Goal: Task Accomplishment & Management: Complete application form

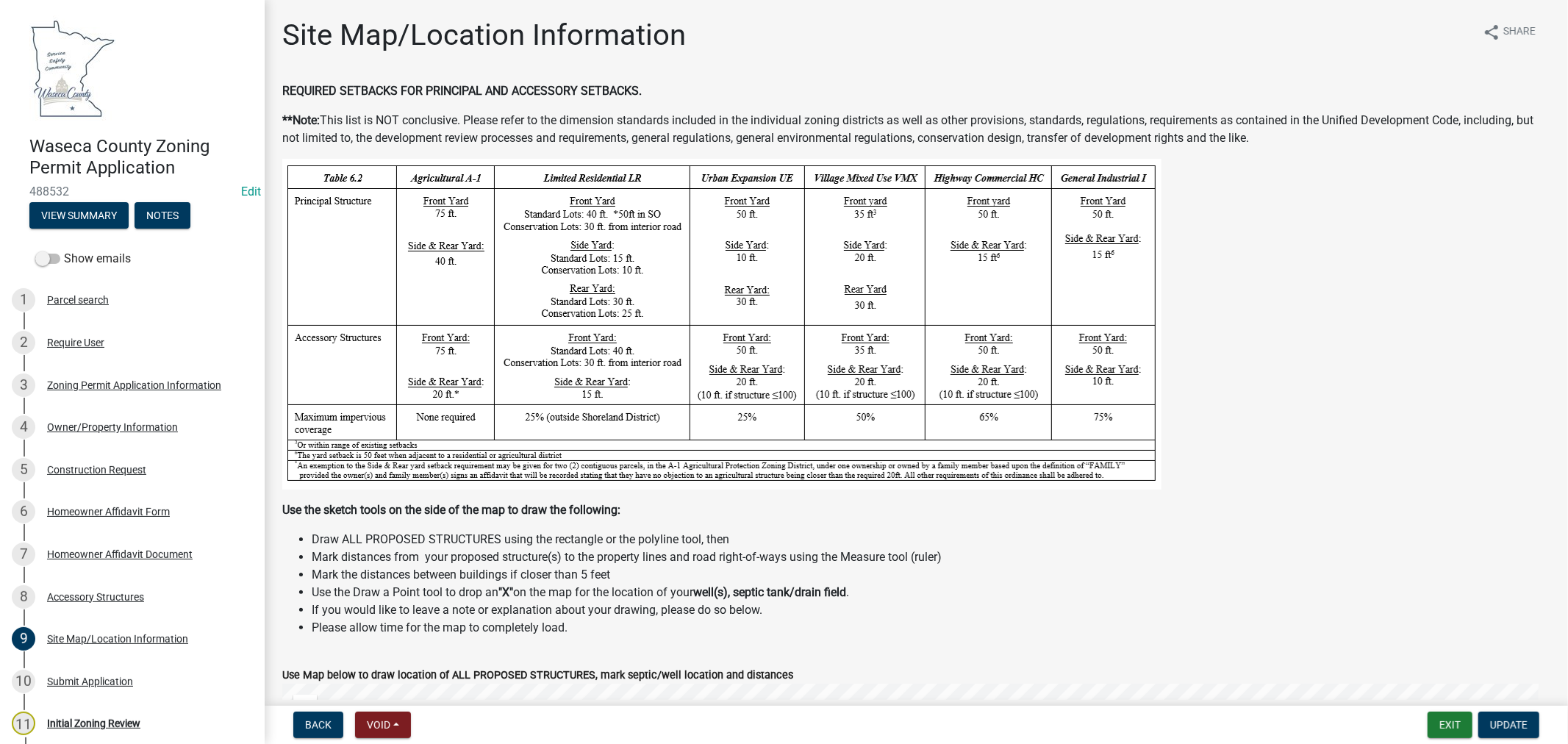
scroll to position [767, 0]
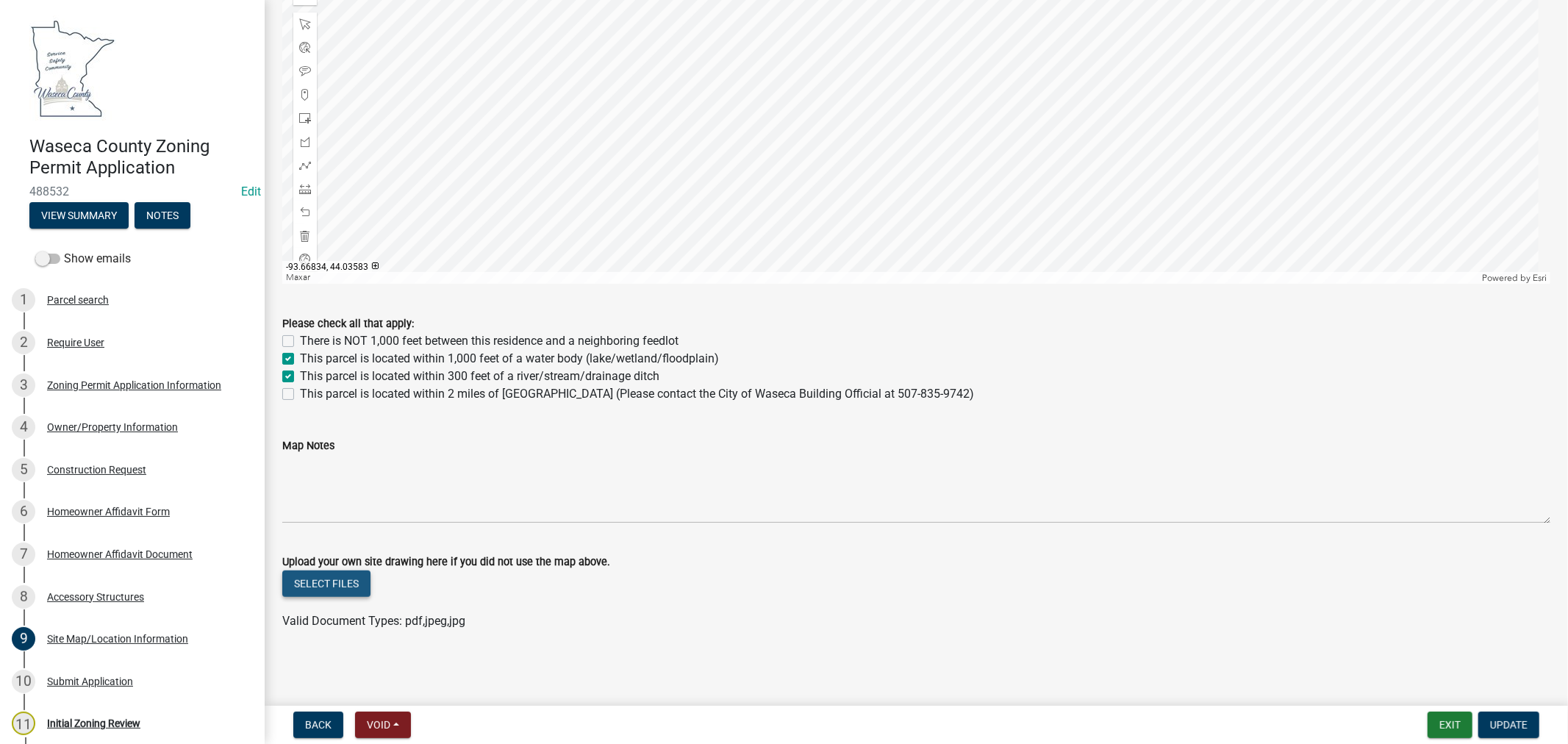
click at [332, 584] on button "Select files" at bounding box center [326, 583] width 88 height 27
click at [307, 627] on link "setbacks.pdf" at bounding box center [317, 630] width 67 height 14
click at [1500, 725] on span "Update" at bounding box center [1509, 725] width 37 height 12
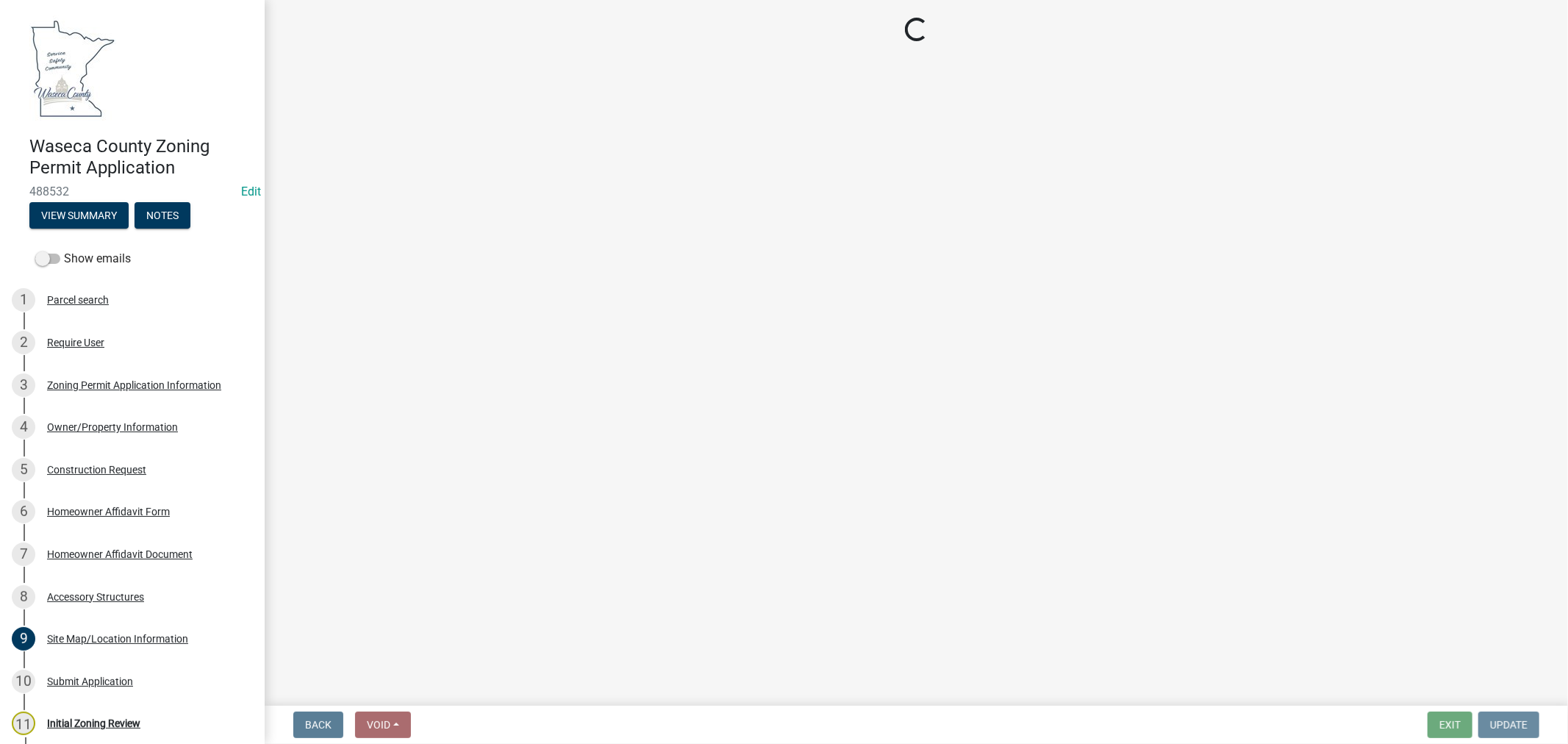
scroll to position [0, 0]
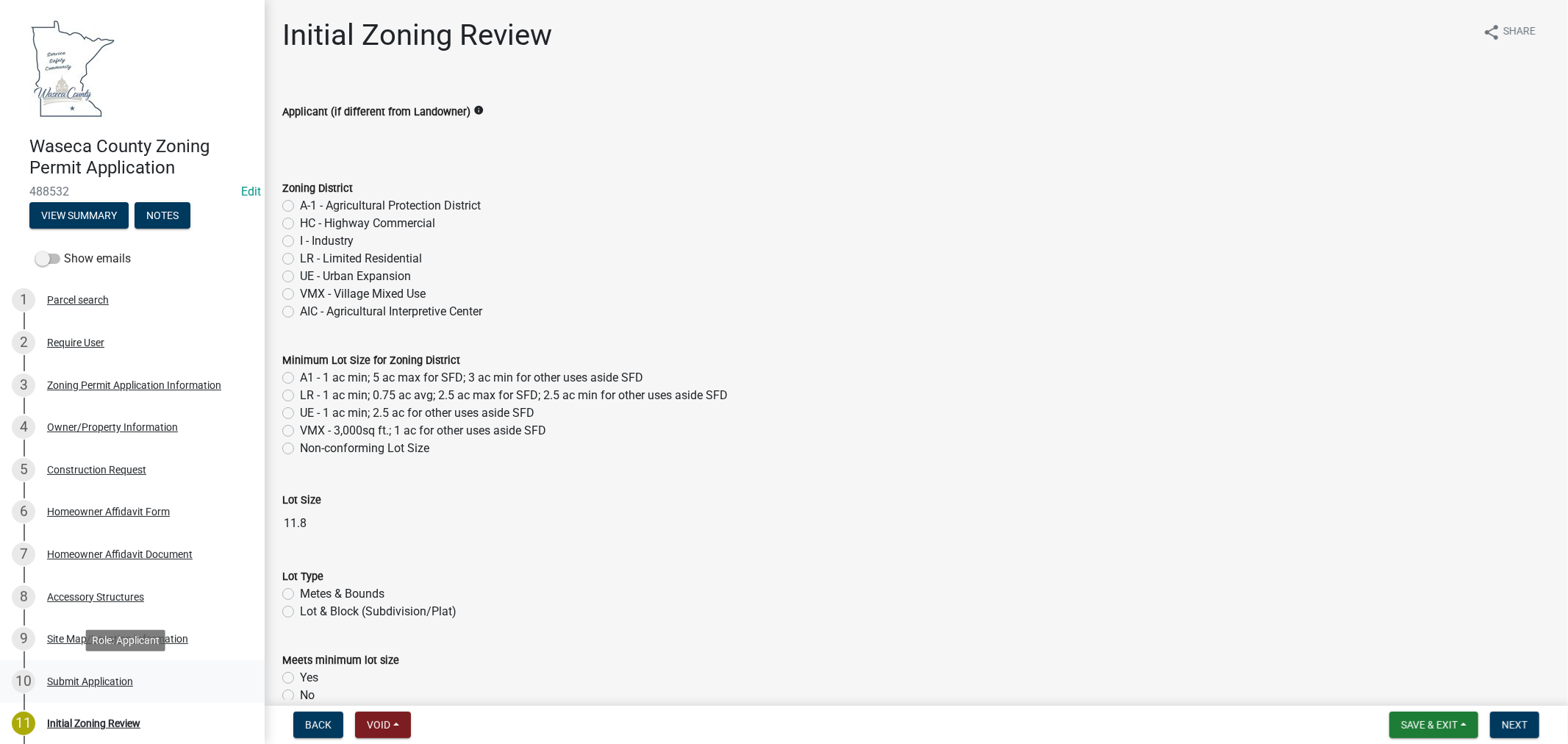
click at [118, 681] on div "Submit Application" at bounding box center [90, 682] width 86 height 10
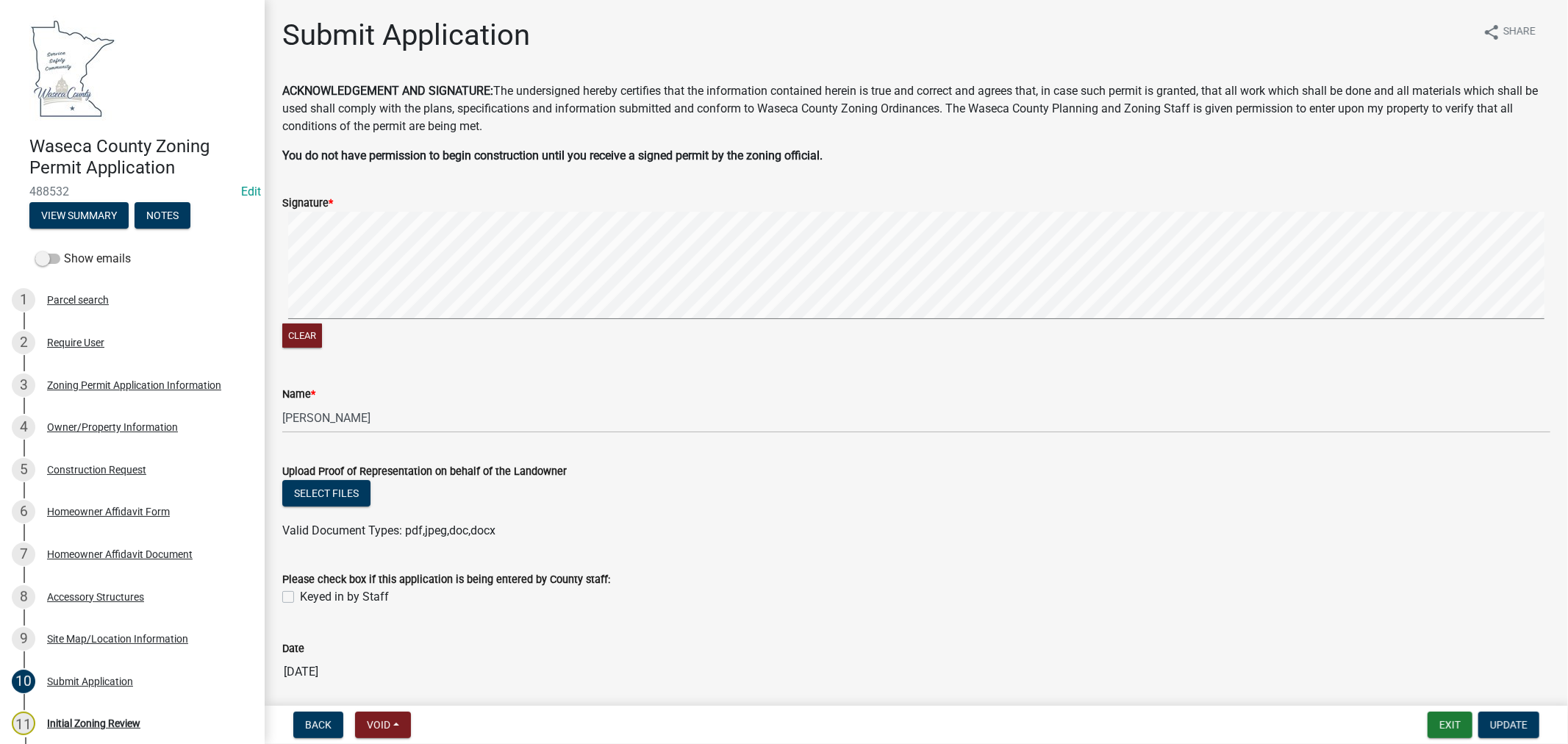
scroll to position [55, 0]
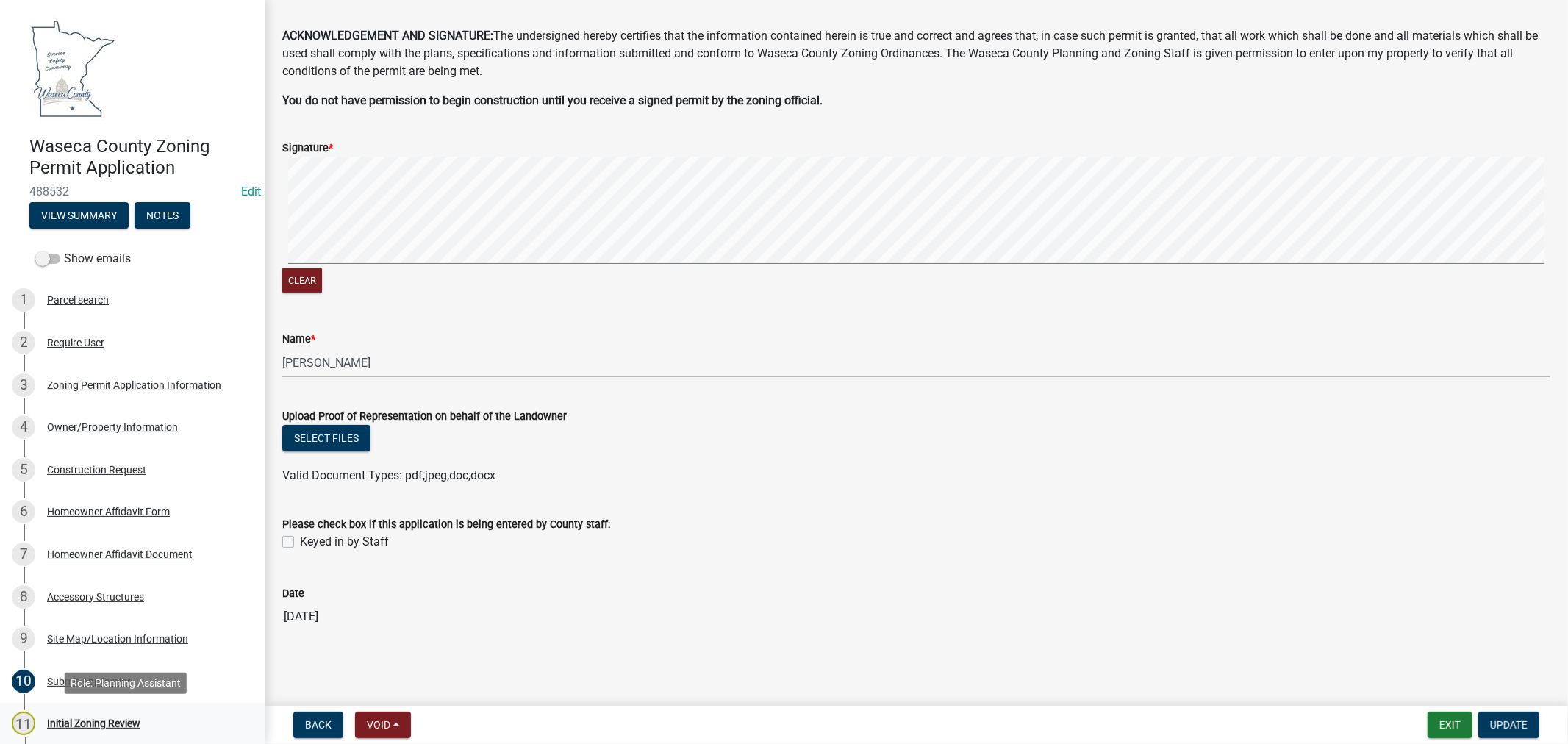
click at [71, 725] on div "Initial Zoning Review" at bounding box center [94, 723] width 94 height 10
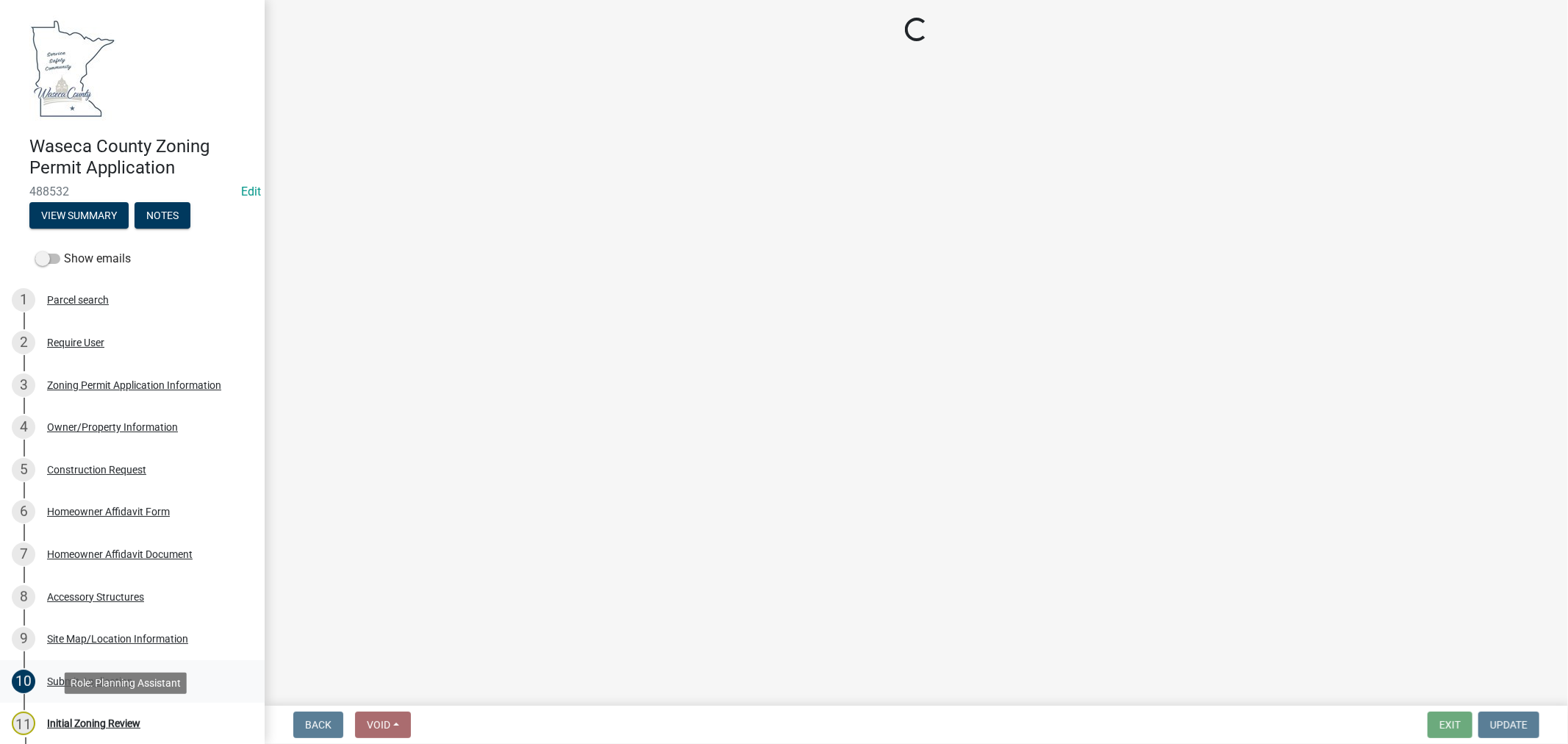
scroll to position [0, 0]
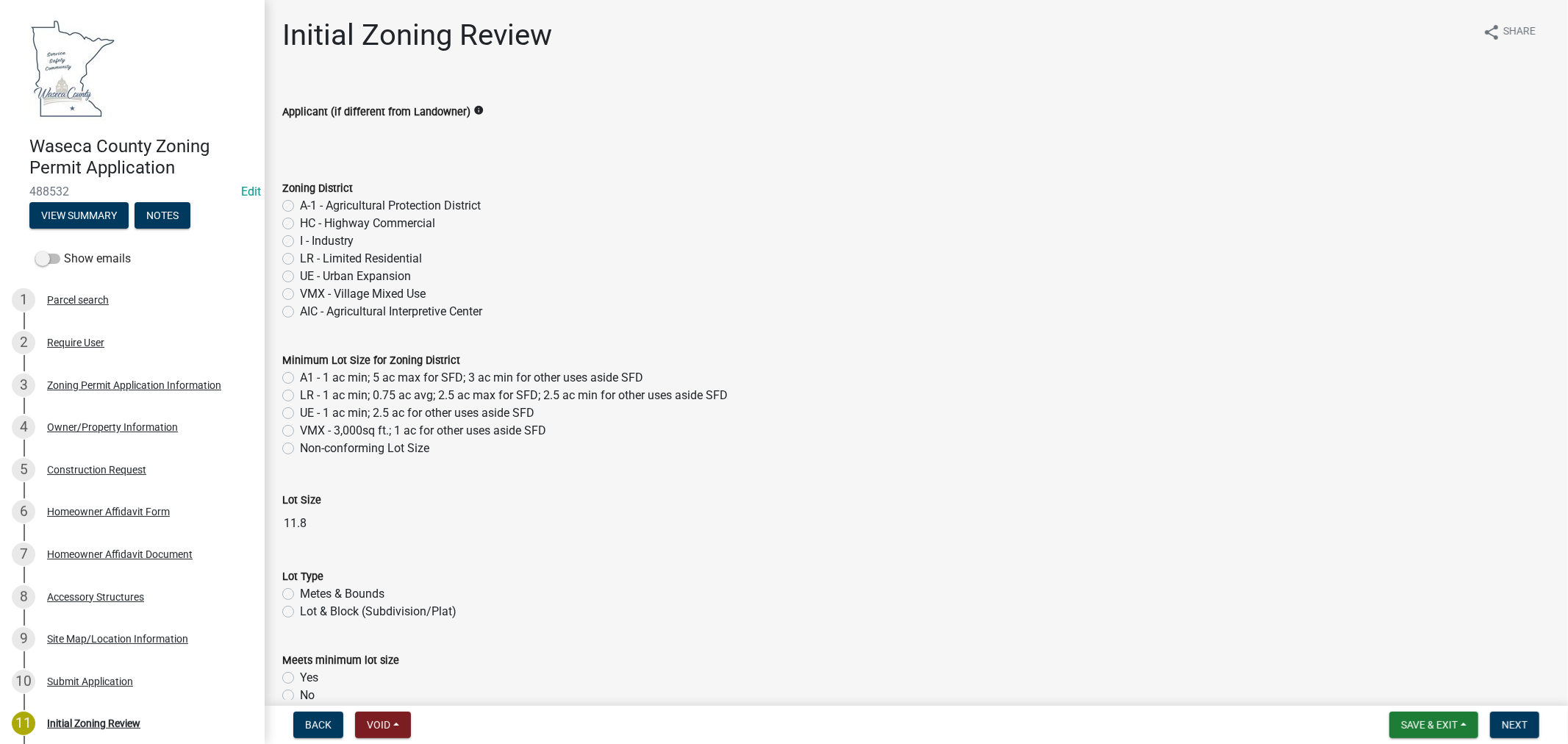
click at [300, 206] on label "A-1 - Agricultural Protection District" at bounding box center [390, 206] width 181 height 18
click at [300, 206] on input "A-1 - Agricultural Protection District" at bounding box center [304, 201] width 10 height 10
radio input "true"
click at [300, 378] on label "A1 - 1 ac min; 5 ac max for SFD; 3 ac min for other uses aside SFD" at bounding box center [471, 378] width 343 height 18
click at [300, 378] on input "A1 - 1 ac min; 5 ac max for SFD; 3 ac min for other uses aside SFD" at bounding box center [304, 373] width 10 height 10
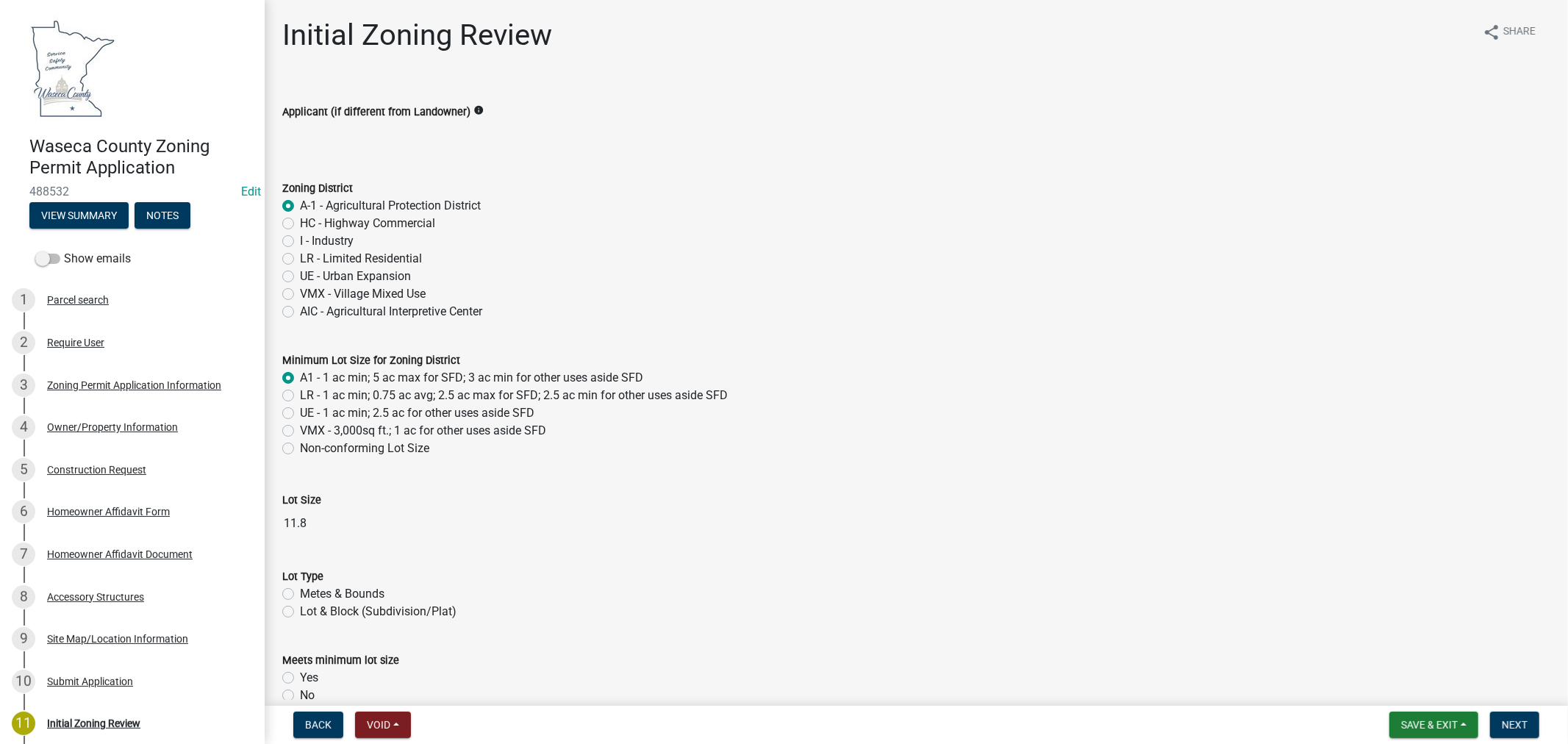
radio input "true"
click at [300, 594] on label "Metes & Bounds" at bounding box center [342, 594] width 85 height 18
click at [300, 594] on input "Metes & Bounds" at bounding box center [304, 589] width 10 height 10
radio input "true"
click at [300, 679] on label "Yes" at bounding box center [309, 678] width 19 height 18
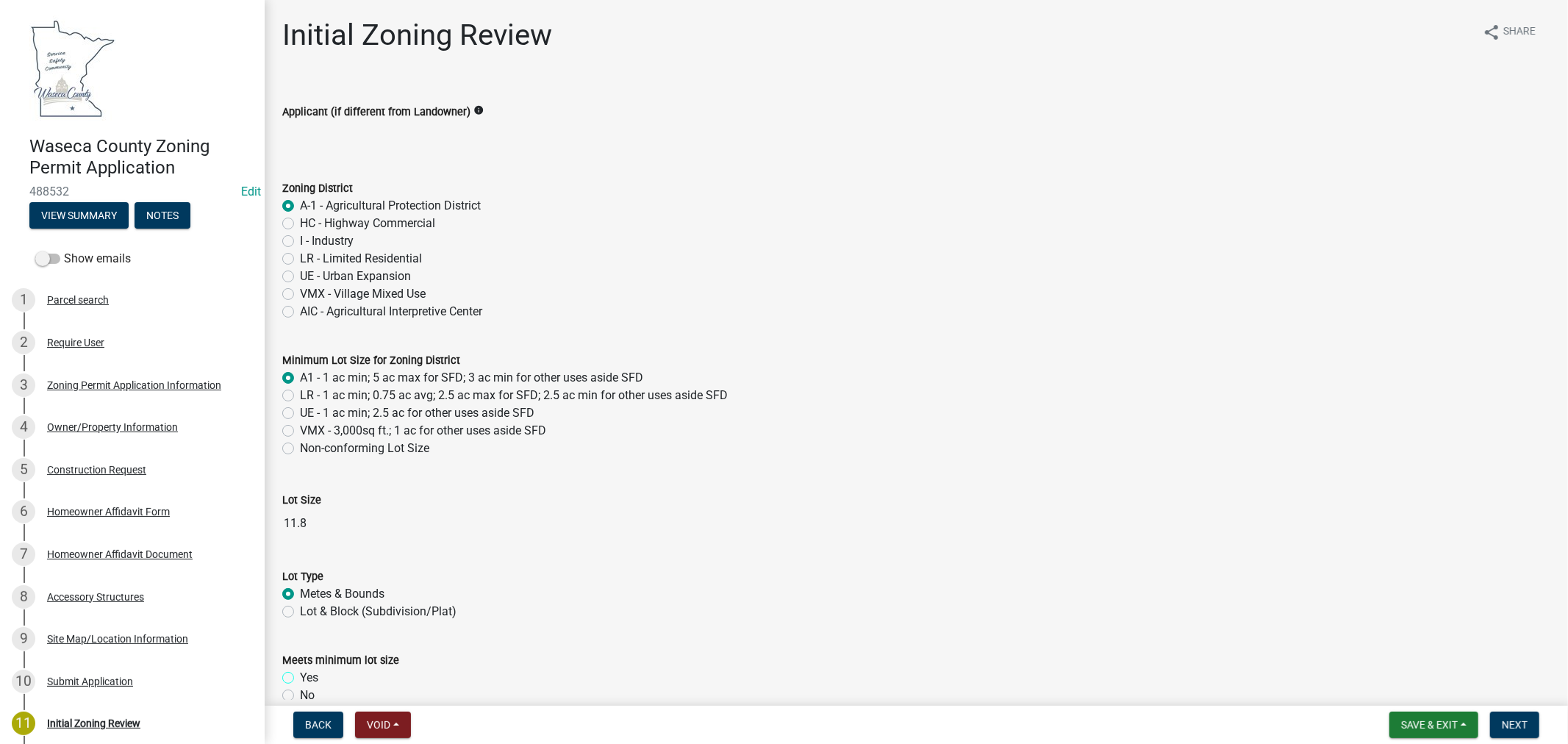
click at [300, 679] on input "Yes" at bounding box center [304, 673] width 10 height 10
radio input "true"
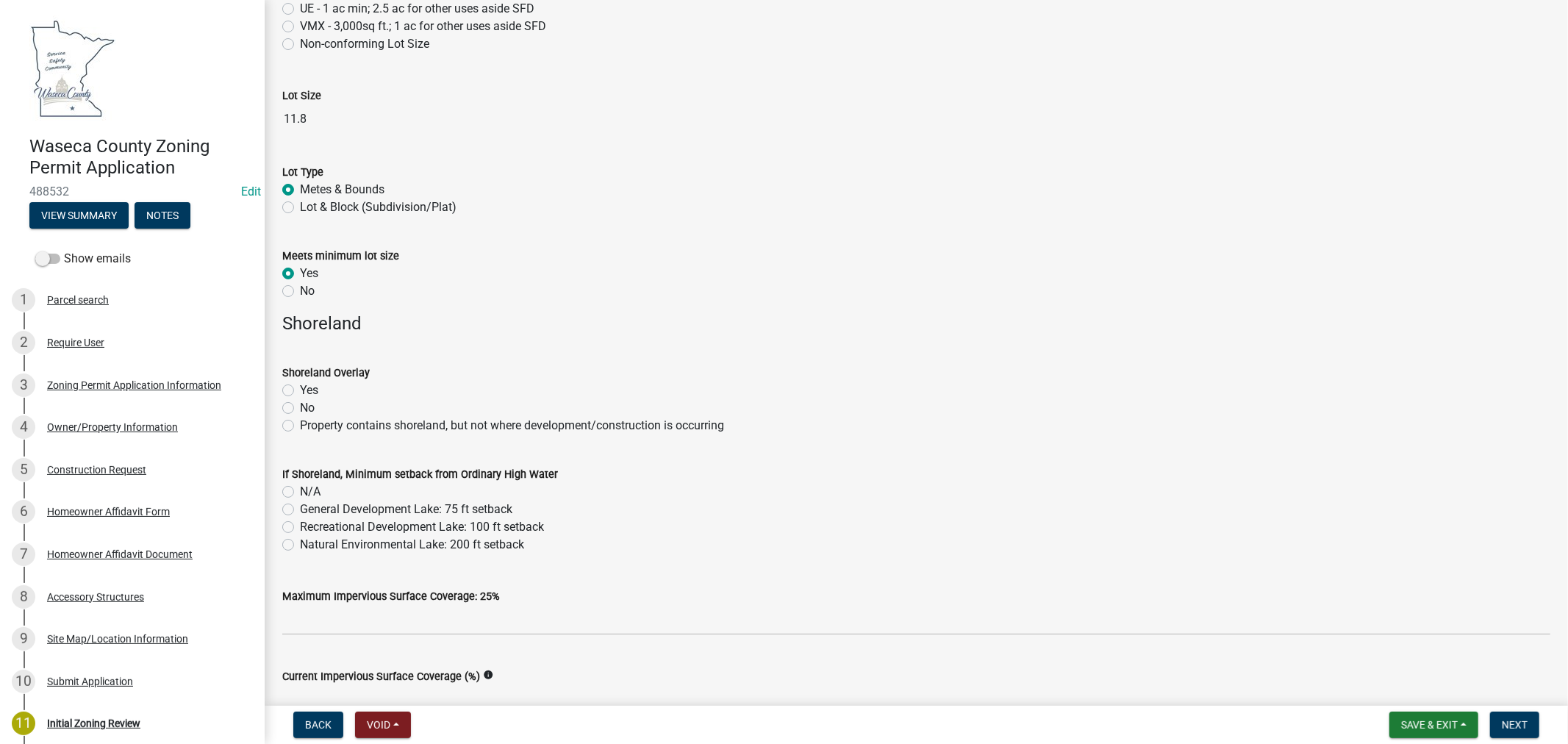
scroll to position [408, 0]
click at [300, 387] on label "Yes" at bounding box center [309, 386] width 19 height 18
click at [300, 387] on input "Yes" at bounding box center [304, 382] width 10 height 10
radio input "true"
click at [300, 486] on label "N/A" at bounding box center [310, 488] width 21 height 18
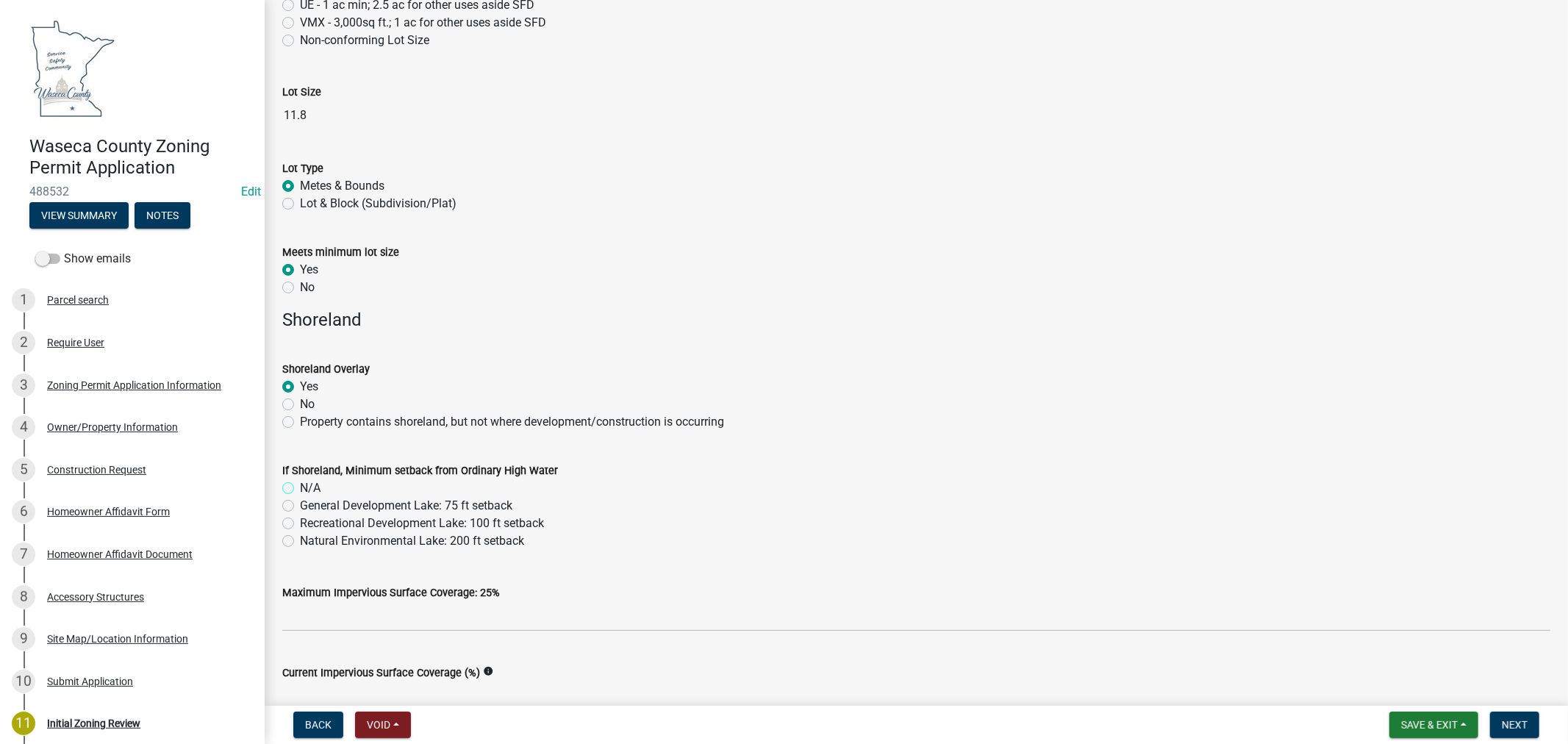
click at [300, 486] on input "N/A" at bounding box center [304, 484] width 10 height 10
radio input "true"
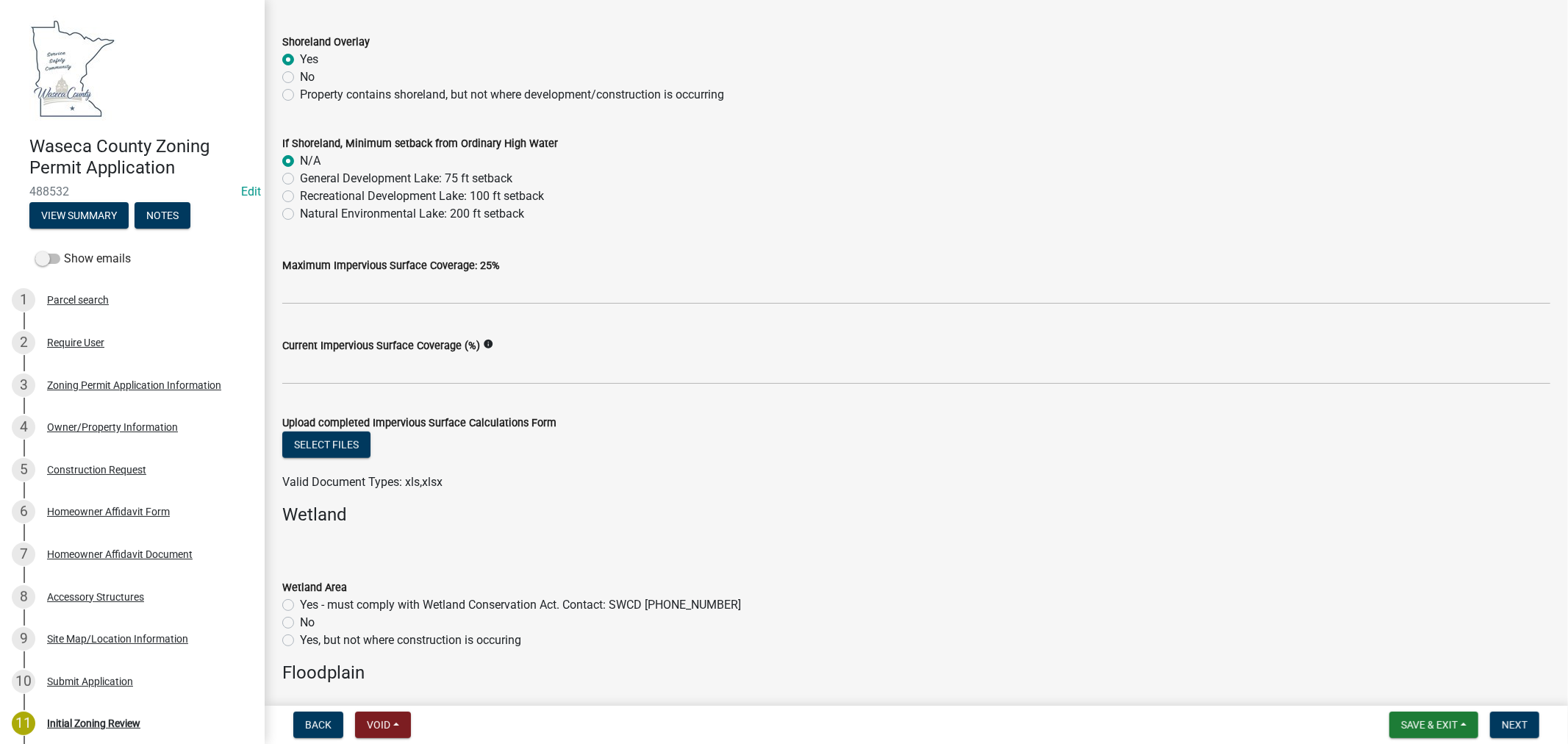
scroll to position [817, 0]
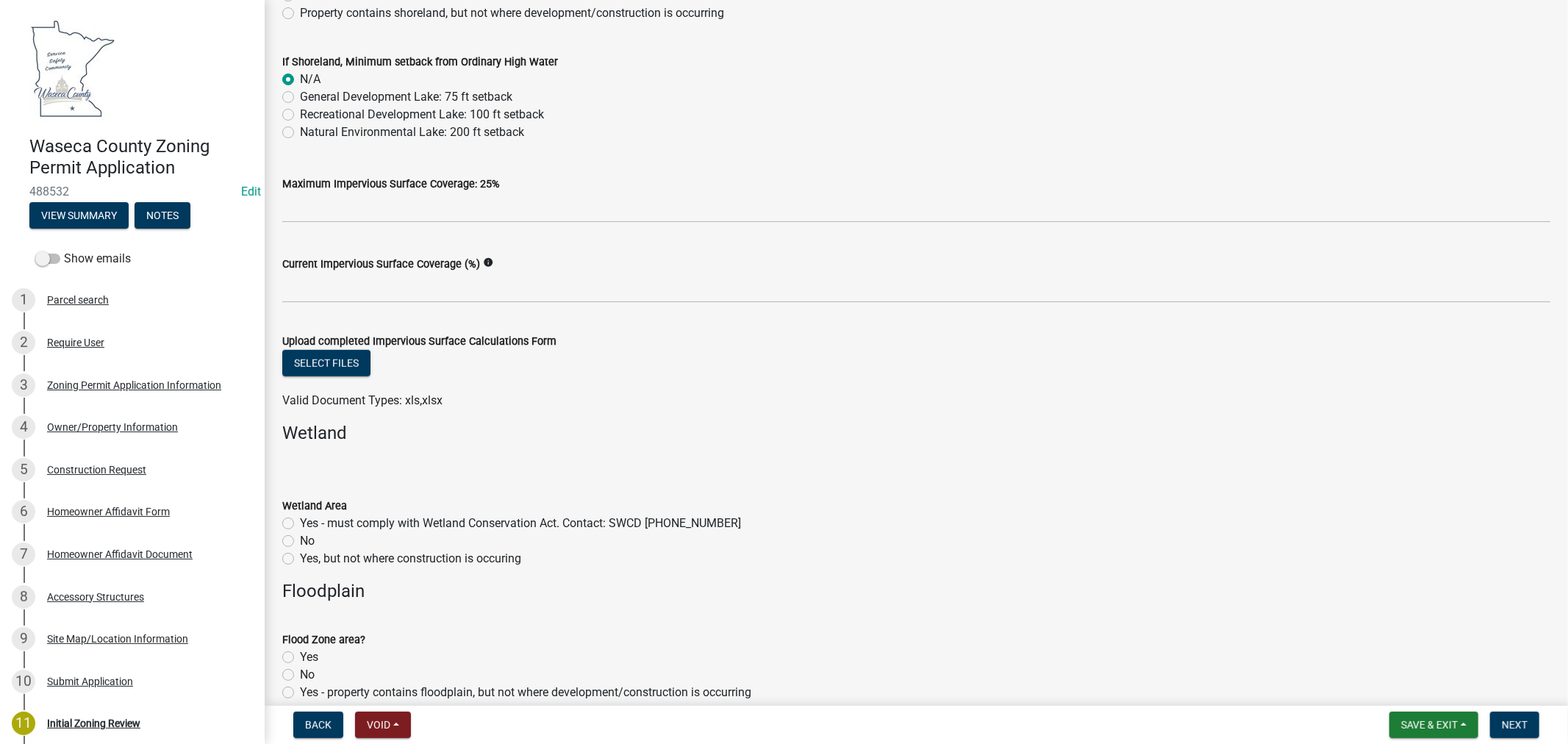
click at [300, 520] on label "Yes - must comply with Wetland Conservation Act. Contact: SWCD [PHONE_NUMBER]" at bounding box center [520, 523] width 441 height 18
click at [300, 520] on input "Yes - must comply with Wetland Conservation Act. Contact: SWCD [PHONE_NUMBER]" at bounding box center [304, 519] width 10 height 10
radio input "true"
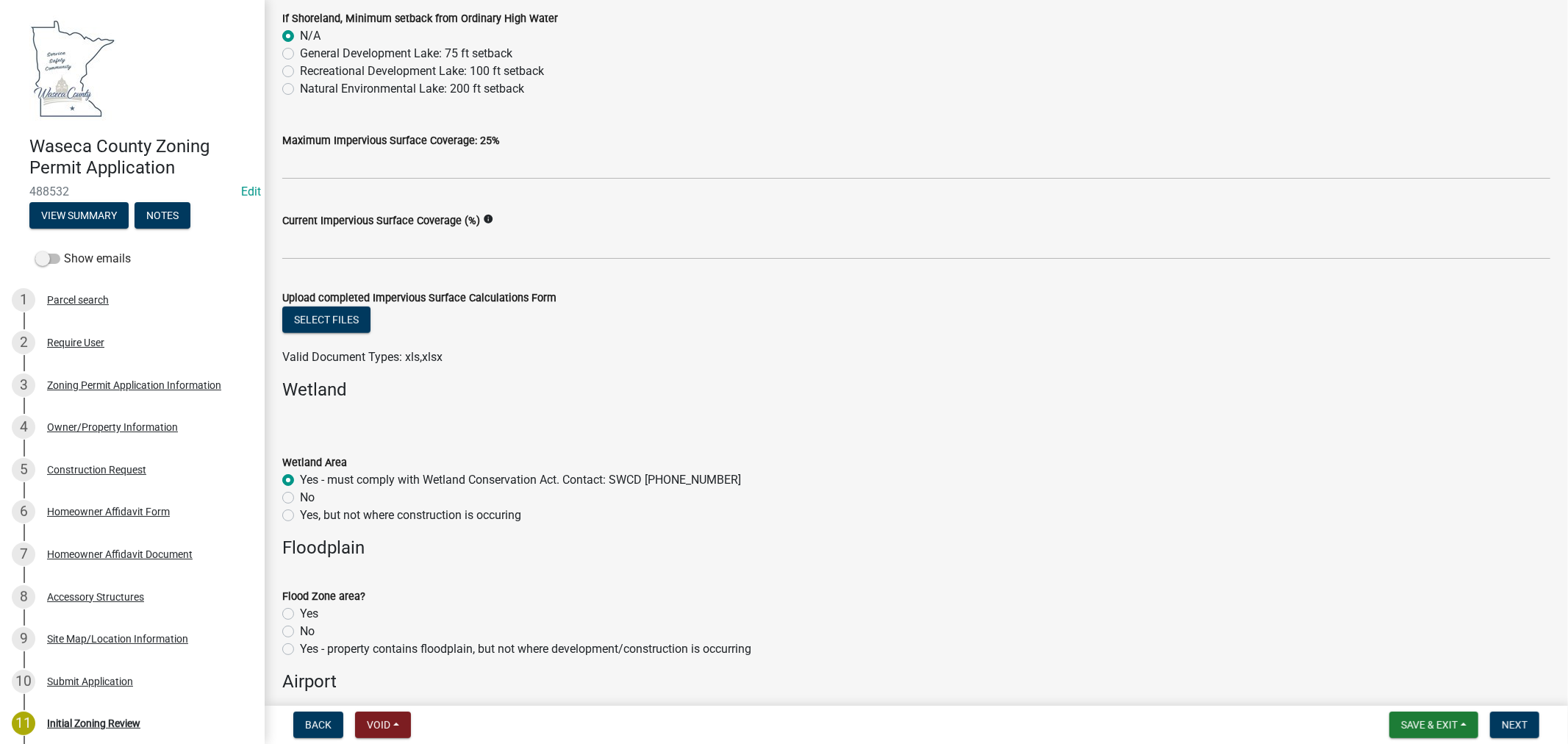
scroll to position [898, 0]
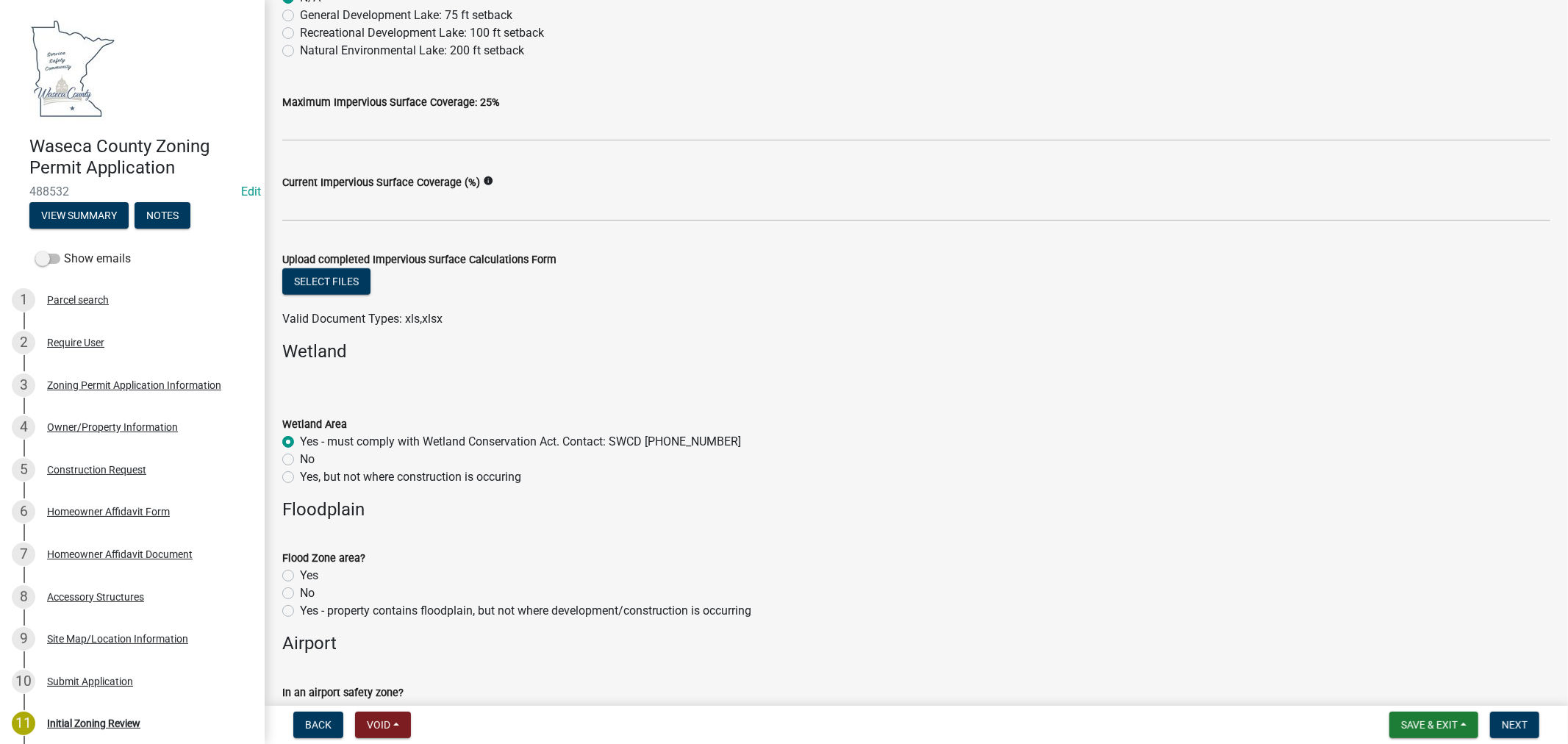
click at [300, 572] on label "Yes" at bounding box center [309, 575] width 19 height 18
click at [300, 572] on input "Yes" at bounding box center [304, 571] width 10 height 10
radio input "true"
click at [300, 610] on label "Yes - property contains floodplain, but not where development/construction is o…" at bounding box center [525, 611] width 451 height 18
click at [300, 610] on input "Yes - property contains floodplain, but not where development/construction is o…" at bounding box center [304, 606] width 10 height 10
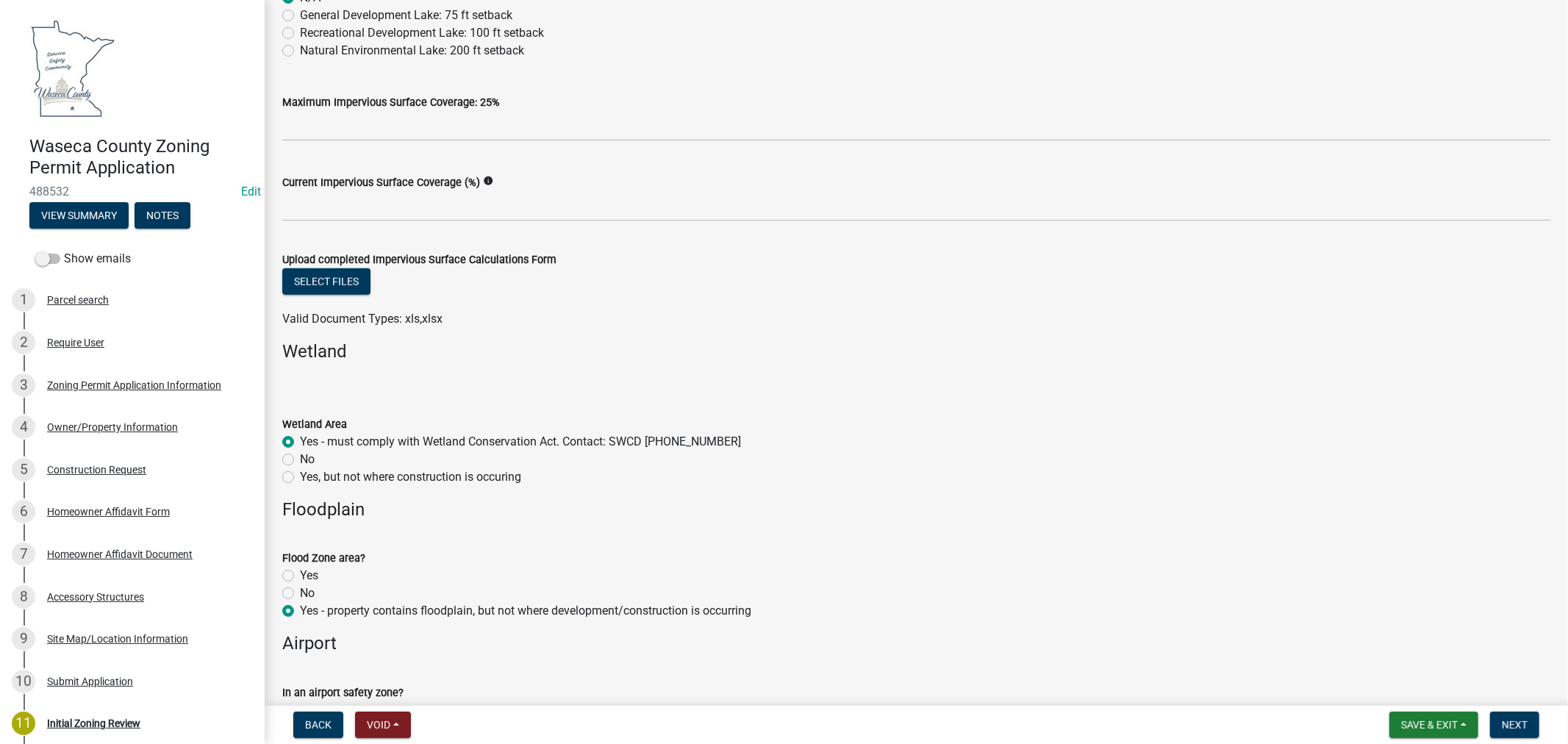
radio input "true"
click at [300, 575] on label "Yes" at bounding box center [309, 575] width 19 height 18
click at [300, 575] on input "Yes" at bounding box center [304, 571] width 10 height 10
radio input "true"
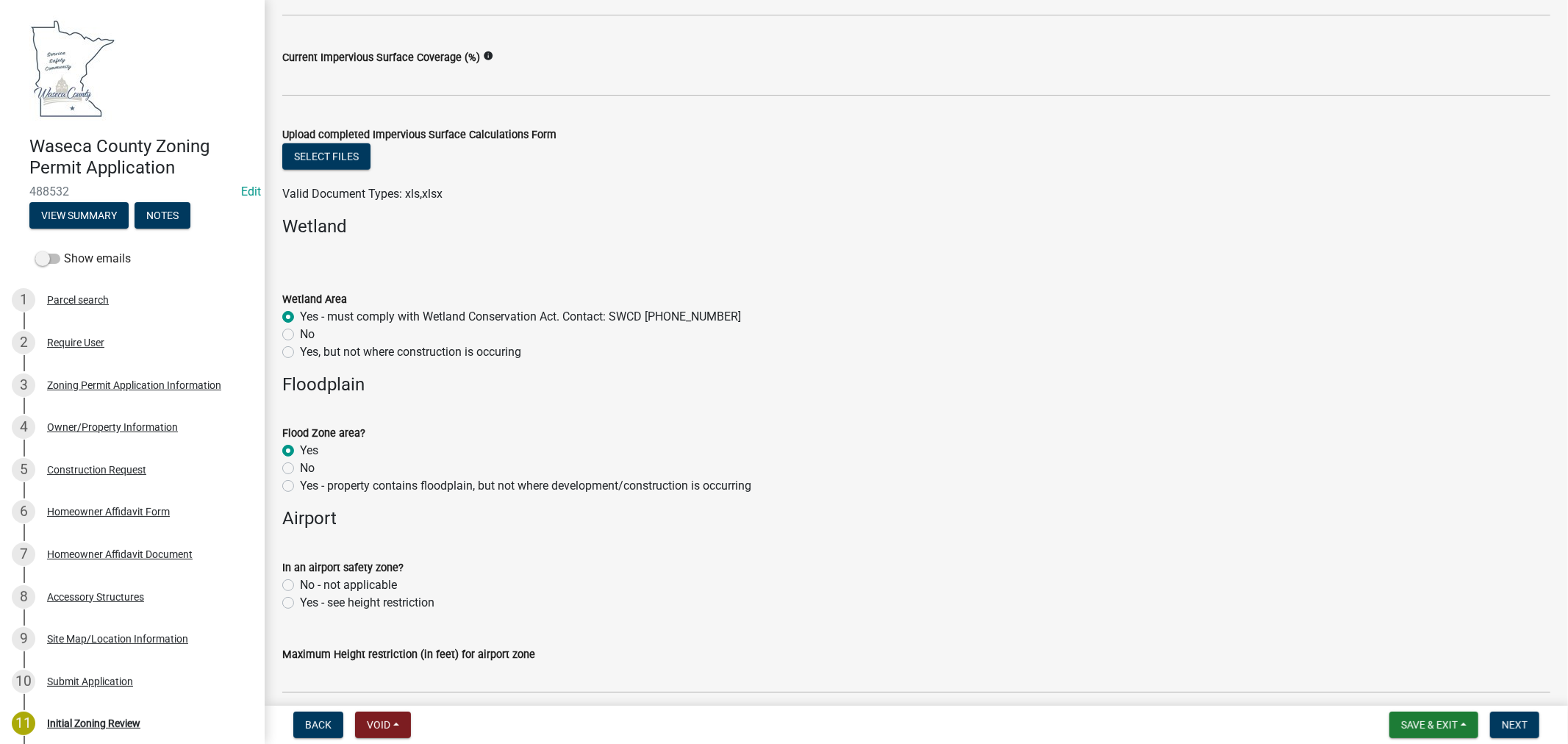
scroll to position [1061, 0]
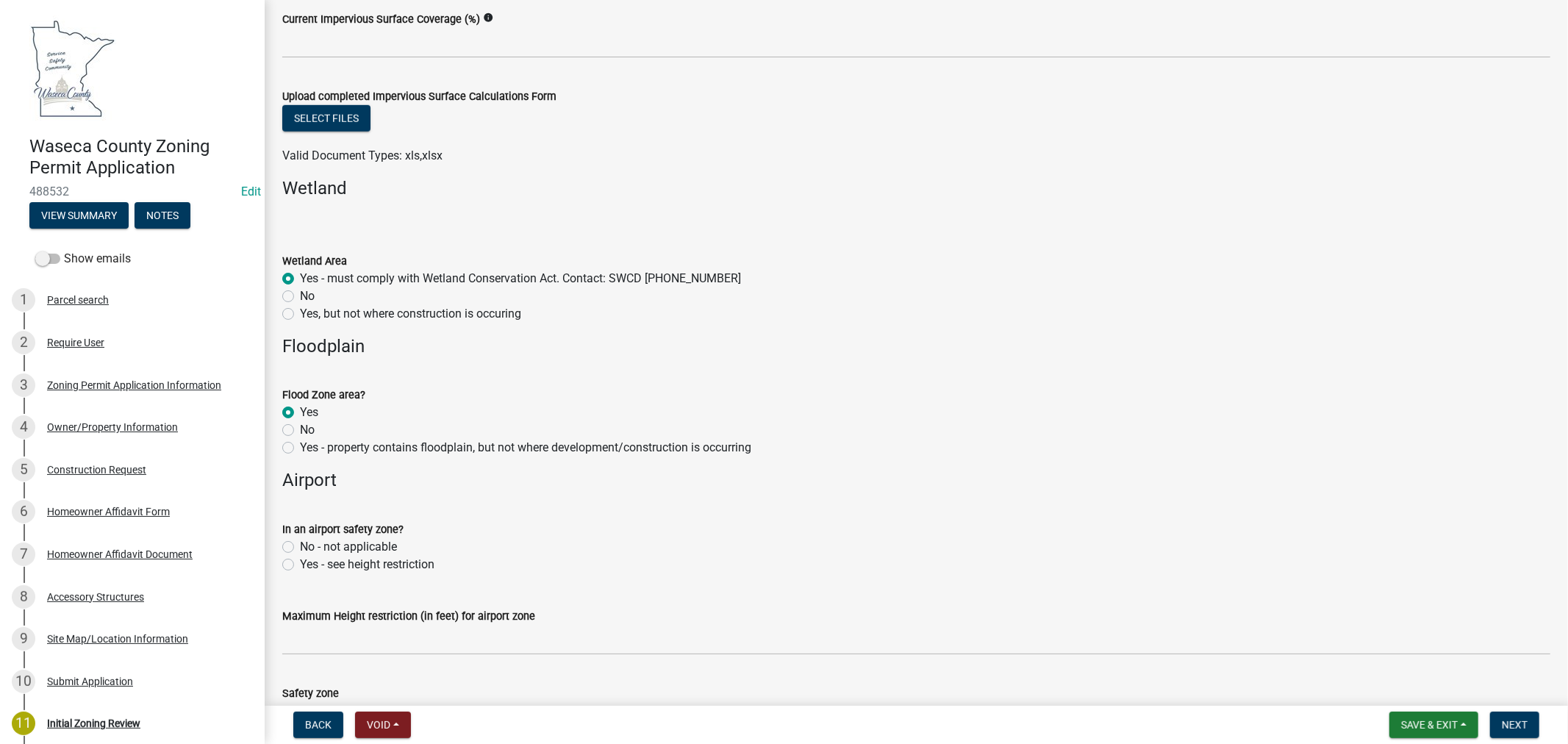
drag, startPoint x: 284, startPoint y: 545, endPoint x: 422, endPoint y: 555, distance: 138.4
click at [300, 546] on label "No - not applicable" at bounding box center [348, 547] width 97 height 18
click at [300, 546] on input "No - not applicable" at bounding box center [304, 543] width 10 height 10
radio input "true"
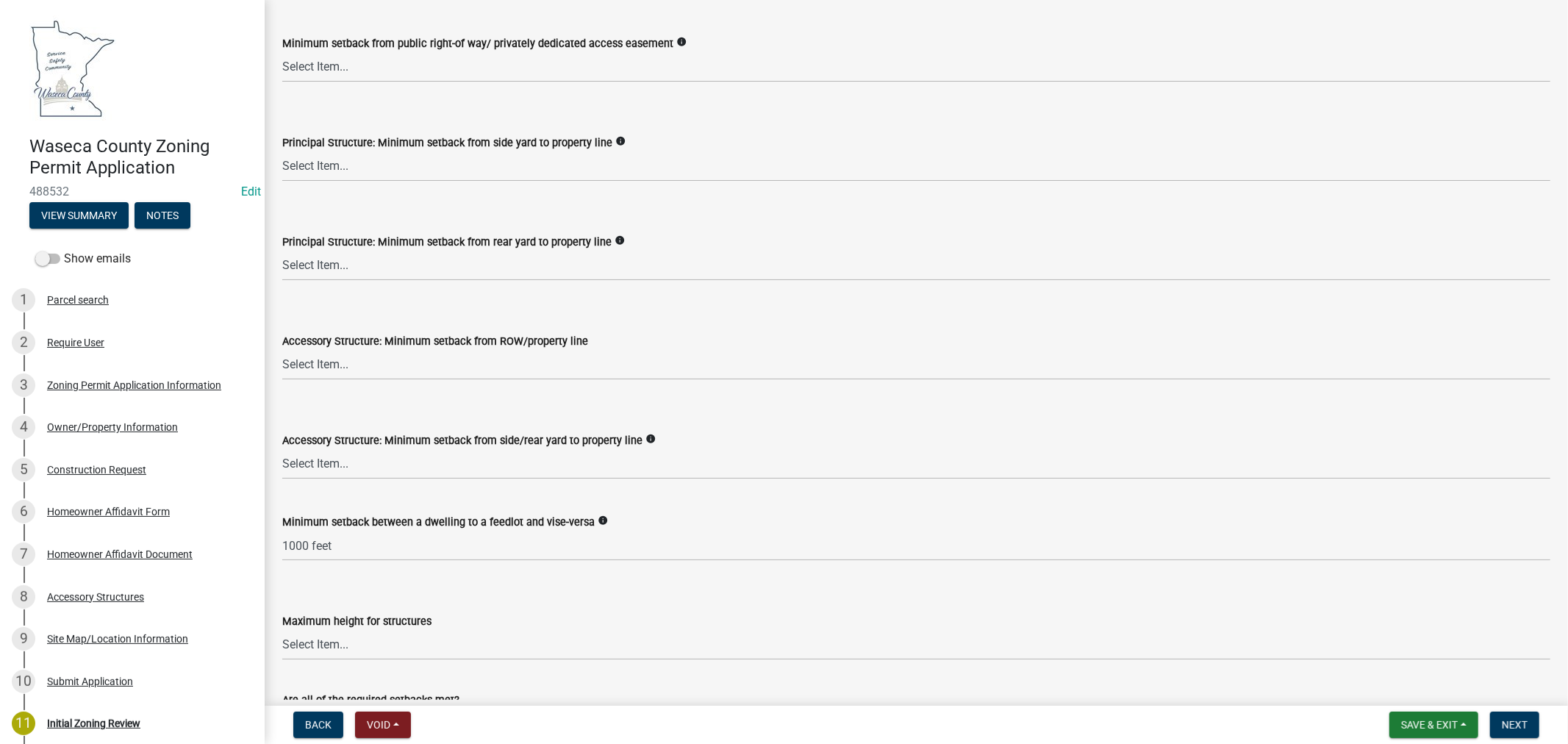
scroll to position [2204, 0]
click at [314, 363] on select "Select Item... 75 feet = Ag Zone 40 feet or 30 feet = LR 20 feet = UE, I, HC Zo…" at bounding box center [917, 363] width 1268 height 30
click at [283, 349] on select "Select Item... 75 feet = Ag Zone 40 feet or 30 feet = LR 20 feet = UE, I, HC Zo…" at bounding box center [917, 363] width 1268 height 30
select select "9e7e0f1a-162d-468c-937f-cc7884b0d28a"
click at [335, 459] on select "Select Item... 15 feet = LR Zone 20 feet = Ag, UE, VMX, HC Zone 10 feet = I Zone" at bounding box center [917, 462] width 1268 height 30
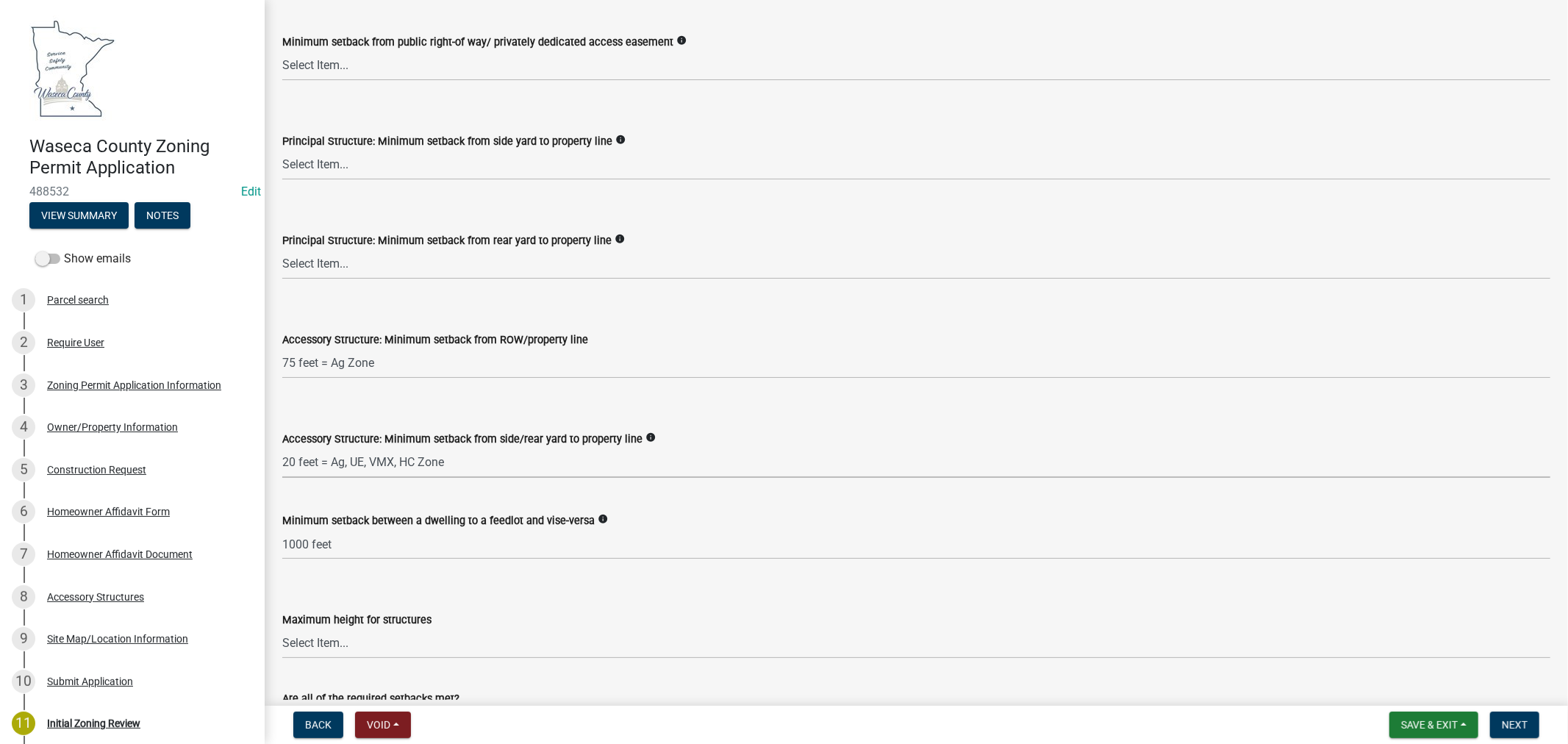
click at [283, 447] on select "Select Item... 15 feet = LR Zone 20 feet = Ag, UE, VMX, HC Zone 10 feet = I Zone" at bounding box center [917, 462] width 1268 height 30
select select "6d839d38-f784-434a-a355-9dbcceaeb93c"
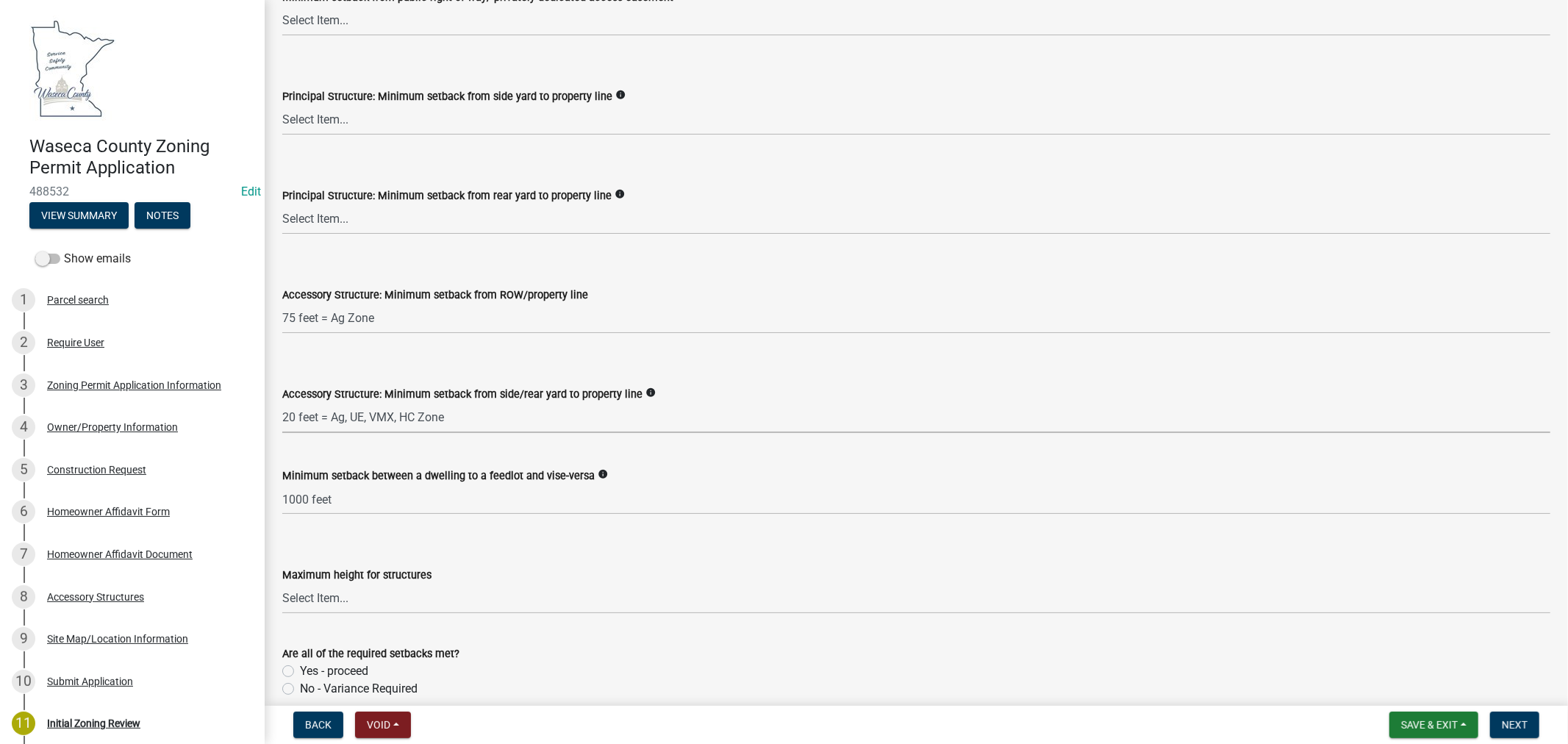
scroll to position [2286, 0]
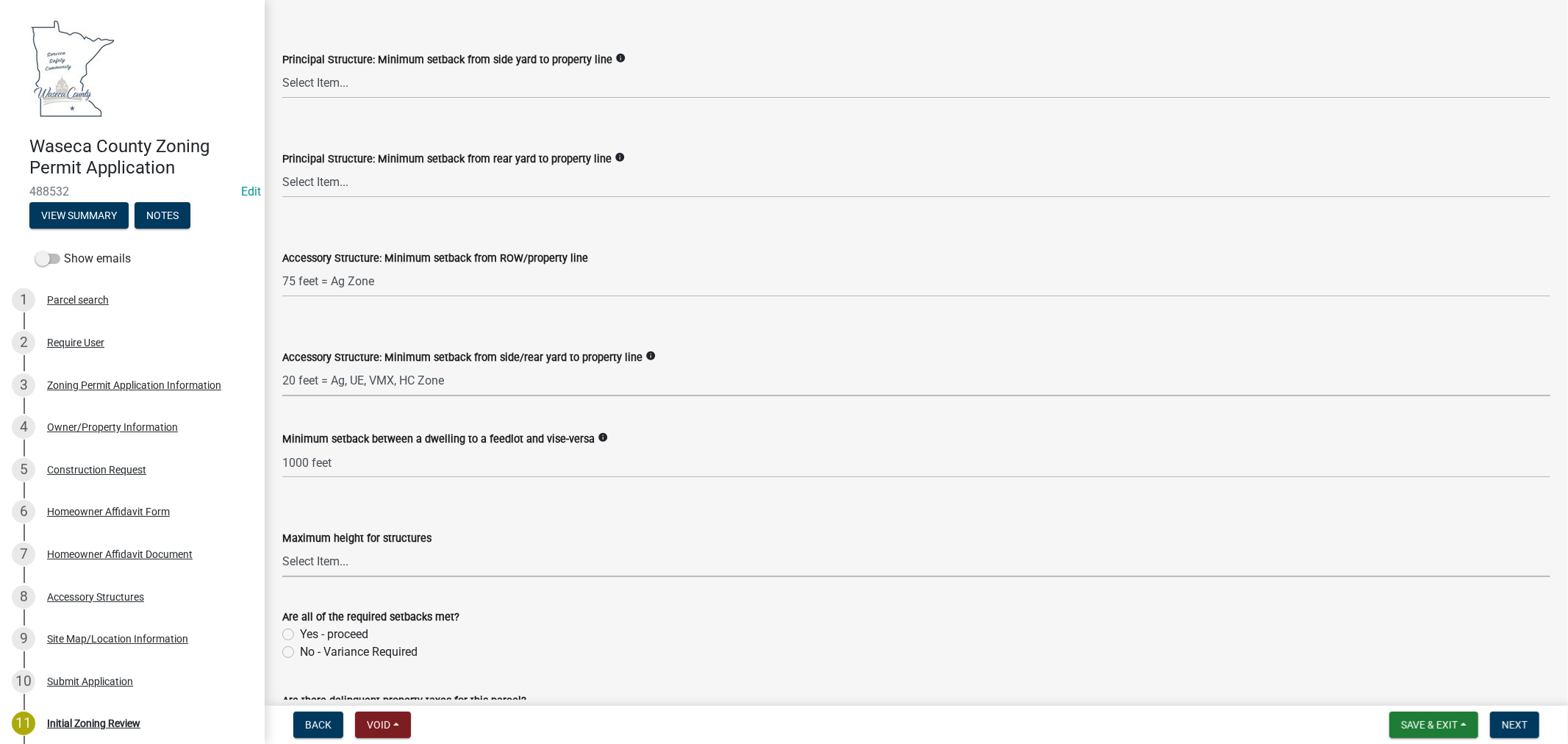
click at [370, 566] on select "Select Item... 35 feet 70 feet" at bounding box center [917, 562] width 1268 height 30
click at [283, 547] on select "Select Item... 35 feet 70 feet" at bounding box center [917, 562] width 1268 height 30
select select "f85b0be6-0ba0-4e52-abd8-9a831d915a76"
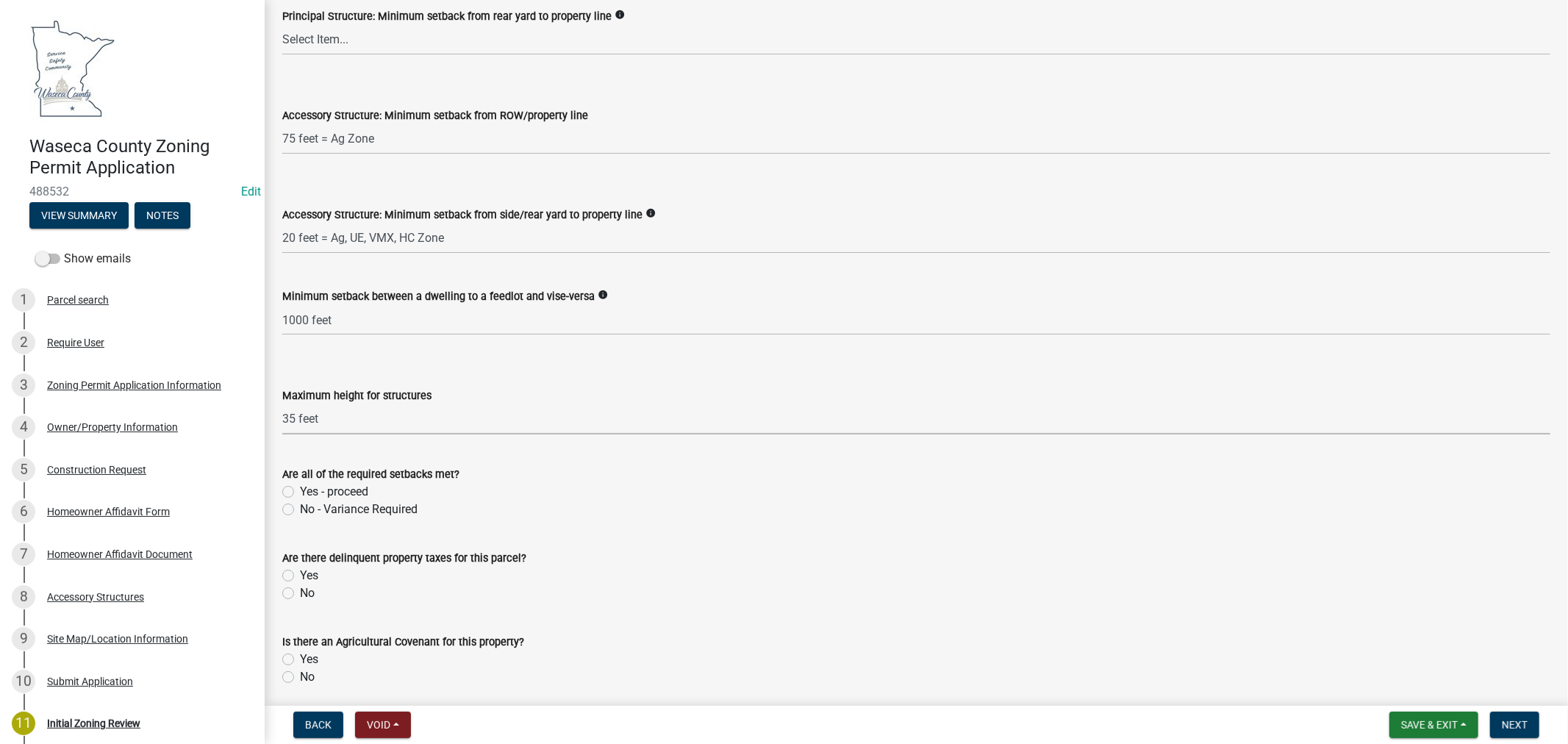
scroll to position [2450, 0]
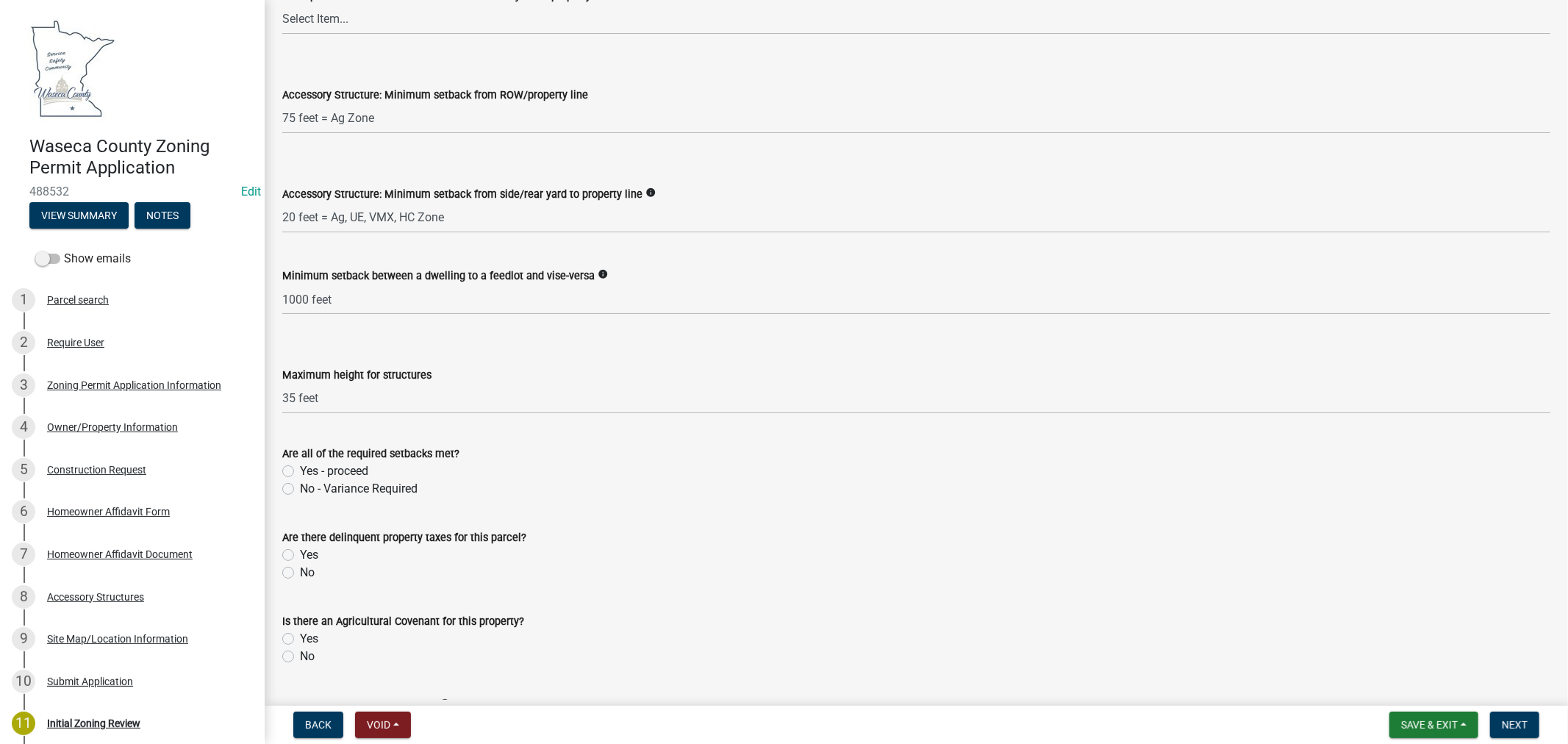
click at [300, 469] on label "Yes - proceed" at bounding box center [334, 471] width 68 height 18
click at [300, 469] on input "Yes - proceed" at bounding box center [304, 467] width 10 height 10
radio input "true"
drag, startPoint x: 288, startPoint y: 573, endPoint x: 301, endPoint y: 601, distance: 30.9
click at [300, 574] on label "No" at bounding box center [307, 572] width 15 height 18
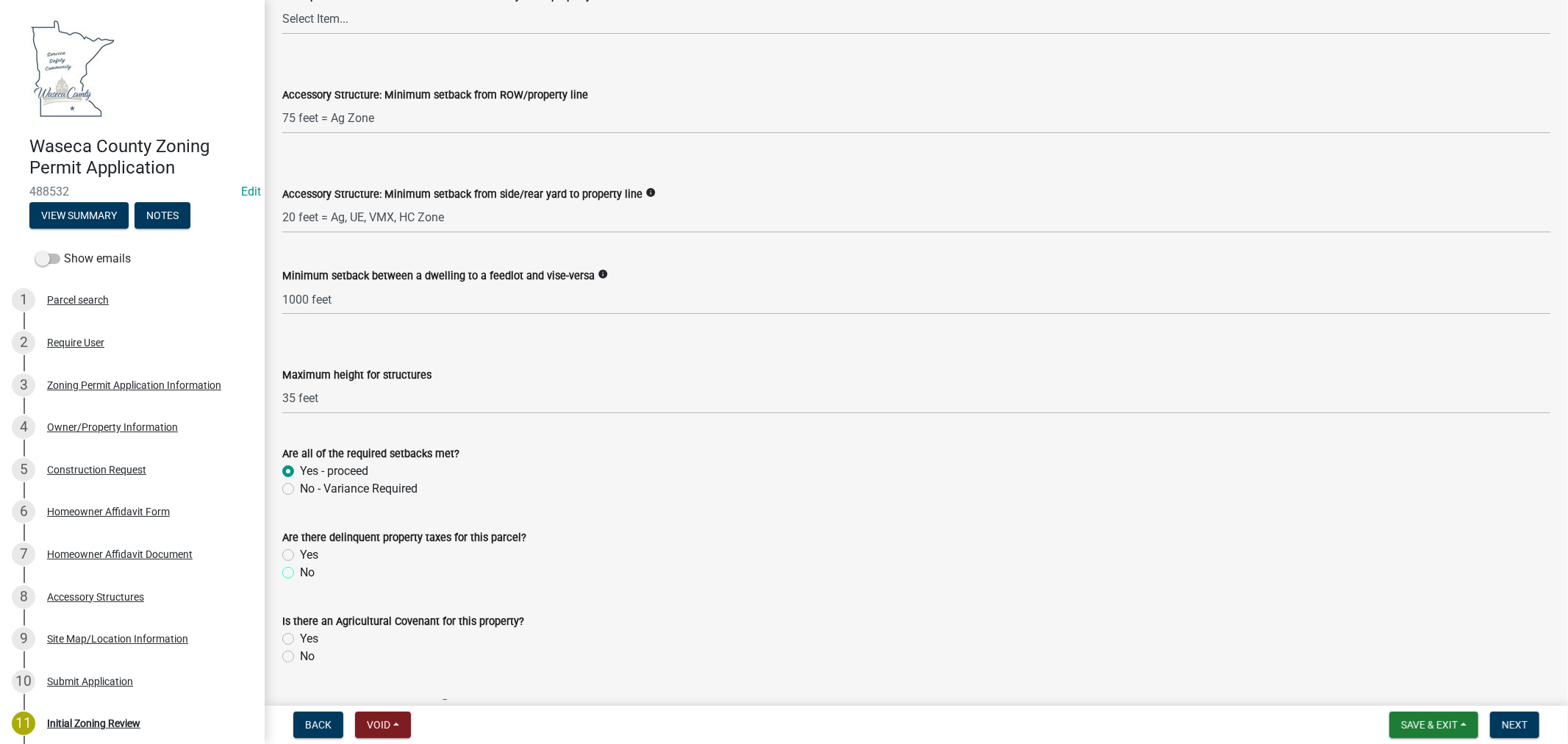
click at [300, 573] on input "No" at bounding box center [304, 568] width 10 height 10
radio input "true"
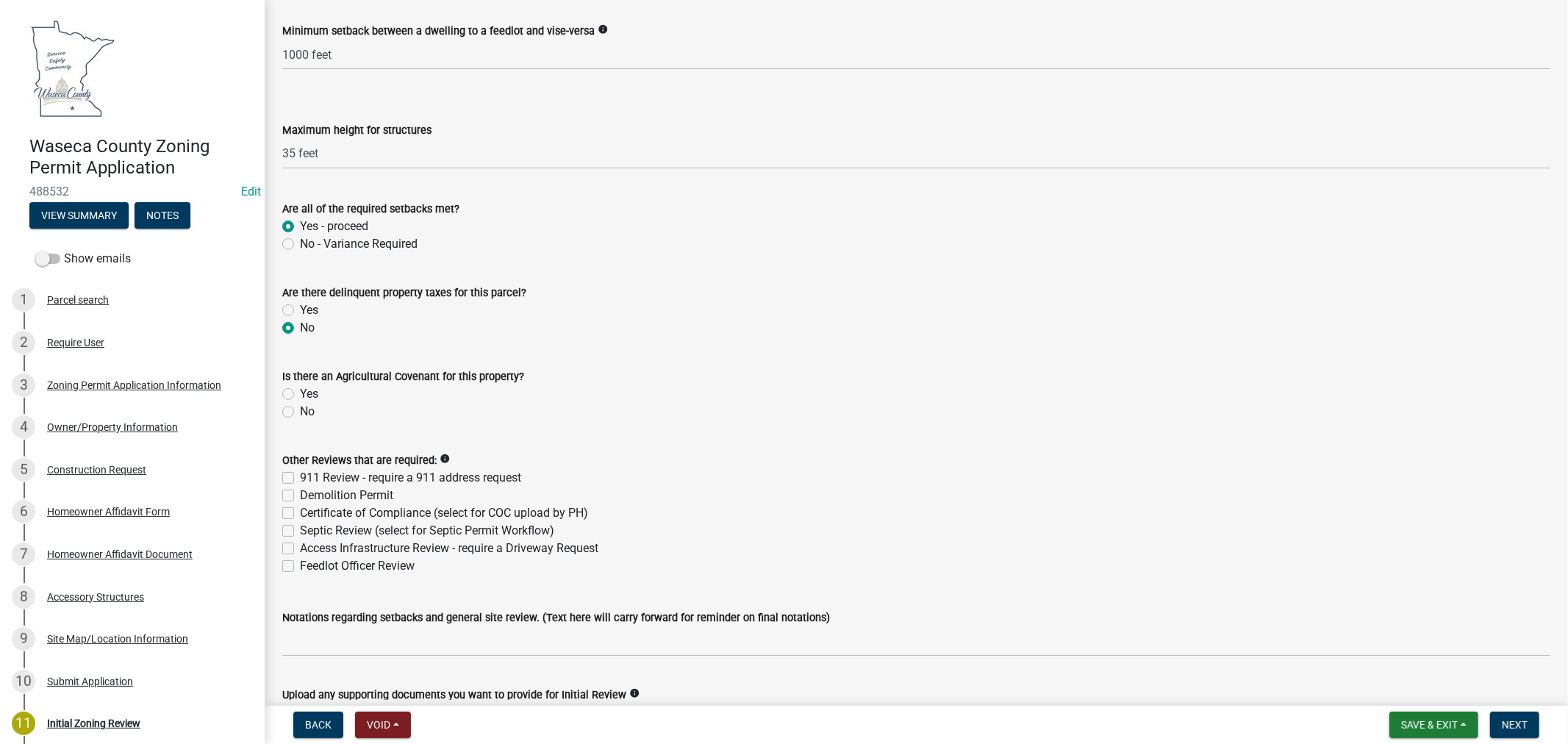
scroll to position [2776, 0]
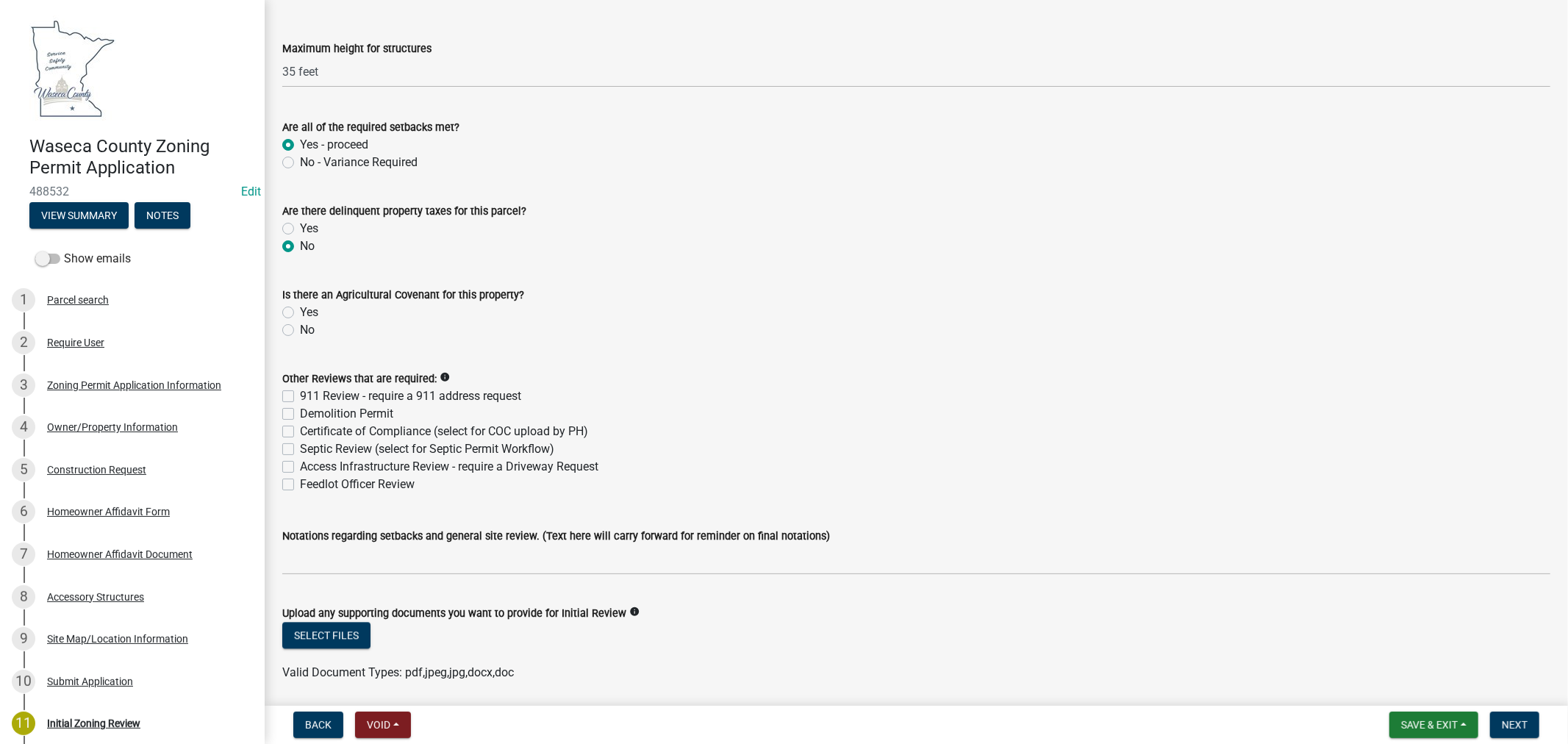
drag, startPoint x: 290, startPoint y: 430, endPoint x: 306, endPoint y: 430, distance: 16.0
click at [300, 430] on label "Certificate of Compliance (select for COC upload by PH)" at bounding box center [444, 432] width 288 height 18
click at [300, 430] on input "Certificate of Compliance (select for COC upload by PH)" at bounding box center [304, 427] width 10 height 10
checkbox input "true"
checkbox input "false"
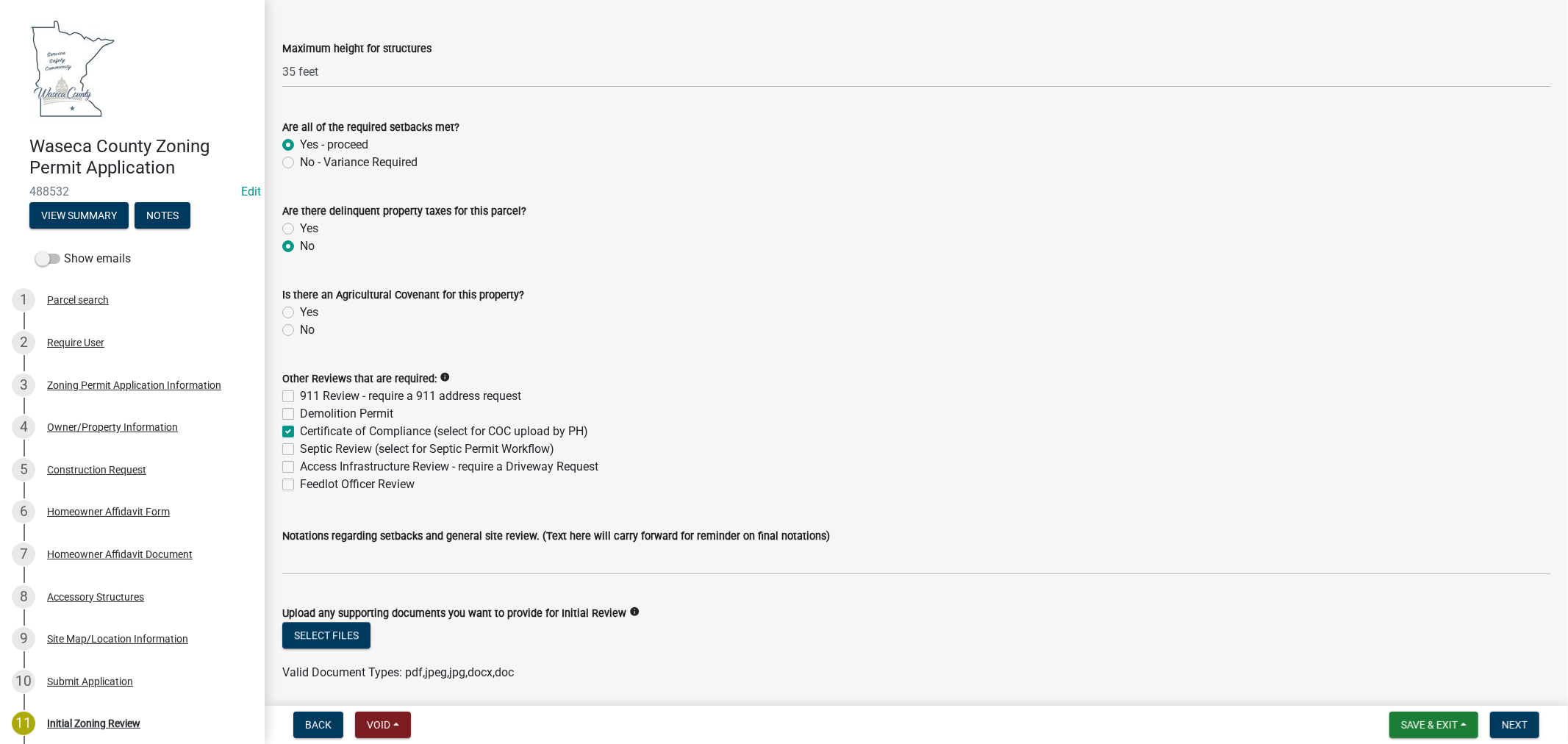
checkbox input "false"
checkbox input "true"
checkbox input "false"
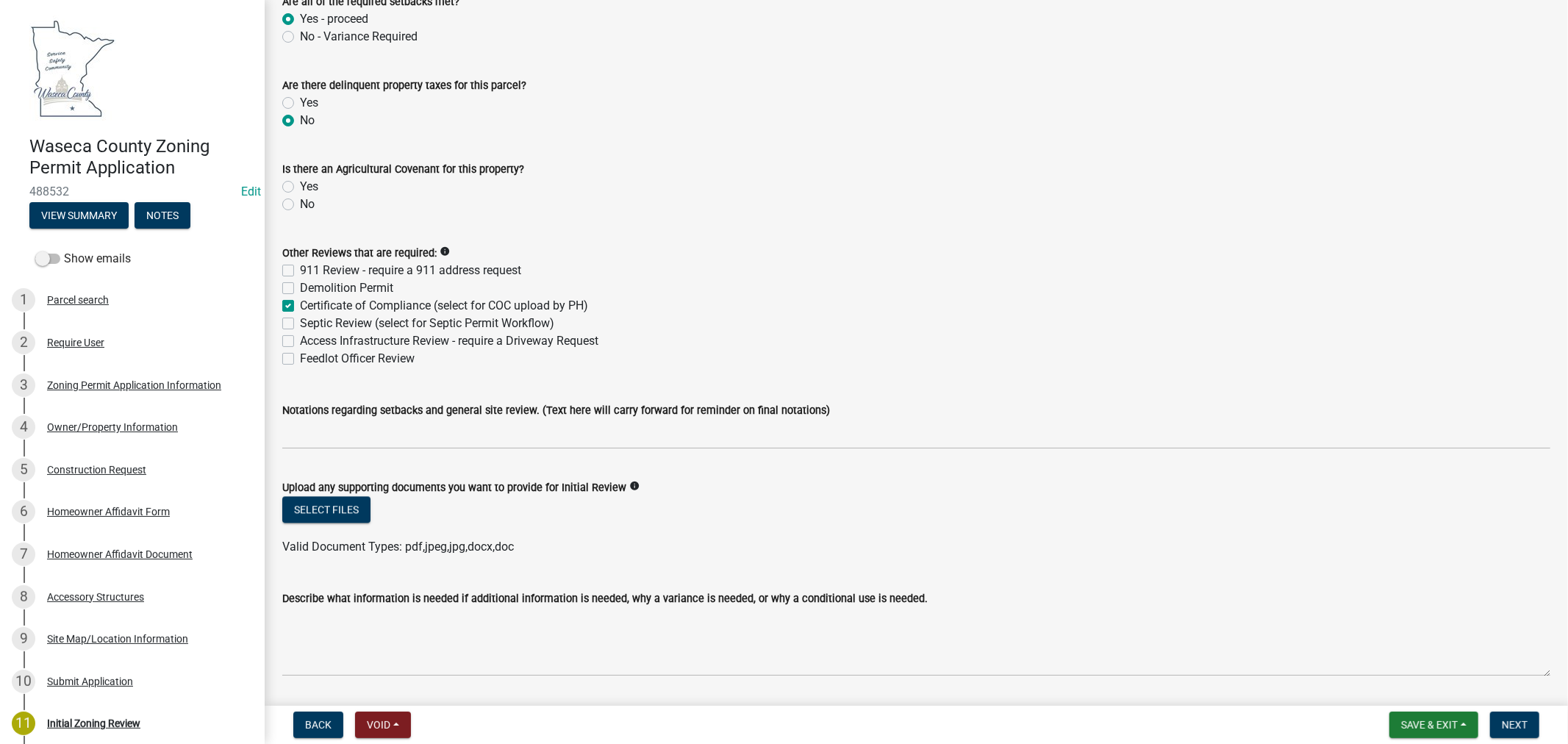
scroll to position [2940, 0]
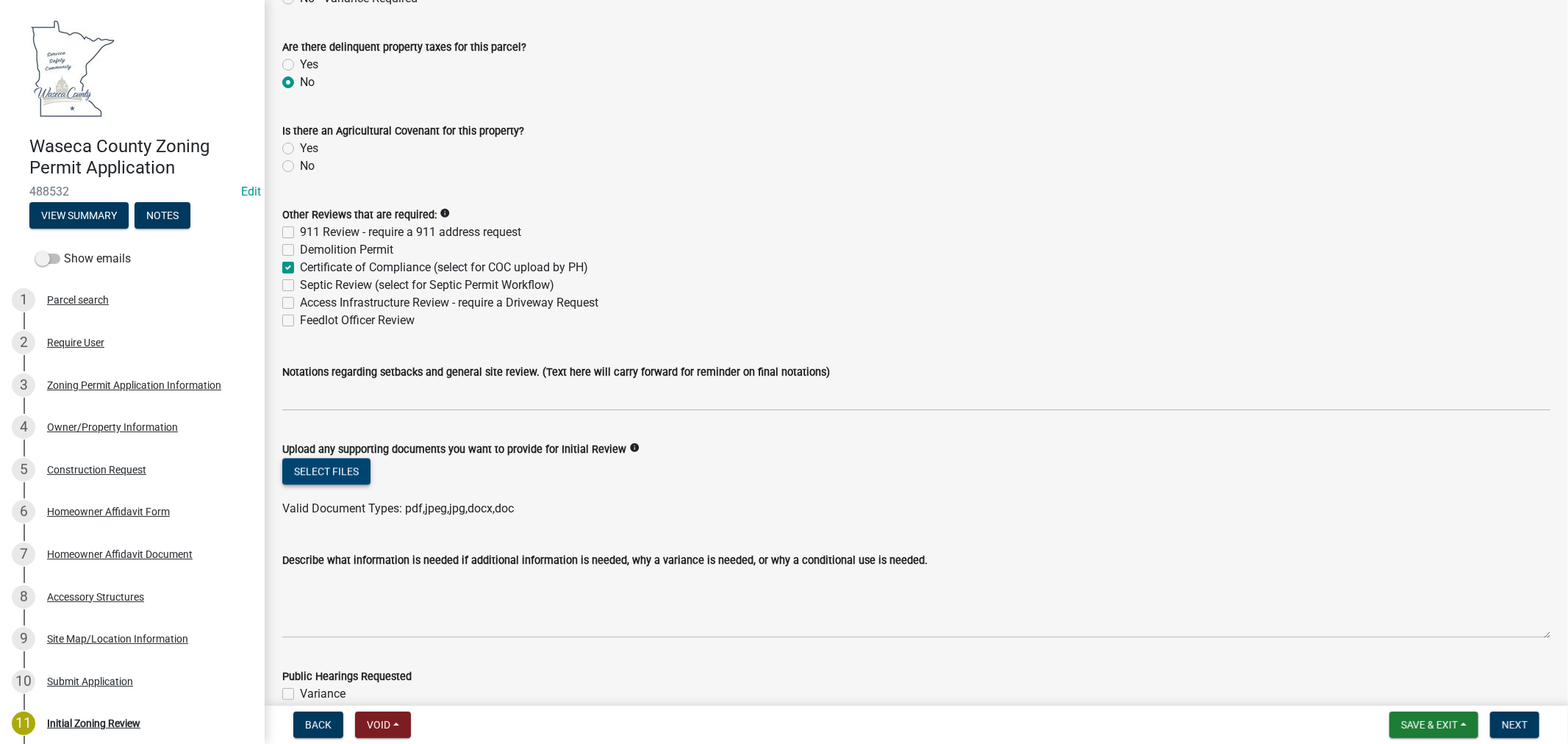
click at [335, 468] on button "Select files" at bounding box center [326, 471] width 88 height 27
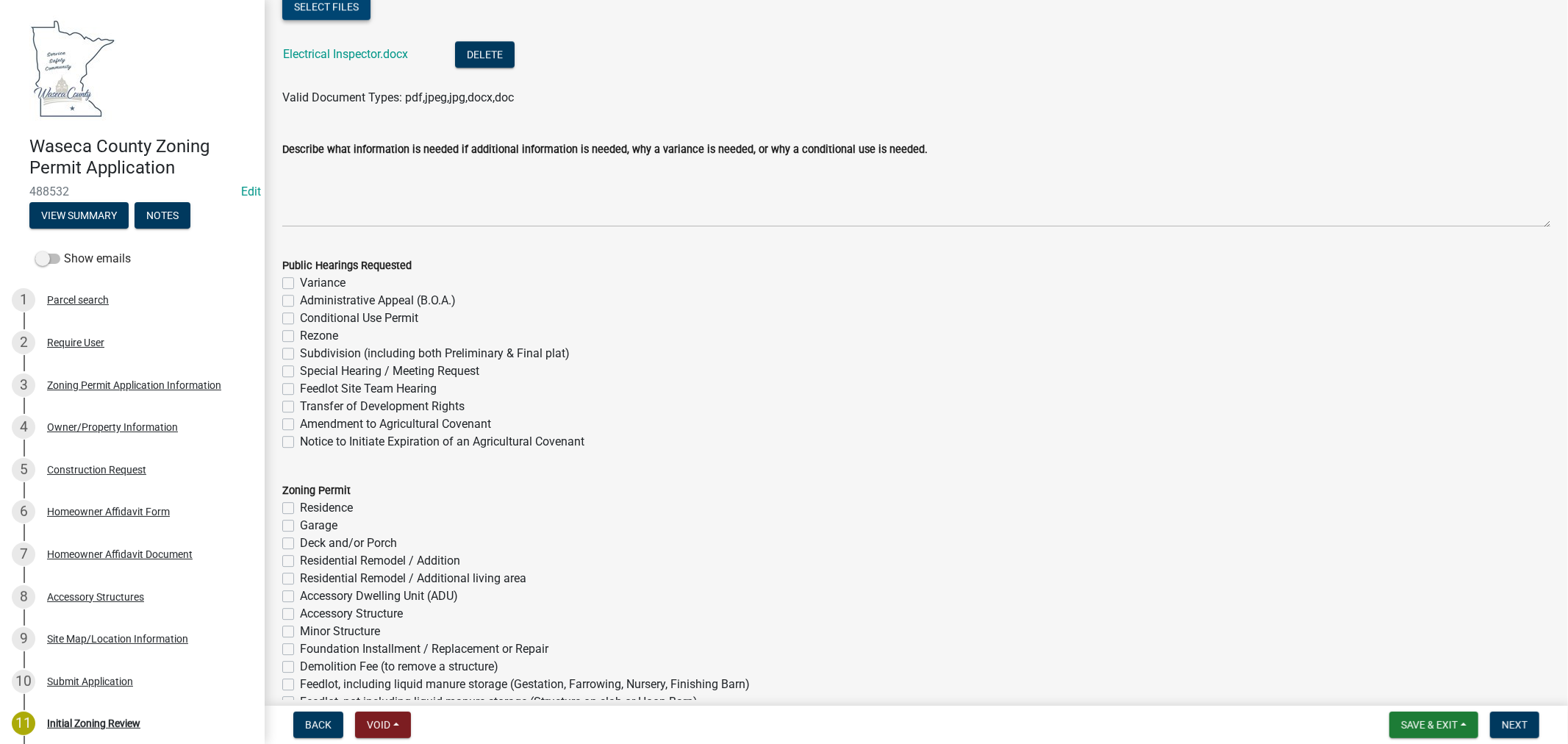
scroll to position [3510, 0]
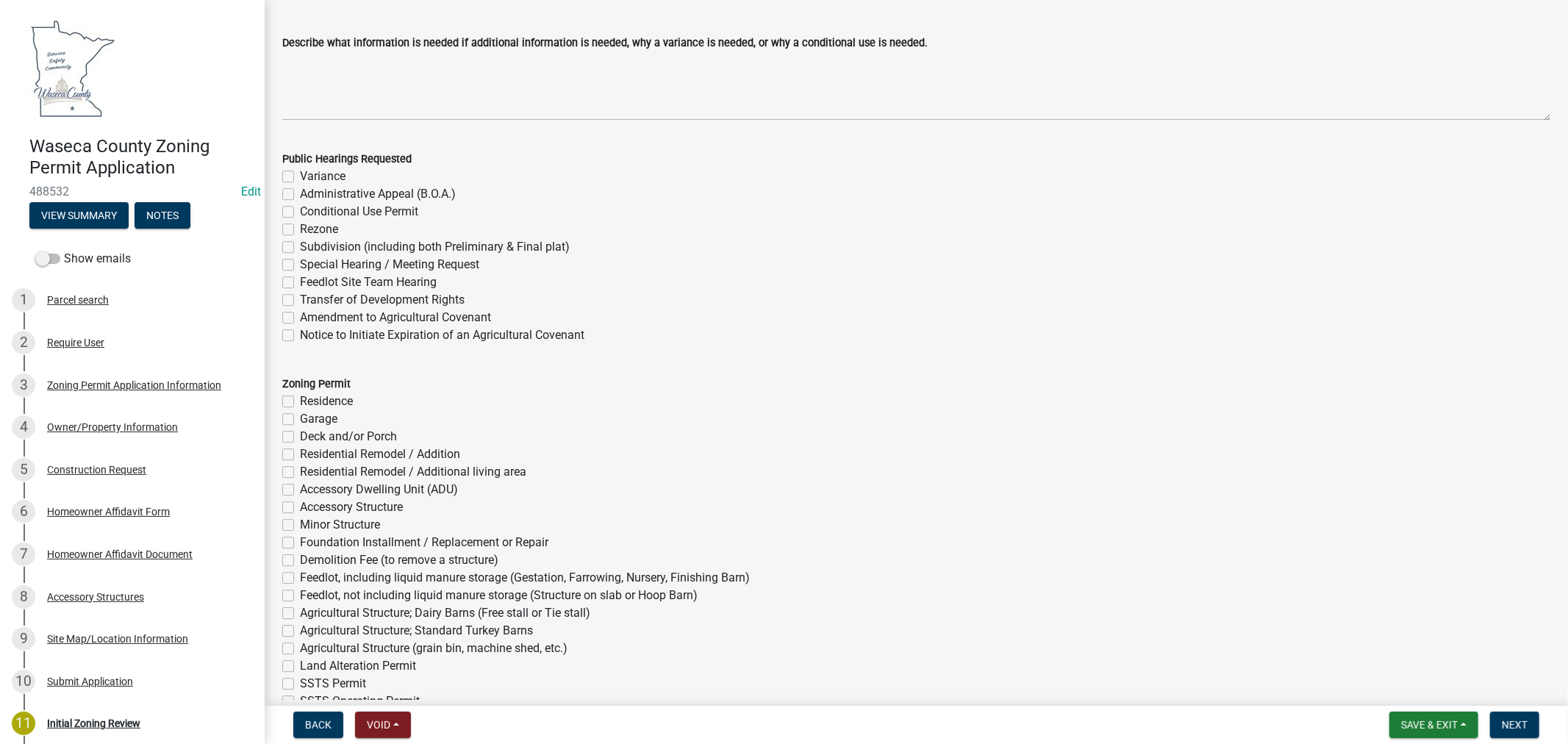
click at [300, 505] on label "Accessory Structure" at bounding box center [351, 507] width 103 height 18
click at [300, 505] on input "Accessory Structure" at bounding box center [304, 502] width 10 height 10
checkbox input "true"
checkbox input "false"
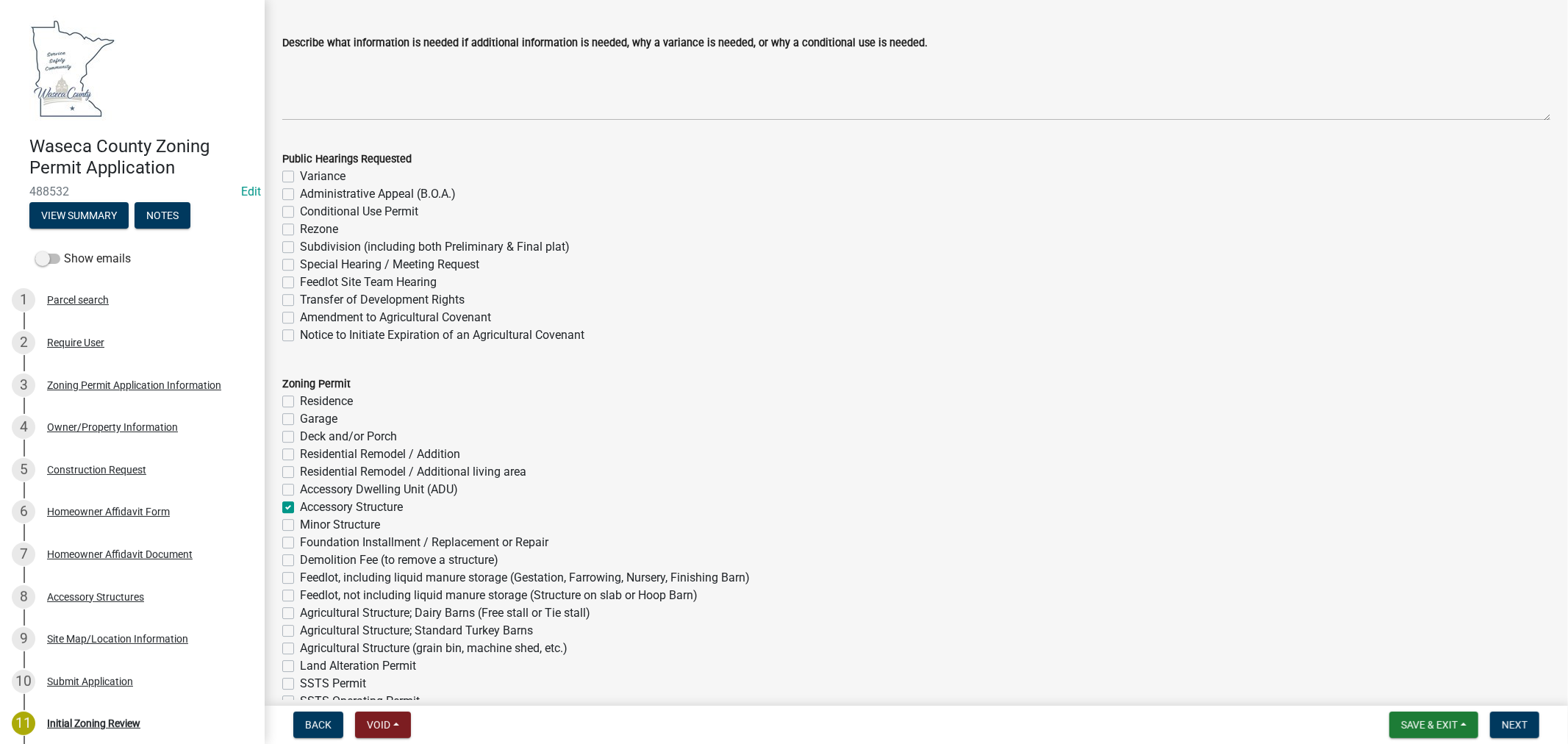
checkbox input "false"
checkbox input "true"
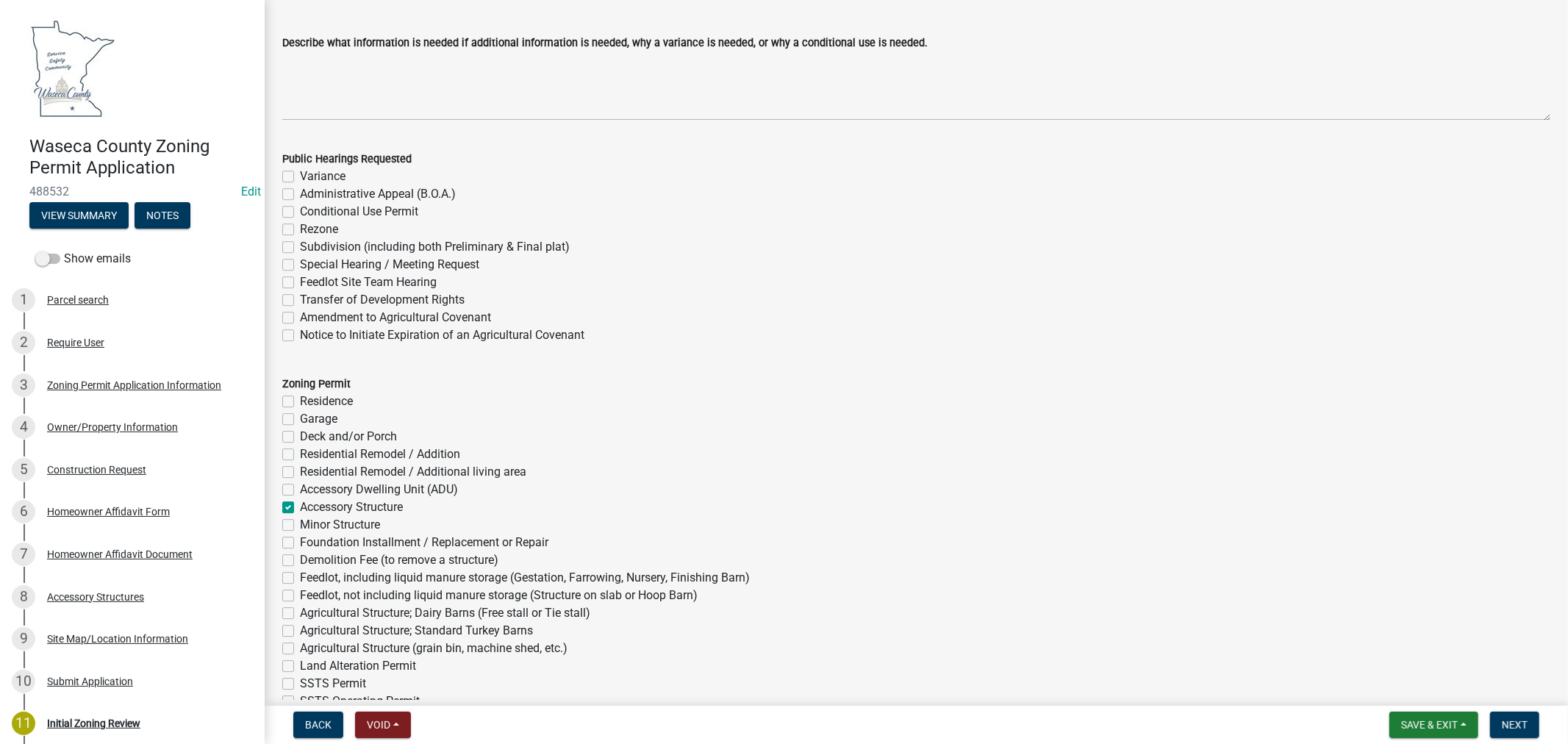
checkbox input "false"
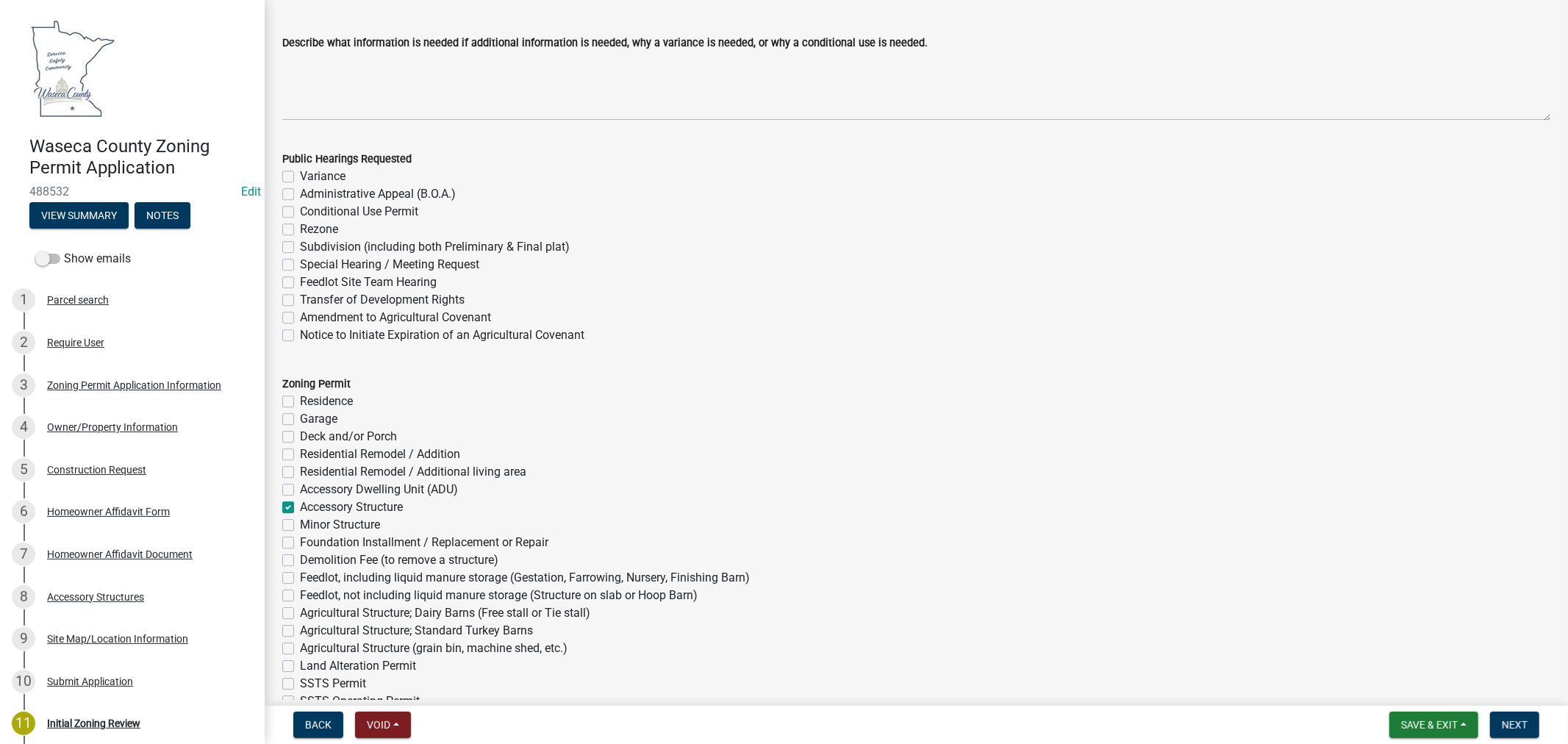
checkbox input "false"
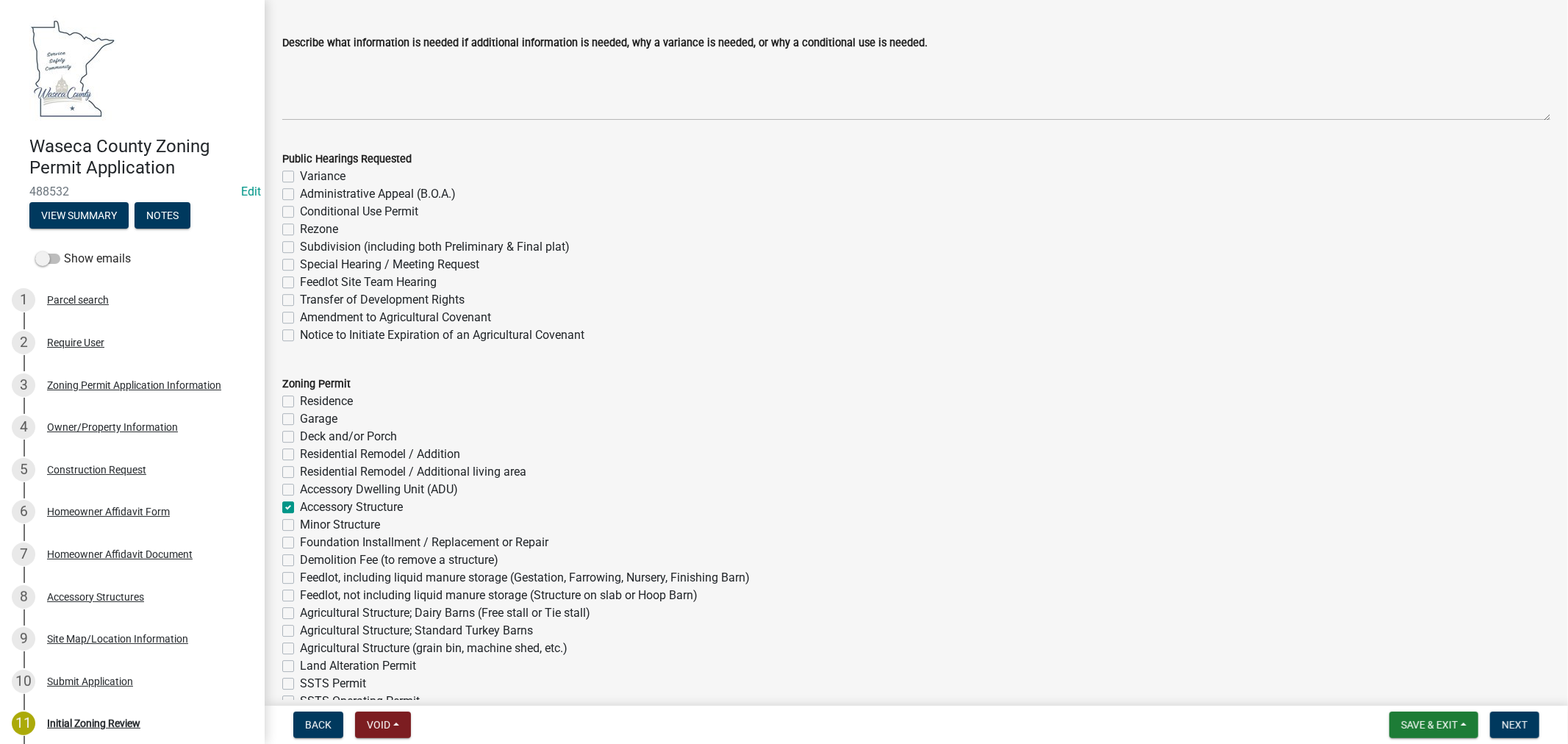
checkbox input "false"
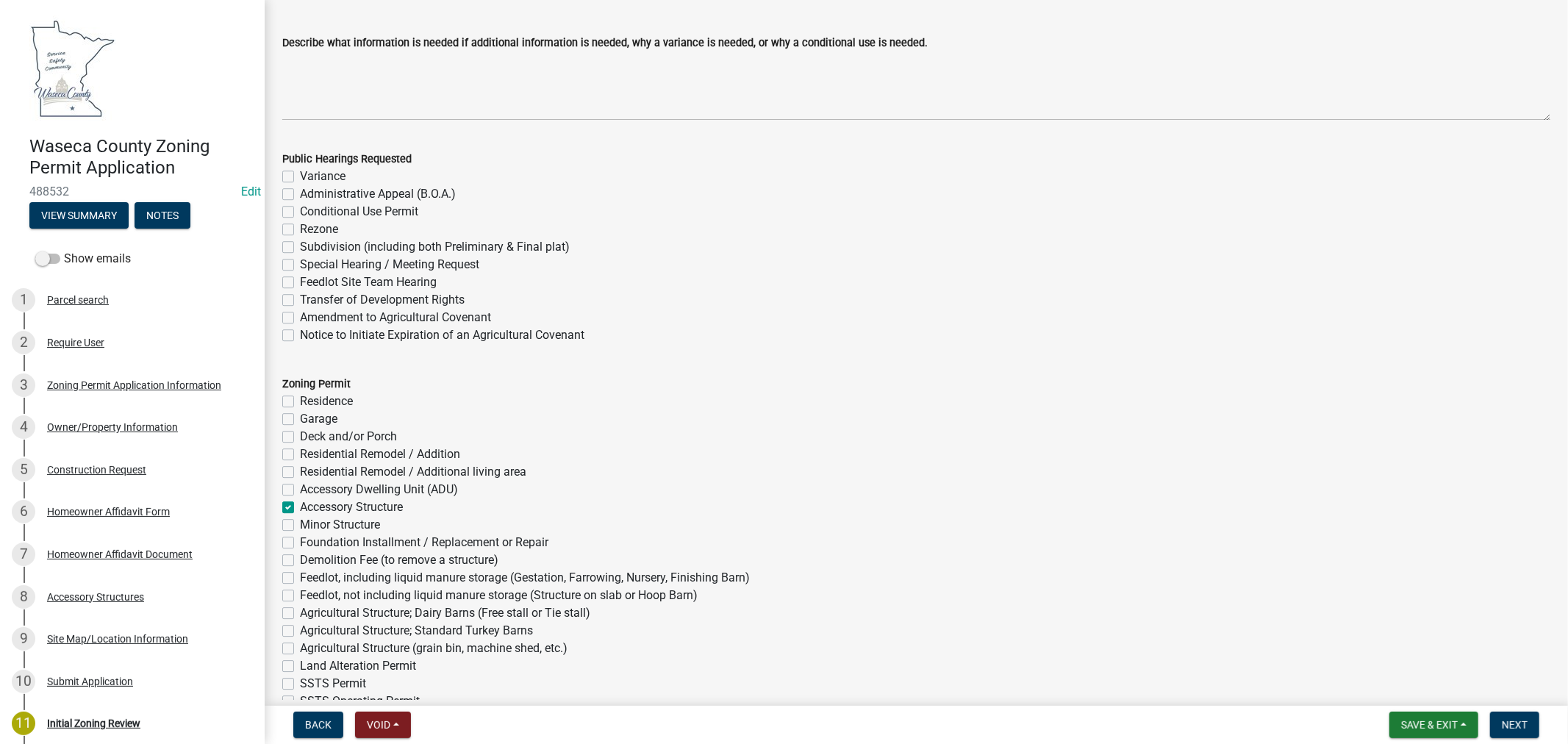
checkbox input "false"
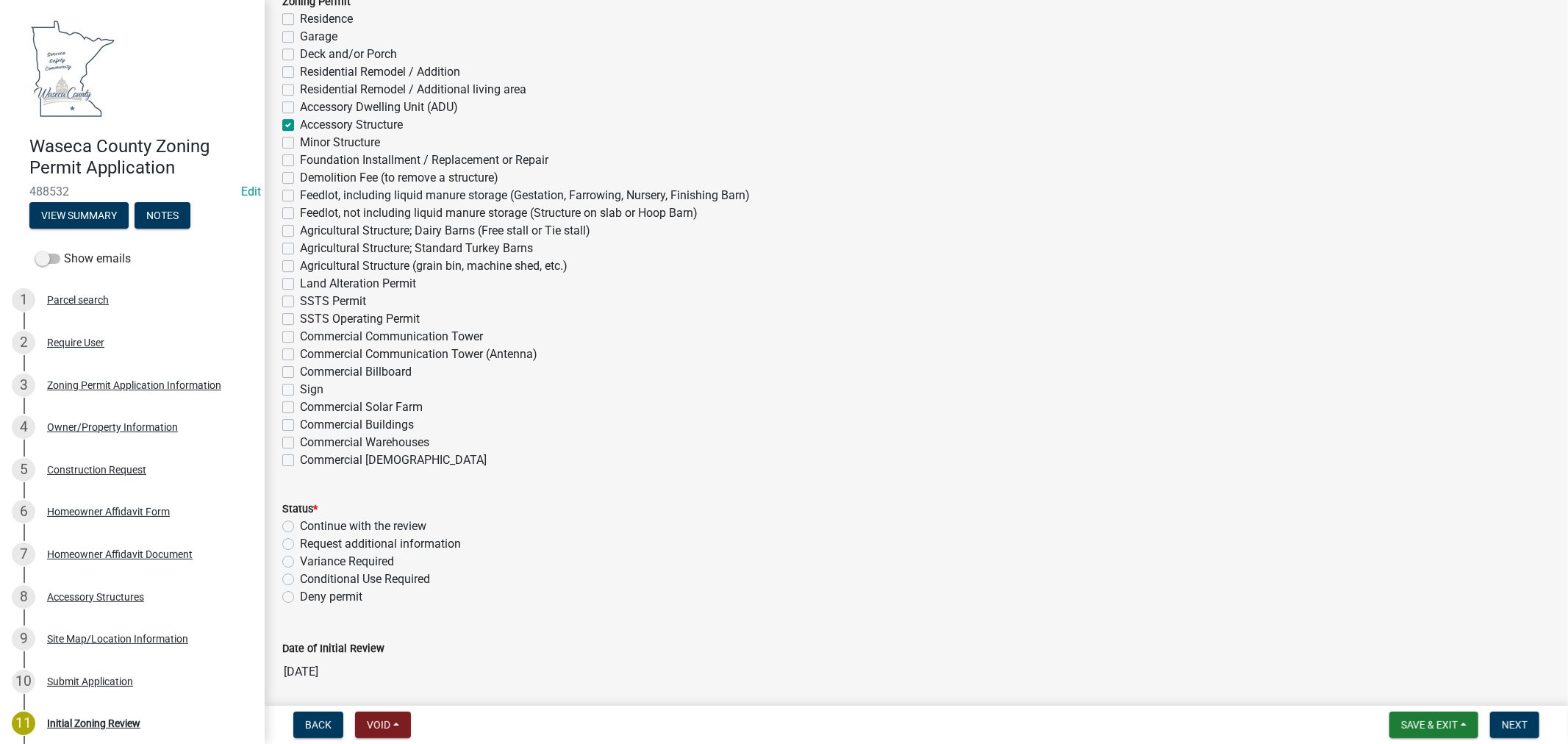
scroll to position [3919, 0]
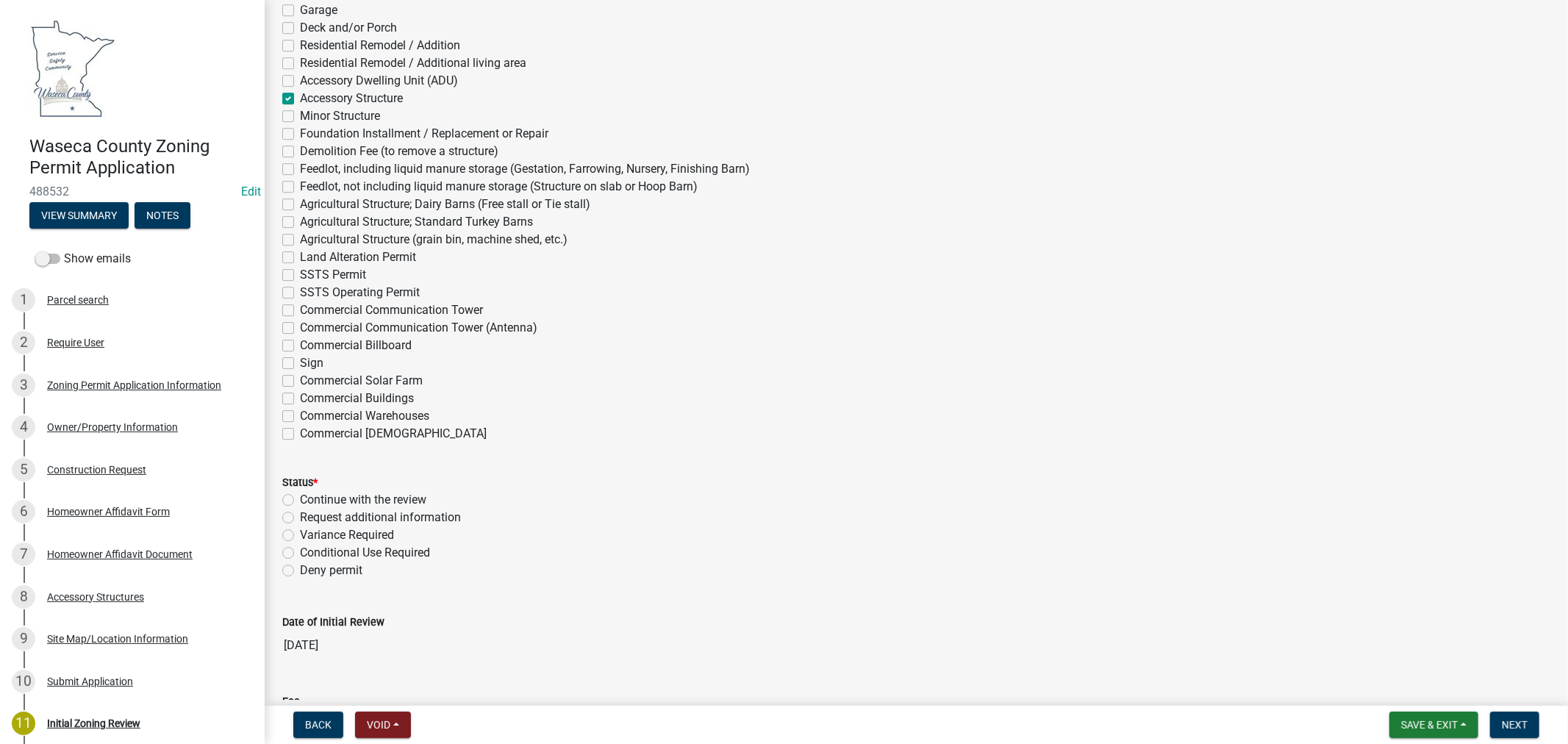
click at [300, 500] on label "Continue with the review" at bounding box center [363, 500] width 126 height 18
click at [300, 500] on input "Continue with the review" at bounding box center [304, 496] width 10 height 10
radio input "true"
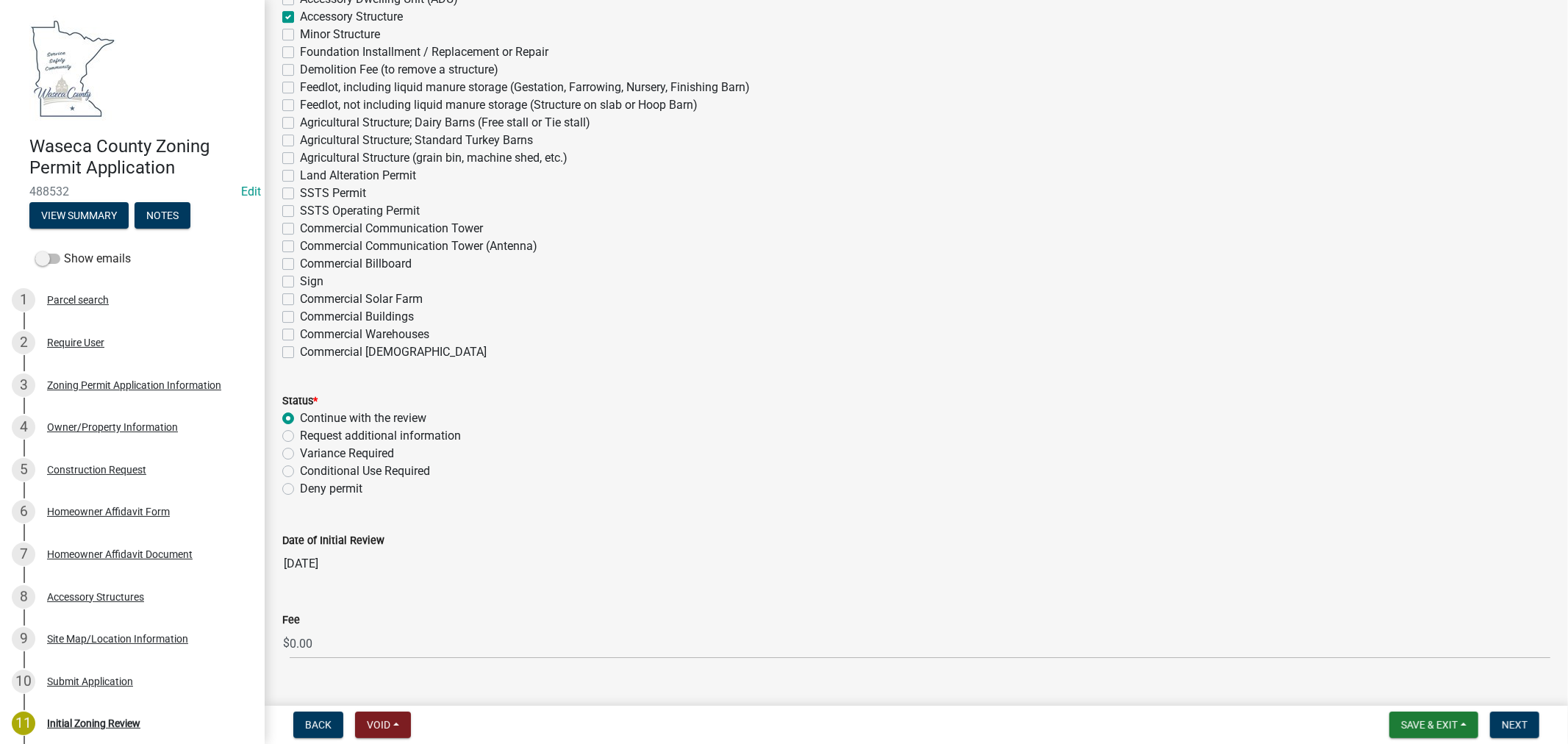
scroll to position [4031, 0]
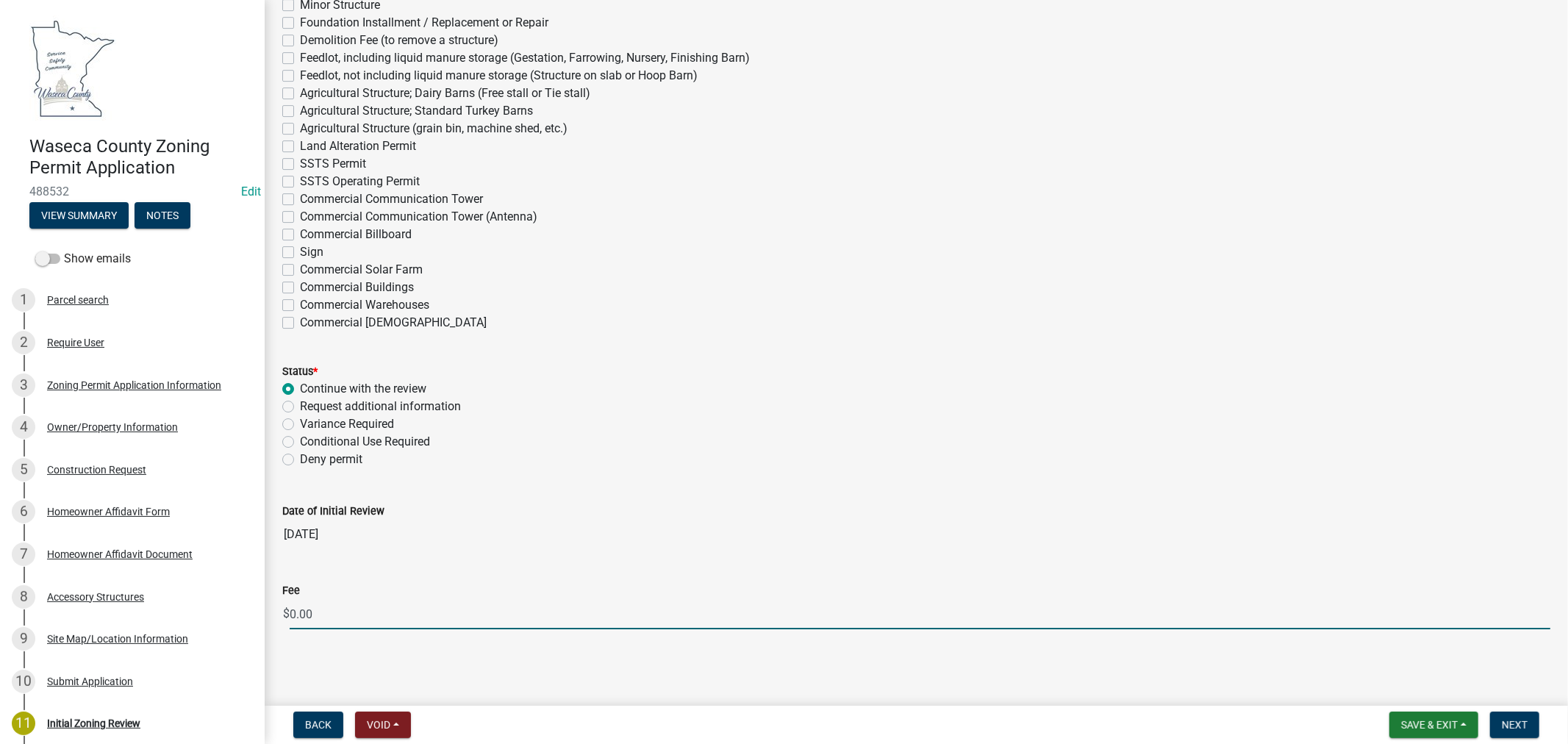
drag, startPoint x: 337, startPoint y: 609, endPoint x: 269, endPoint y: 614, distance: 68.2
type input "50.00"
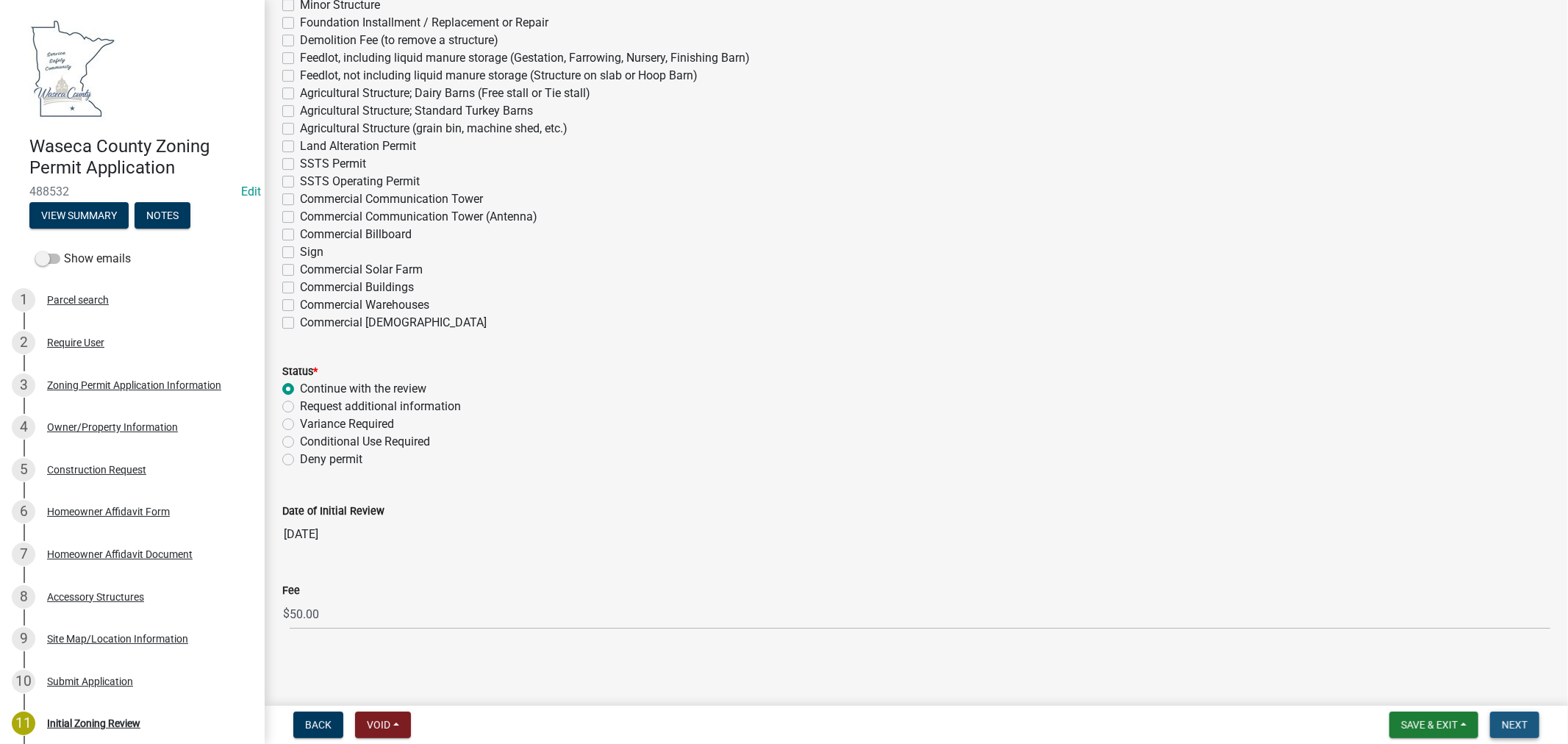
click at [1507, 734] on button "Next" at bounding box center [1514, 725] width 49 height 27
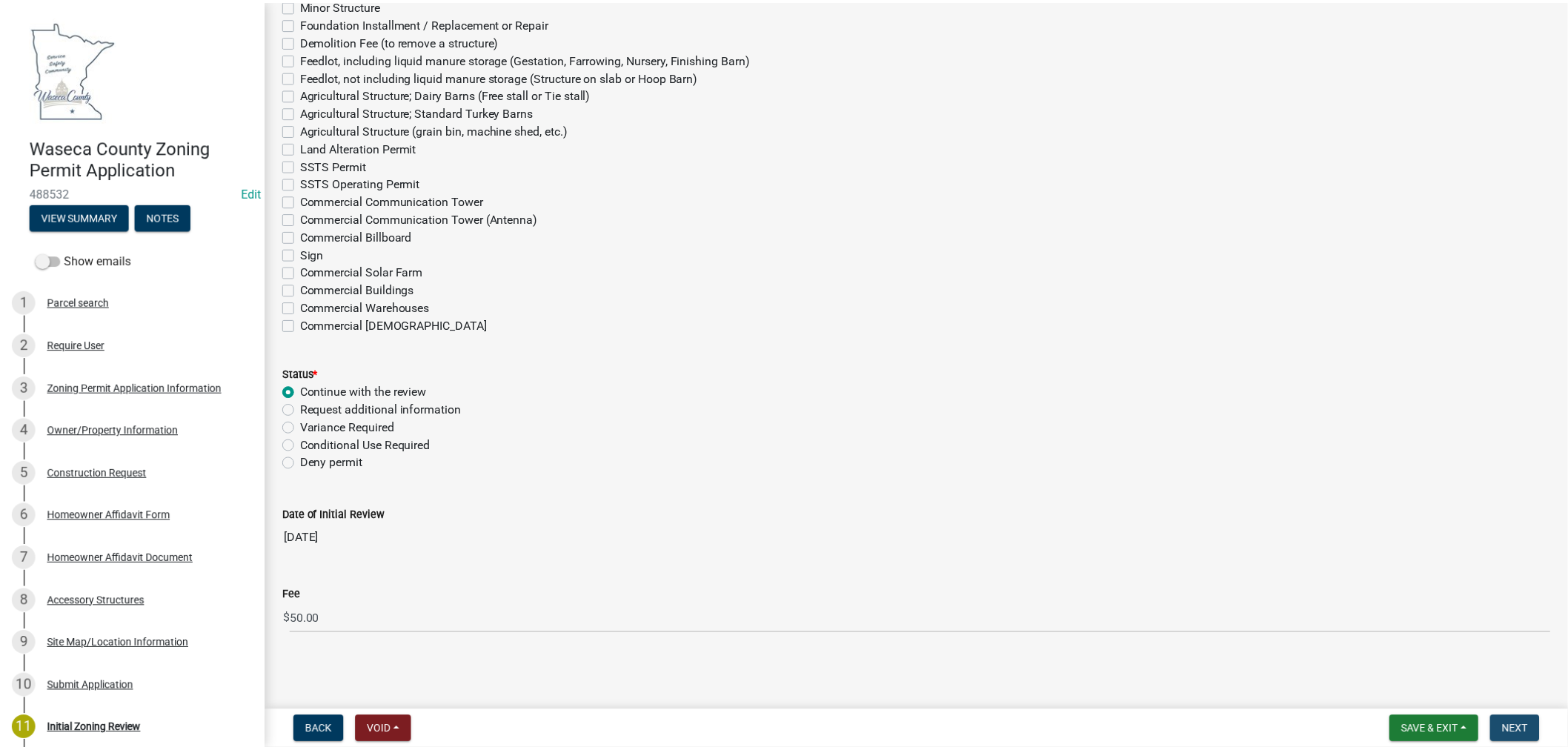
scroll to position [0, 0]
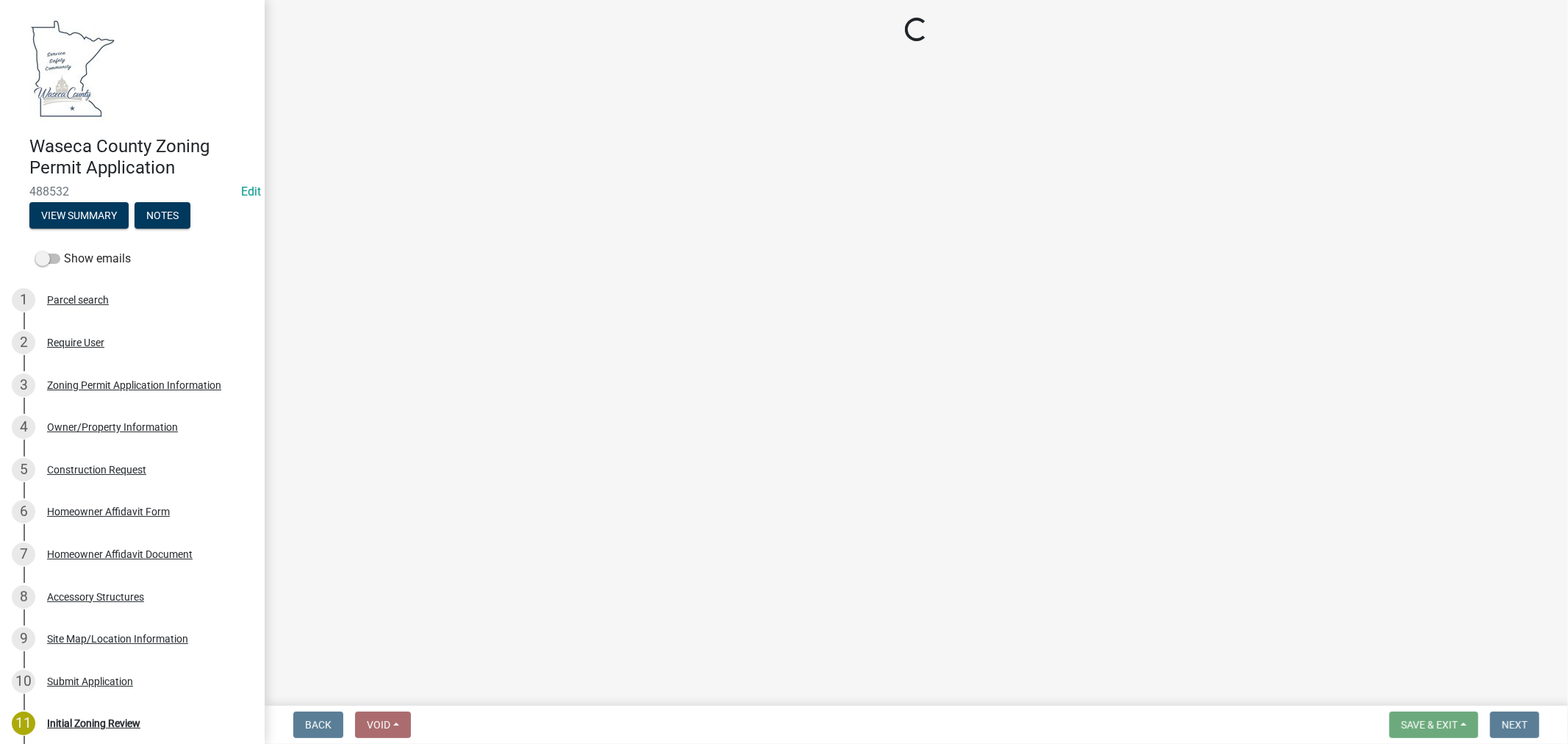
select select "3: 3"
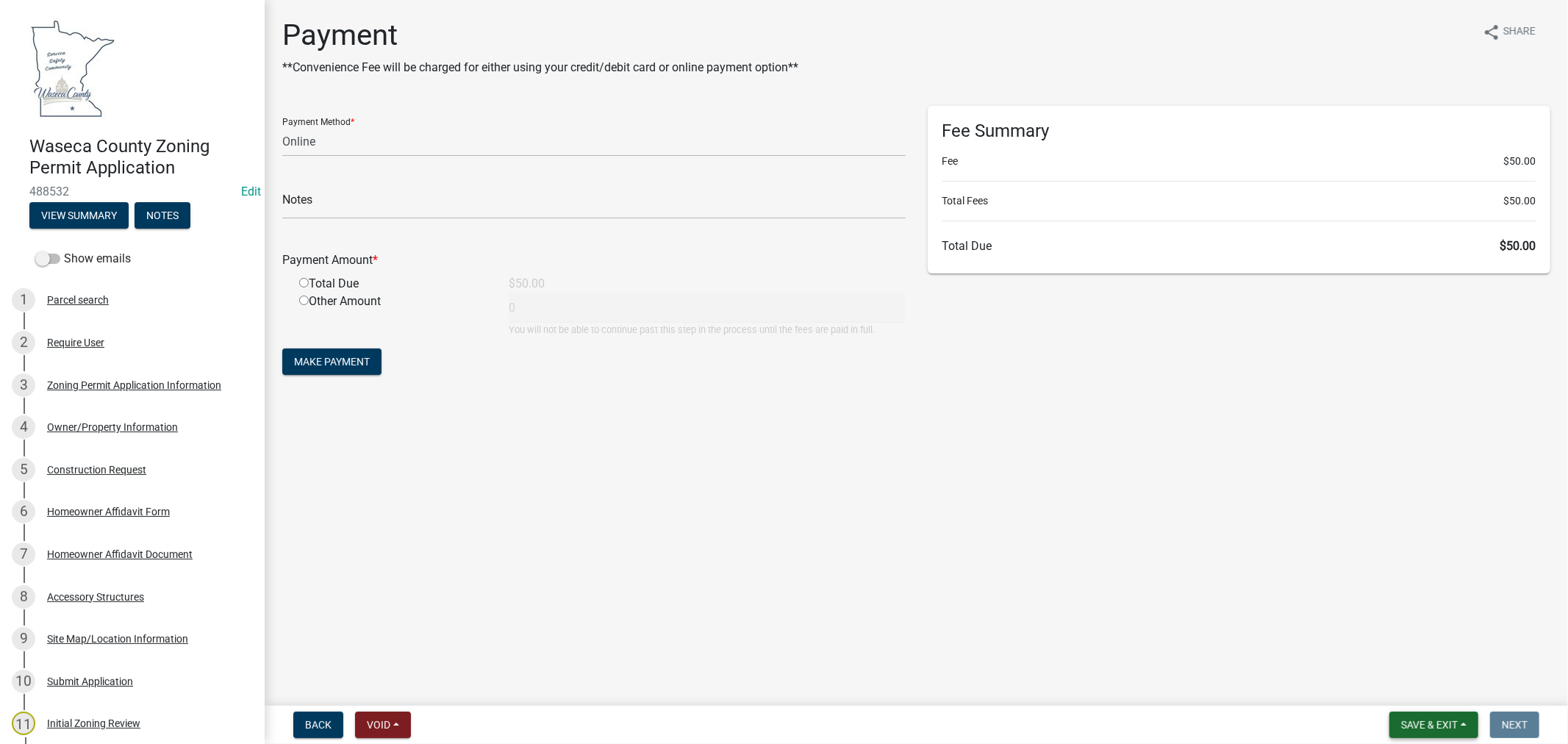
click at [1433, 728] on span "Save & Exit" at bounding box center [1430, 725] width 57 height 12
click at [1413, 691] on button "Save & Exit" at bounding box center [1419, 686] width 117 height 35
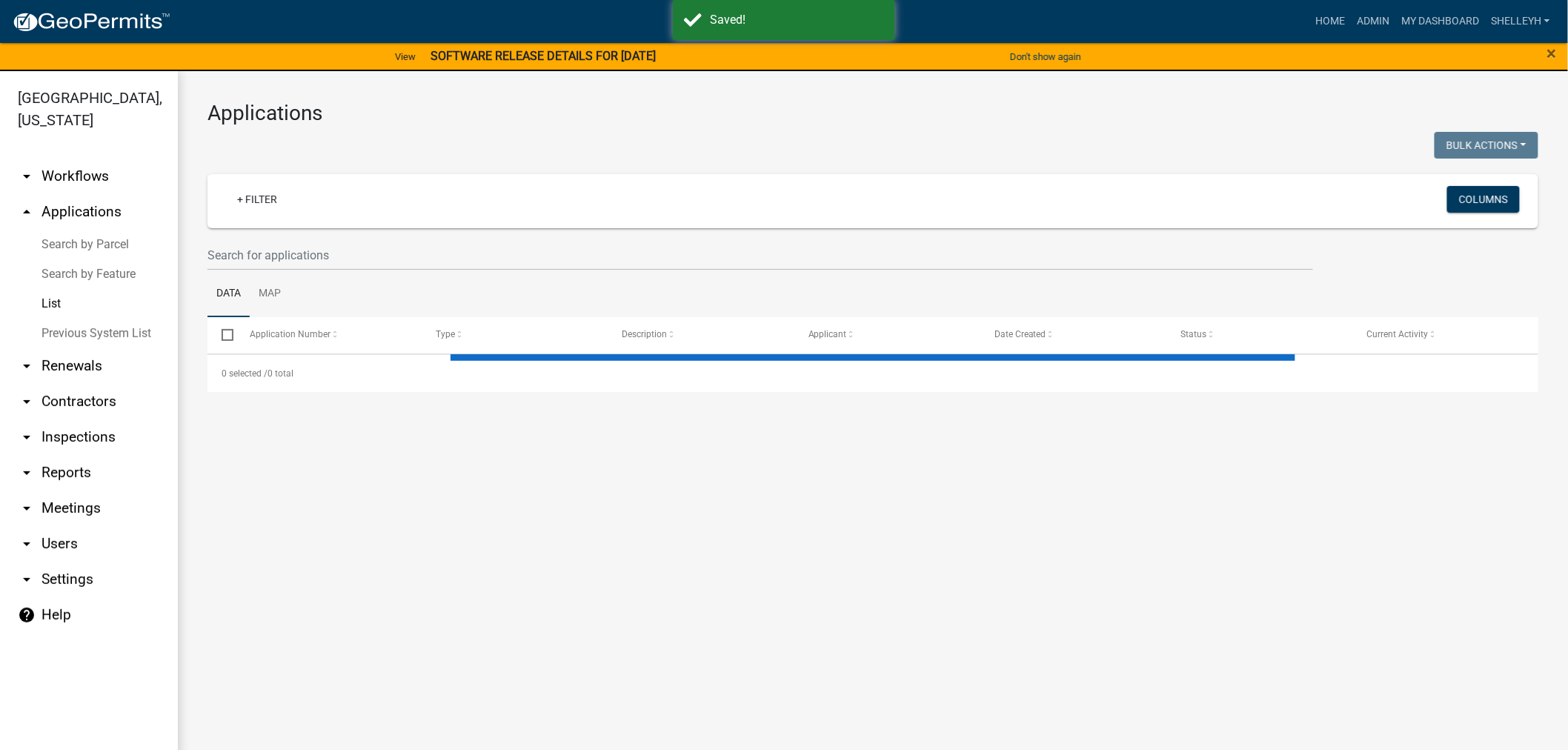
select select "1: 25"
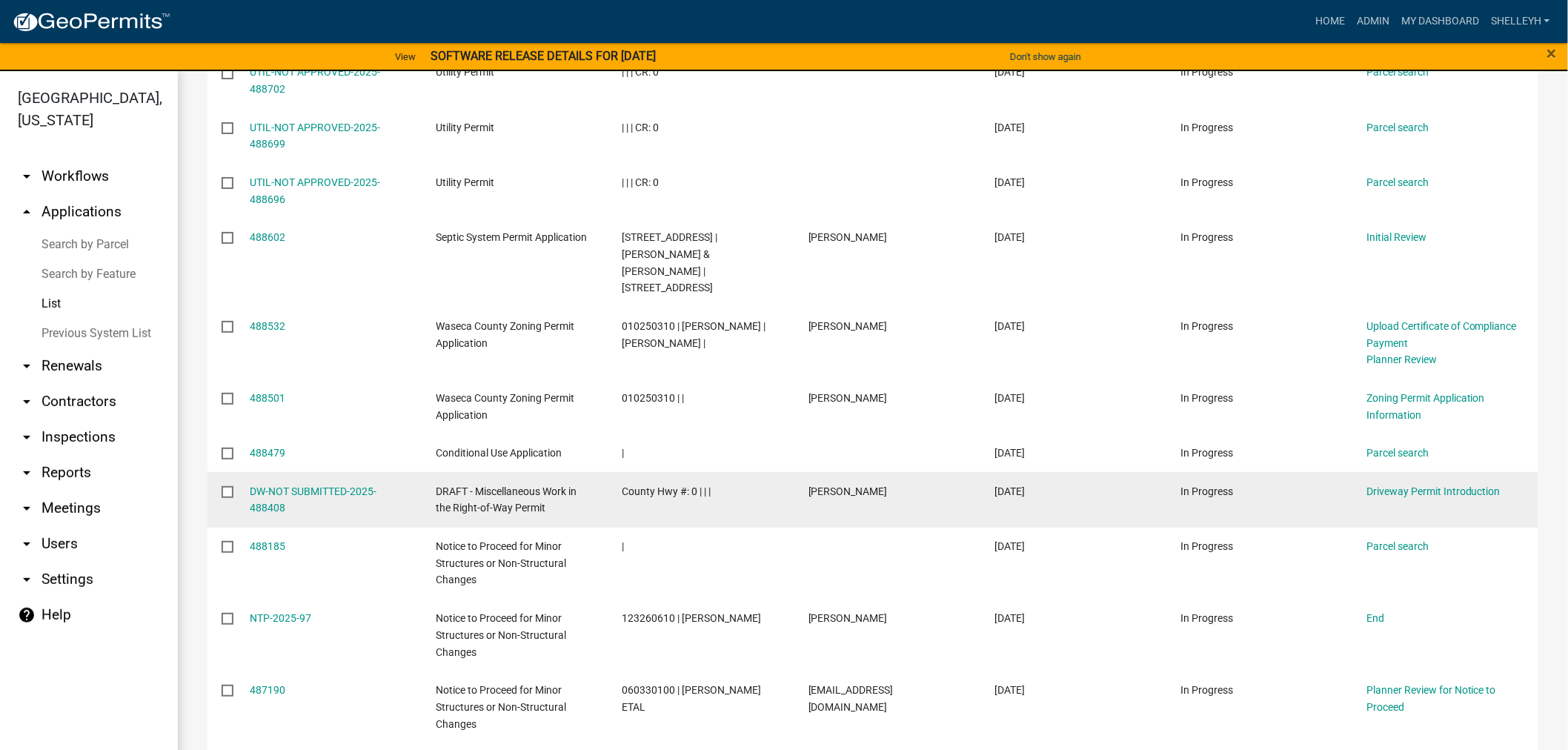
scroll to position [823, 0]
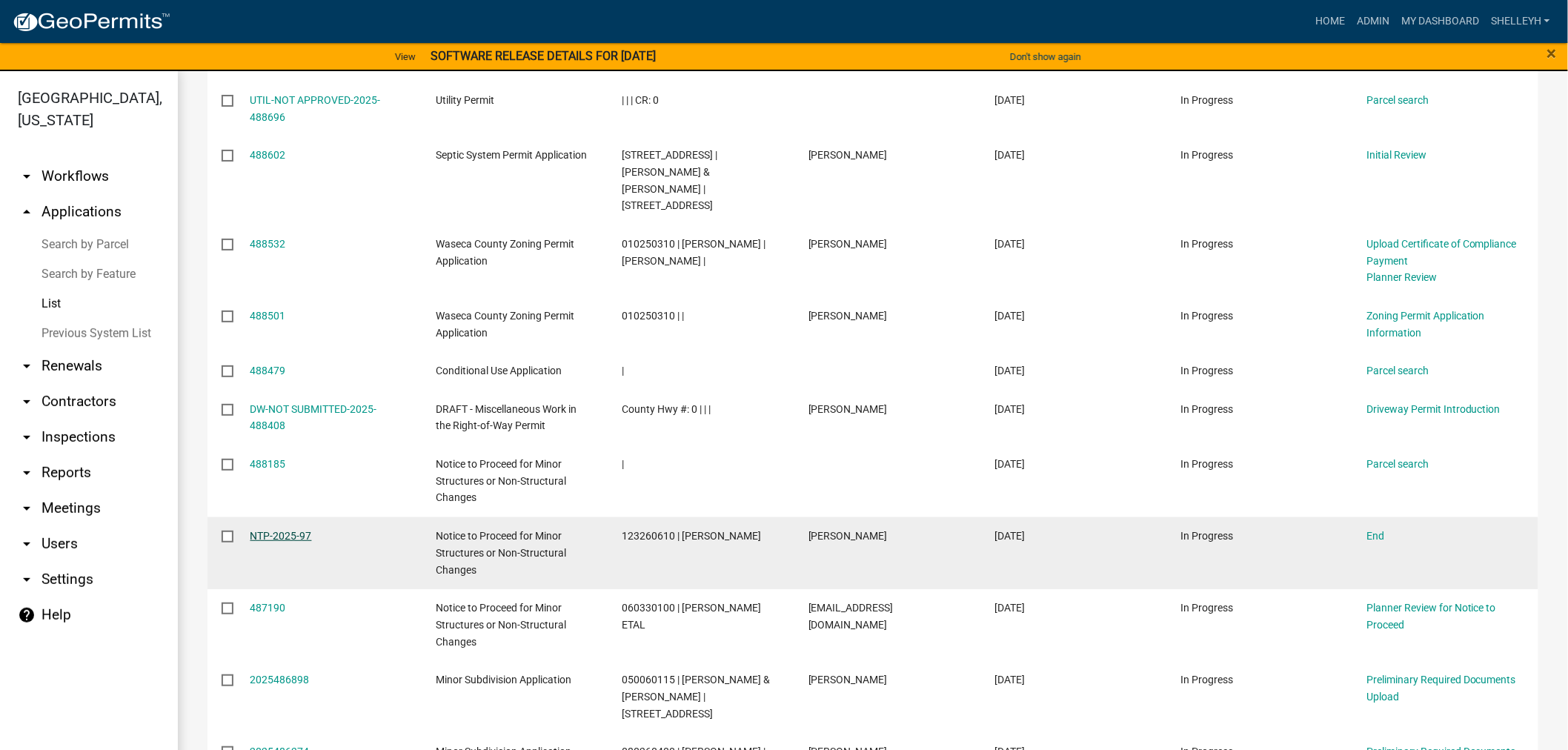
click at [275, 530] on link "NTP-2025-97" at bounding box center [281, 536] width 61 height 12
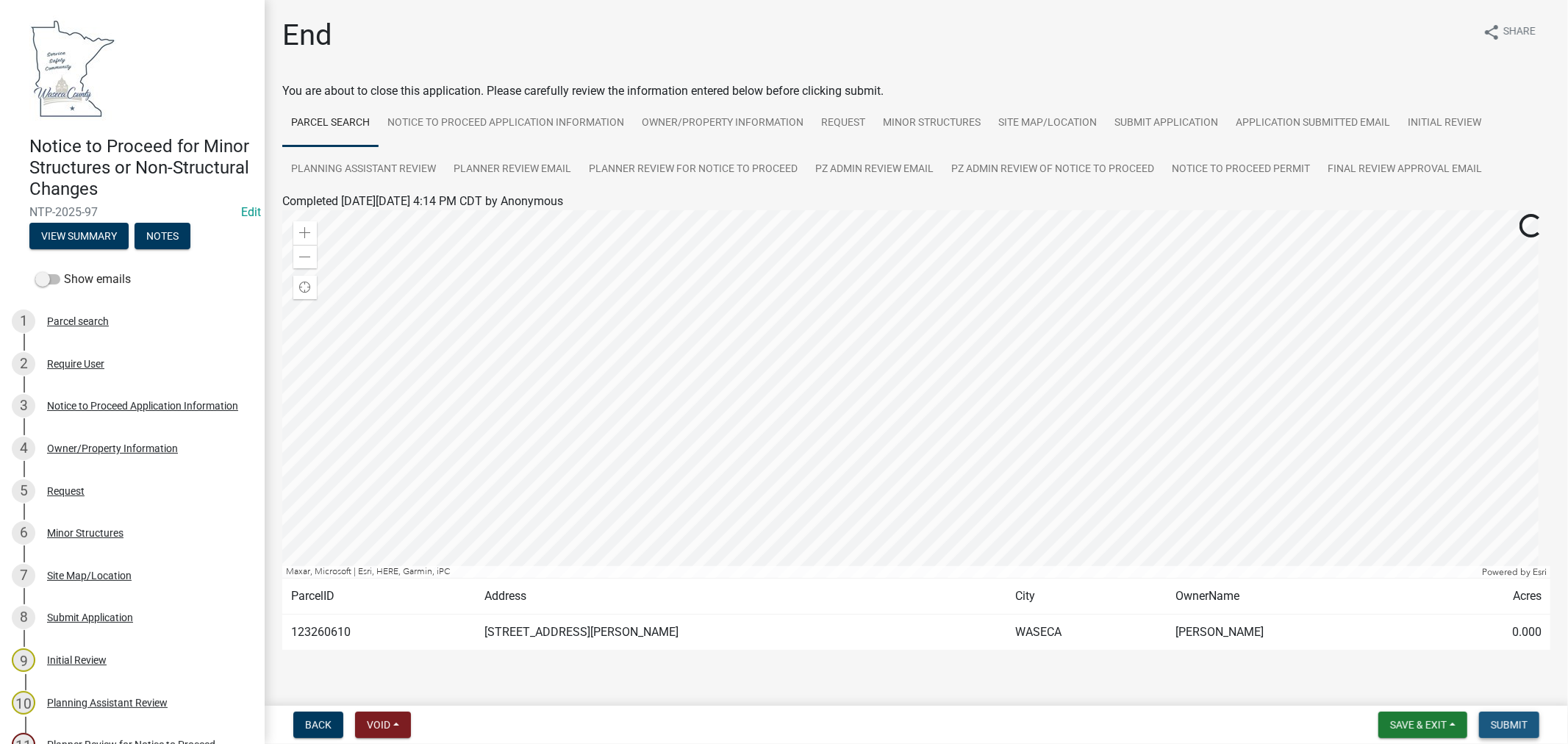
click at [1506, 728] on span "Submit" at bounding box center [1509, 725] width 36 height 12
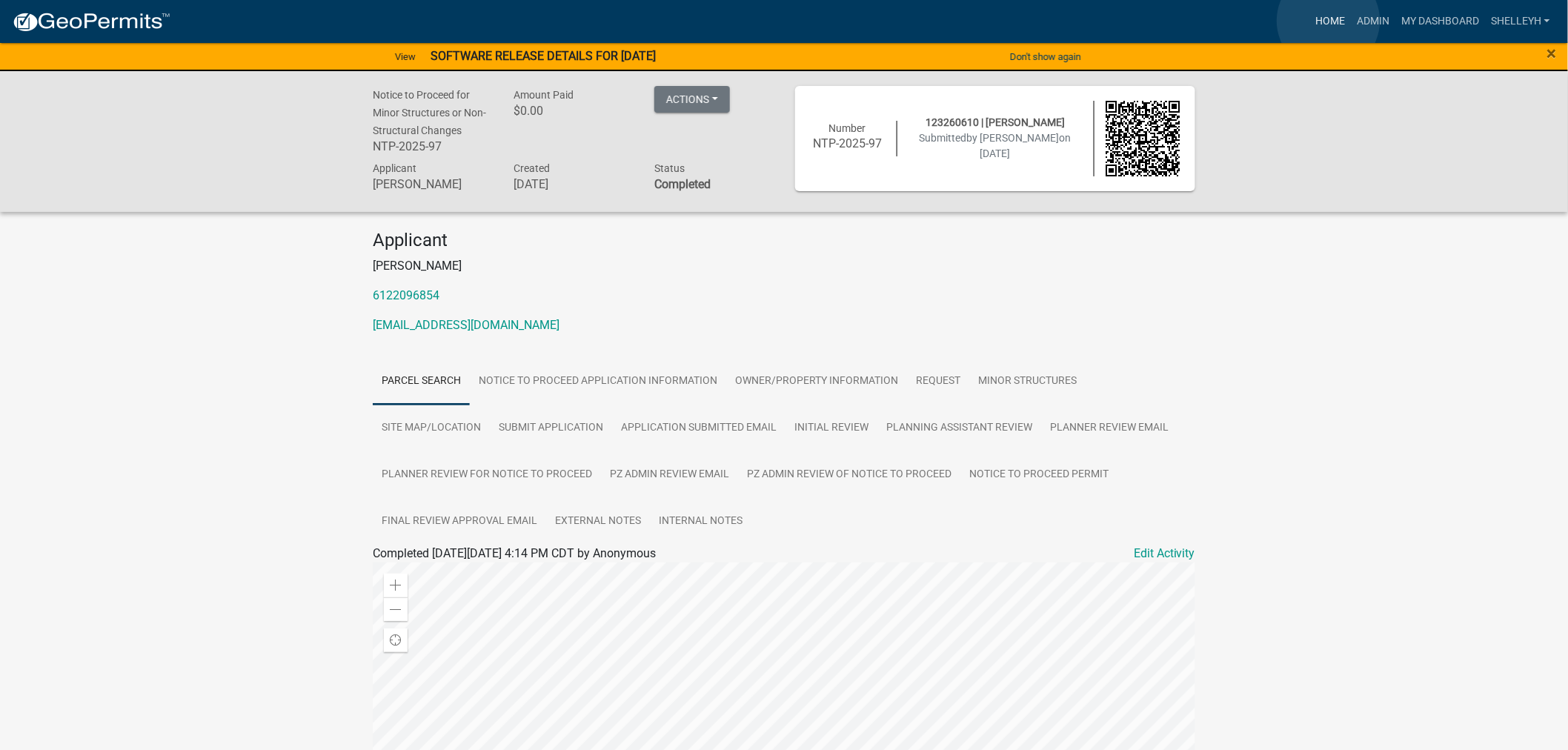
click at [1329, 21] on link "Home" at bounding box center [1330, 22] width 41 height 28
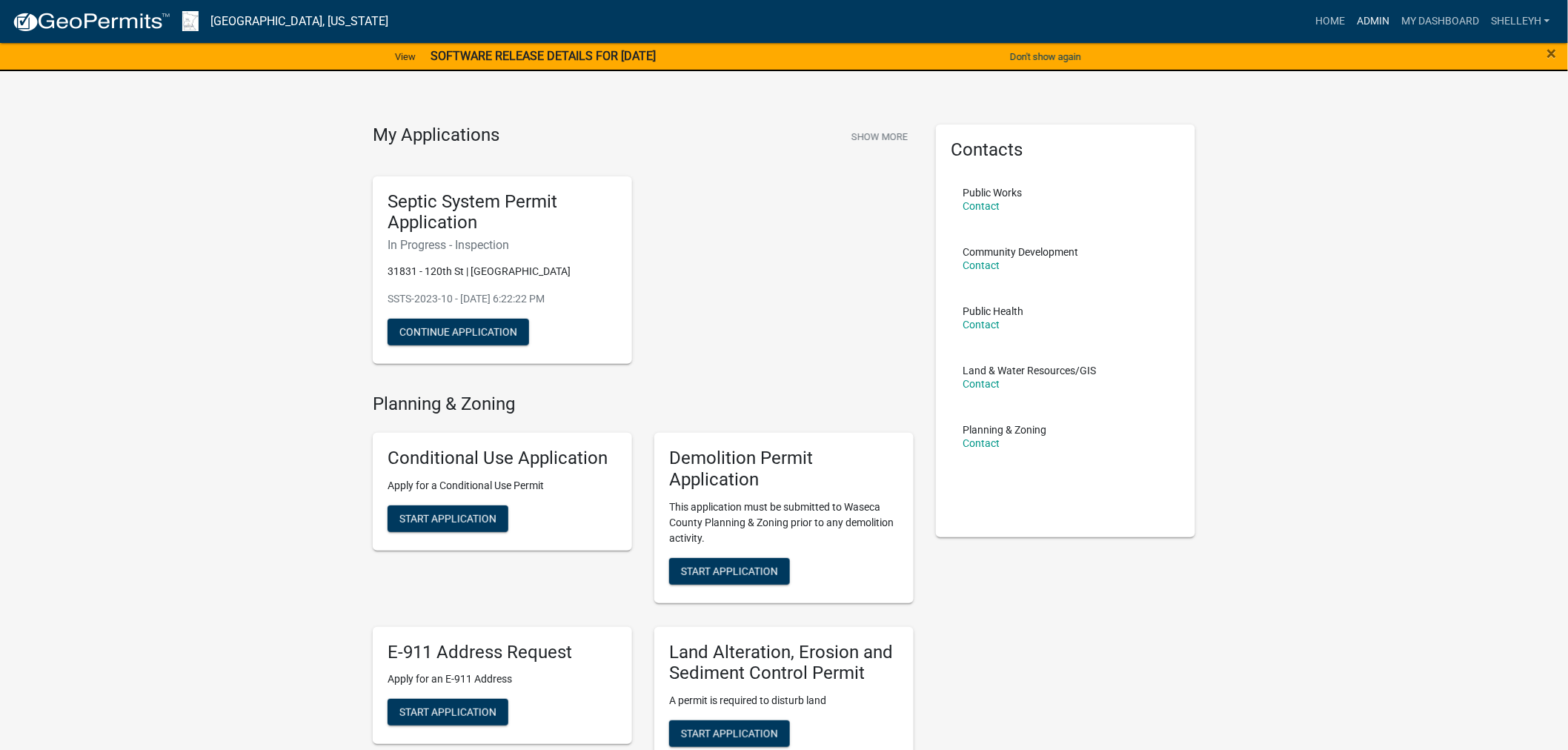
click at [1376, 13] on link "Admin" at bounding box center [1373, 22] width 44 height 28
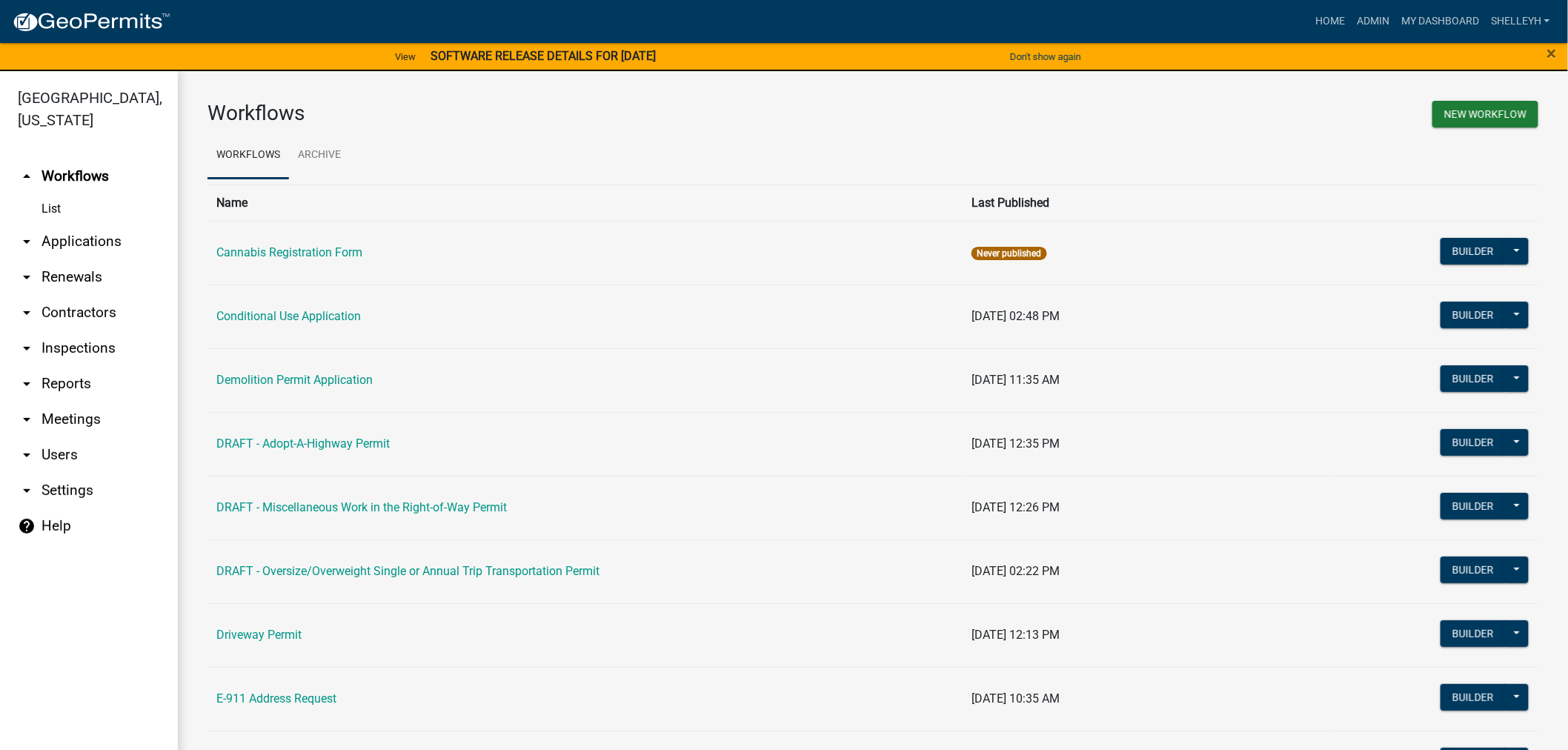
click at [64, 235] on link "arrow_drop_down Applications" at bounding box center [88, 241] width 178 height 35
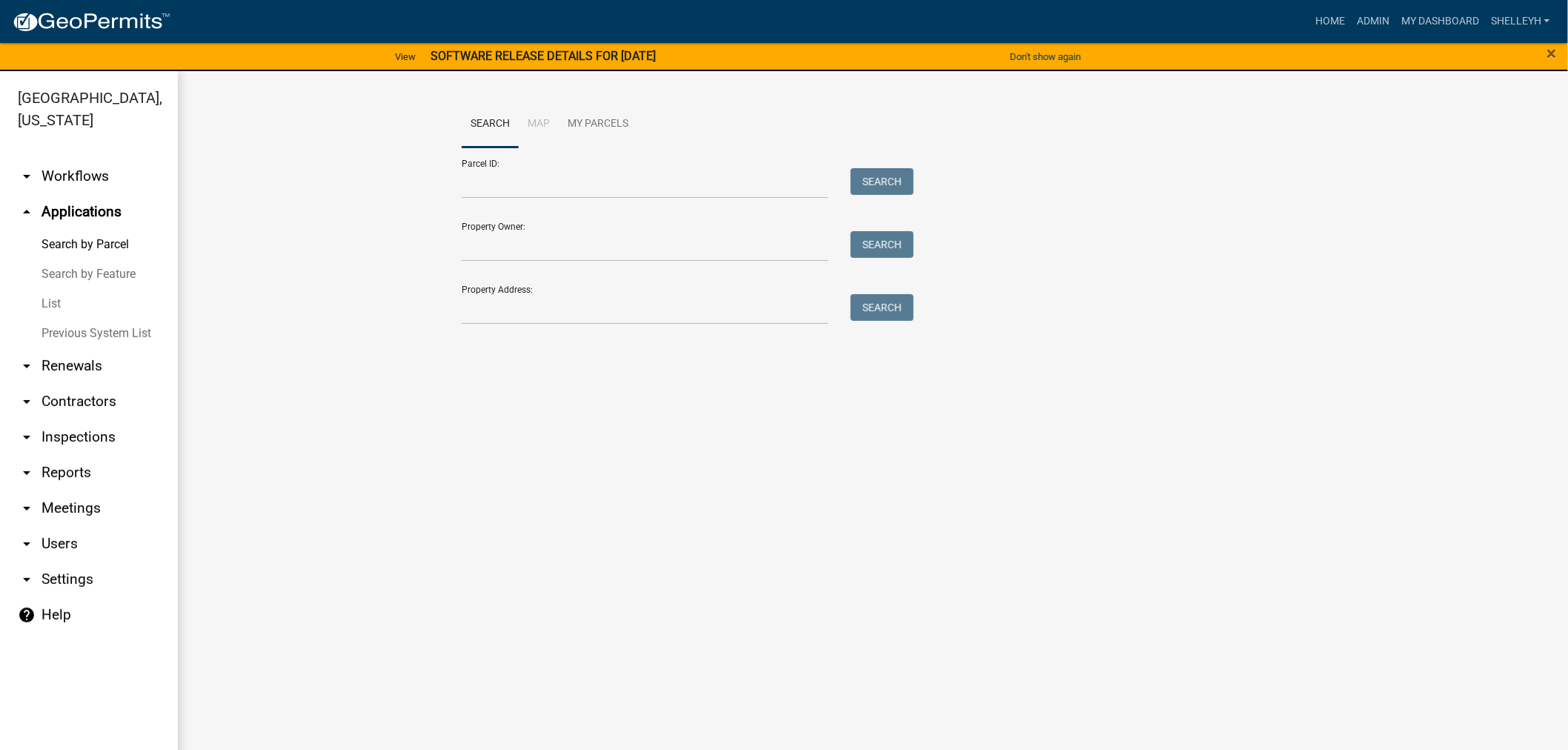
click at [52, 298] on link "List" at bounding box center [88, 304] width 178 height 30
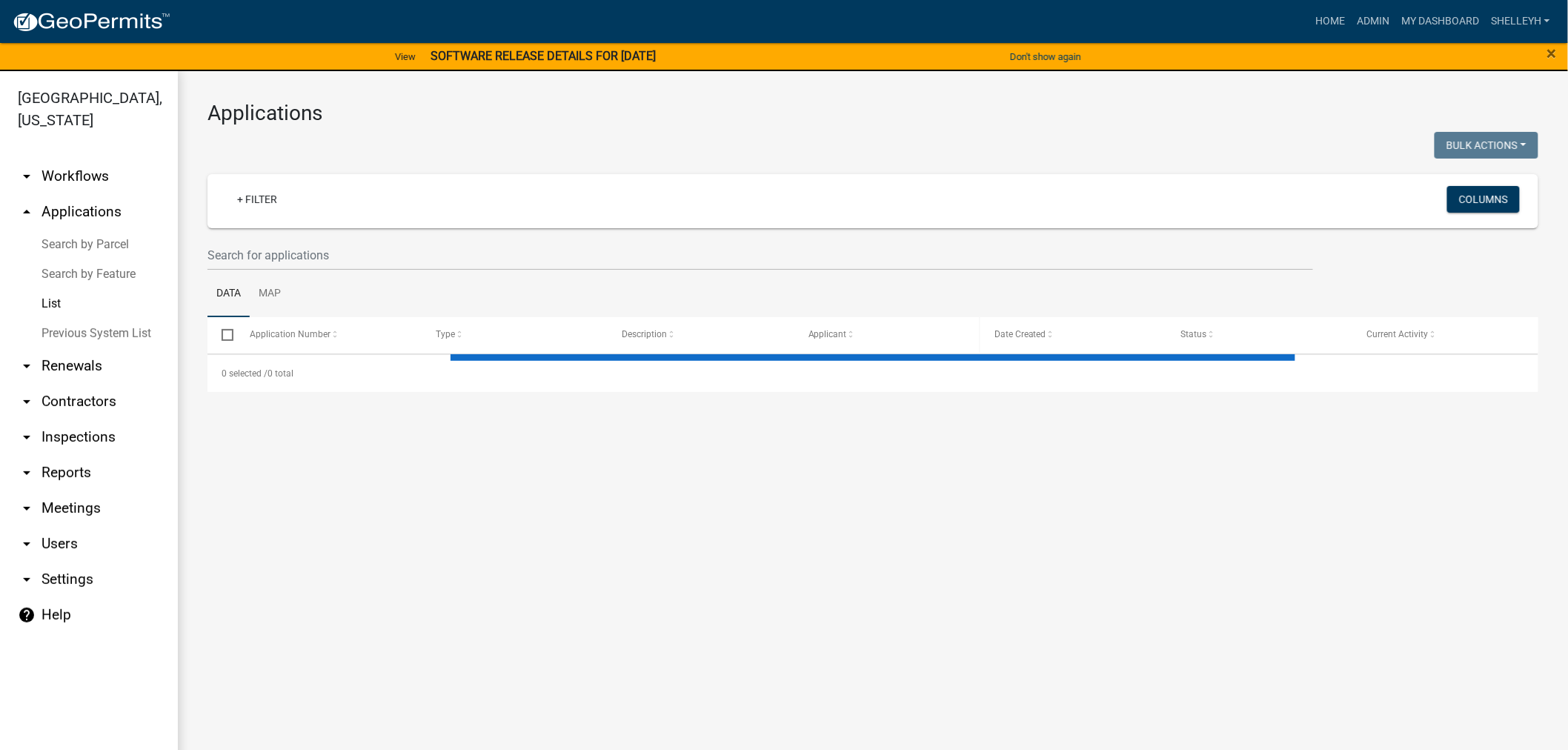
select select "1: 25"
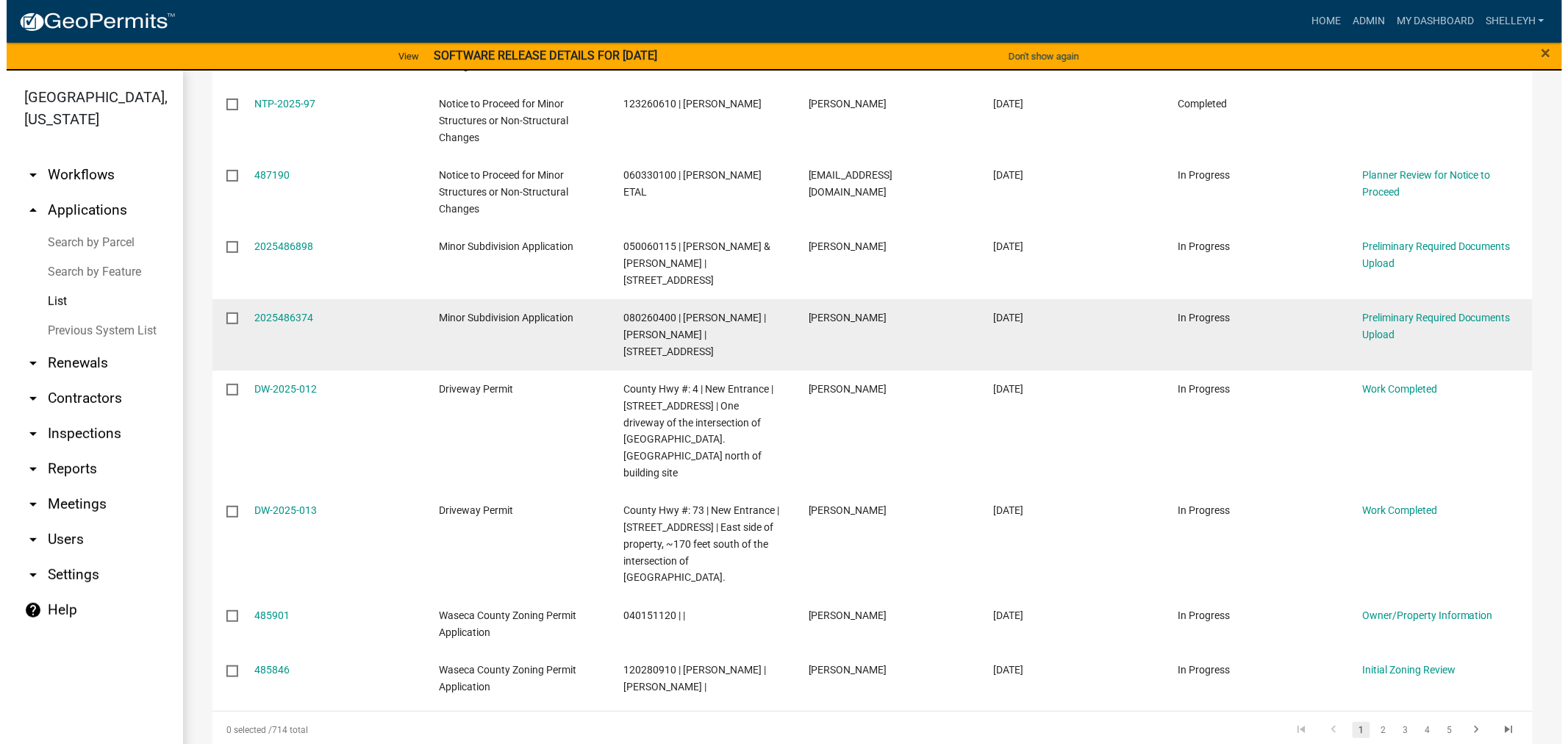
scroll to position [1255, 0]
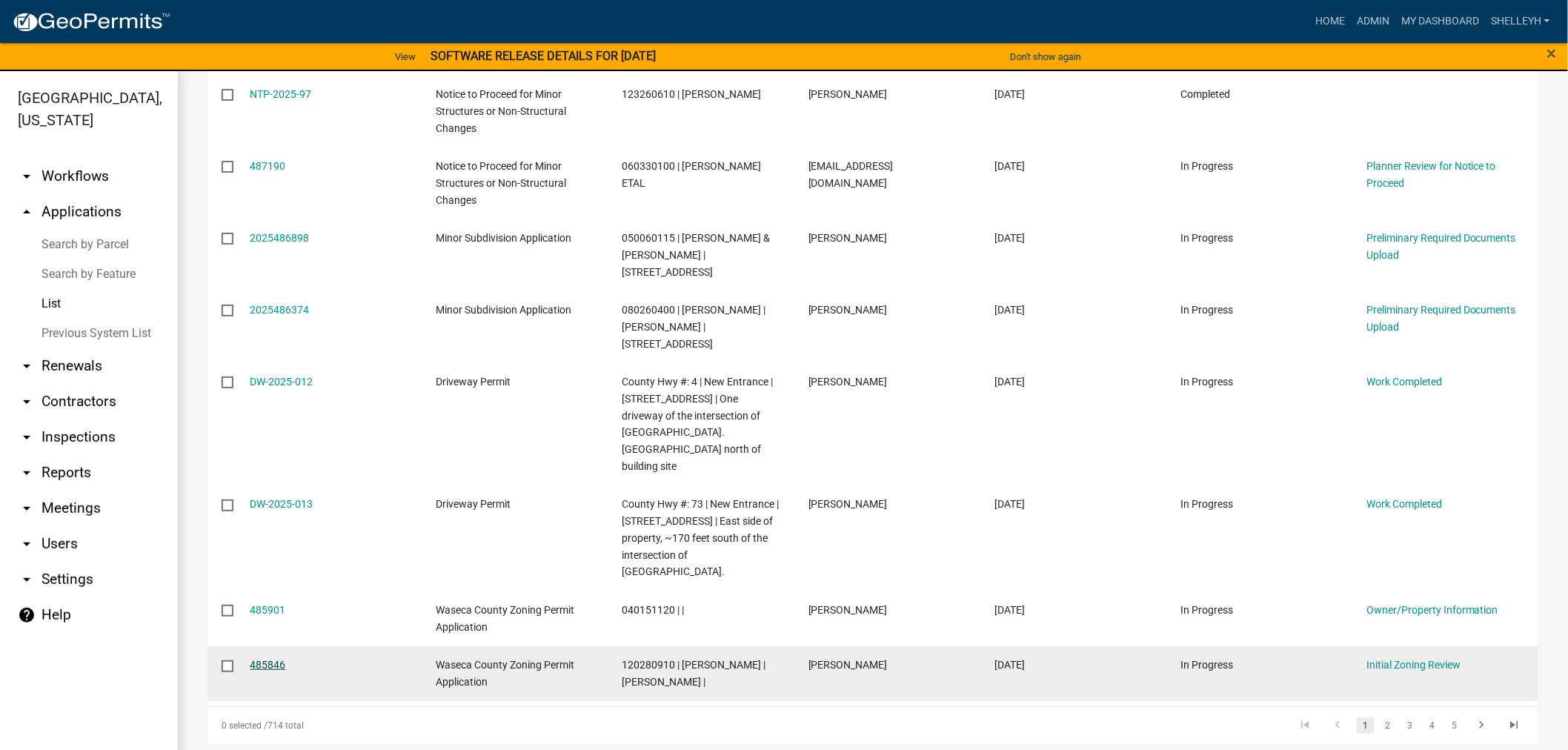
drag, startPoint x: 271, startPoint y: 593, endPoint x: 285, endPoint y: 596, distance: 14.3
click at [271, 659] on link "485846" at bounding box center [268, 665] width 35 height 12
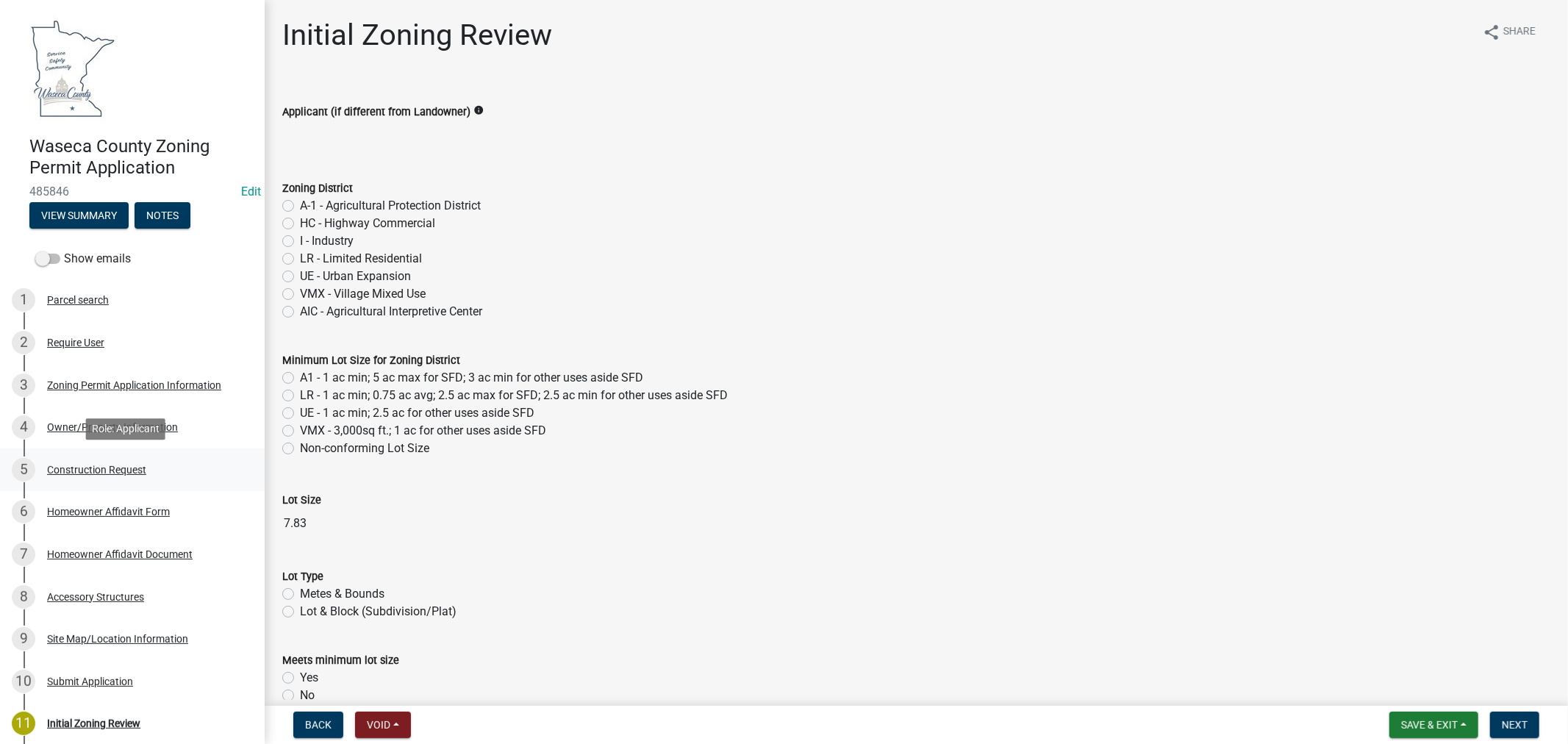
click at [91, 465] on div "Construction Request" at bounding box center [96, 470] width 99 height 10
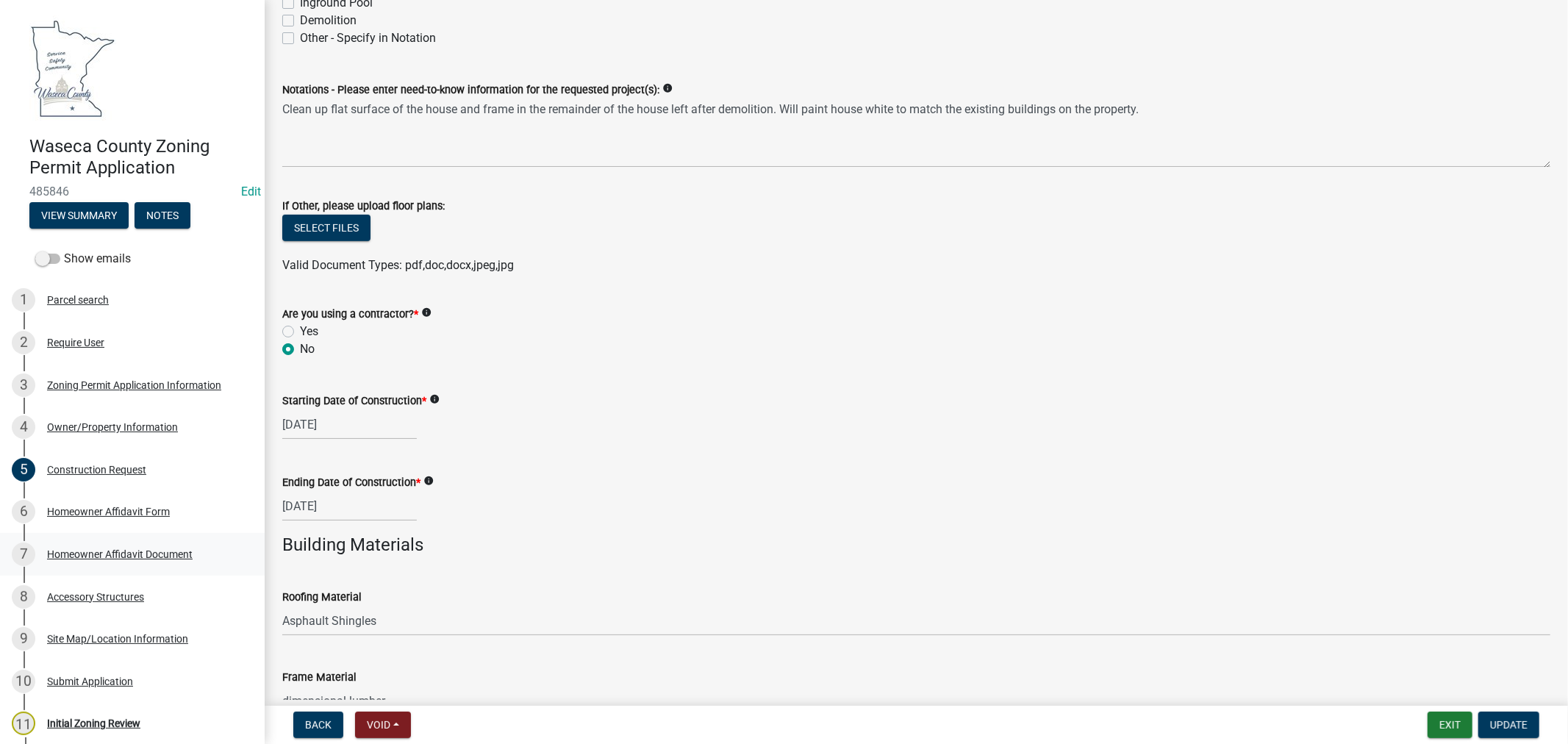
scroll to position [741, 0]
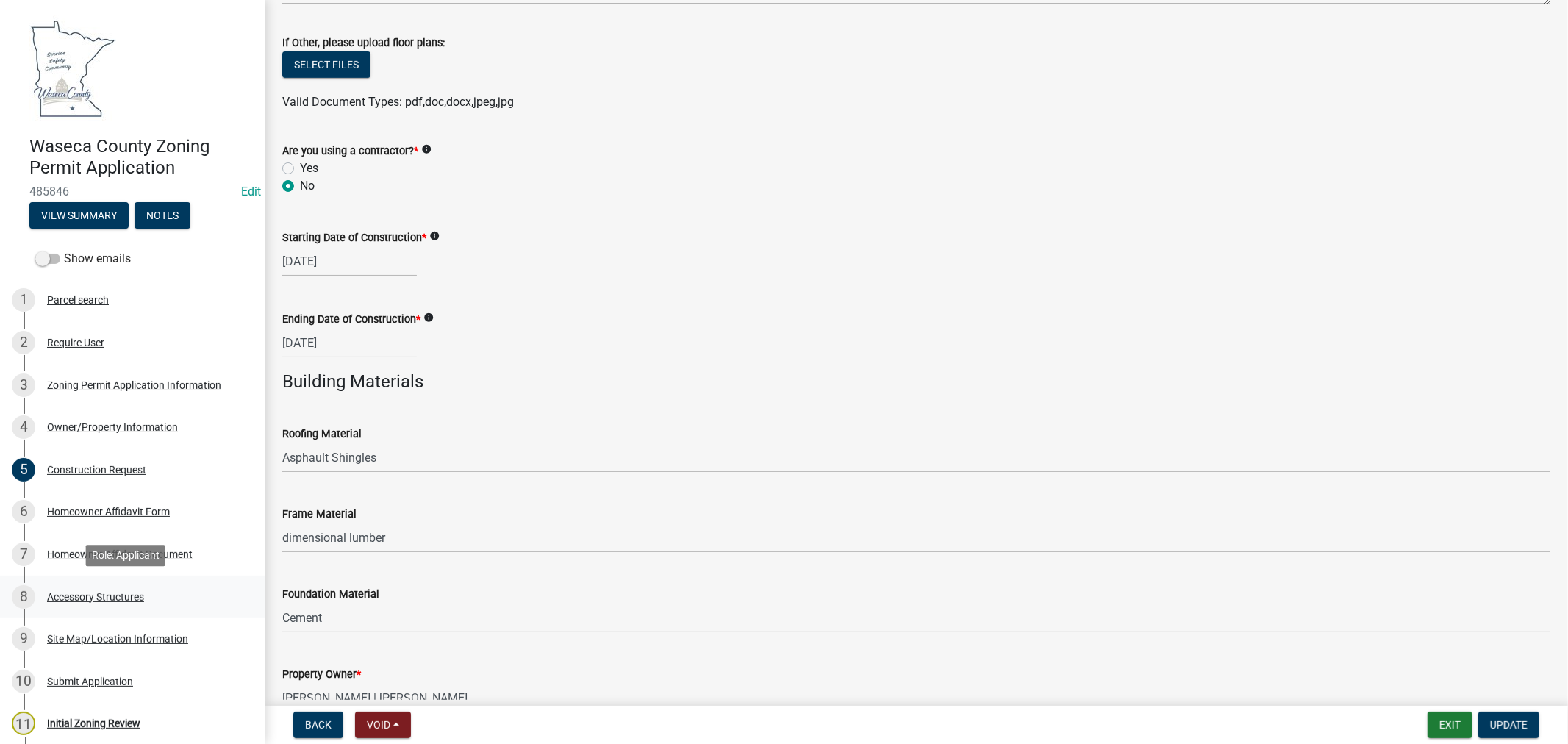
click at [103, 592] on div "Accessory Structures" at bounding box center [95, 597] width 97 height 10
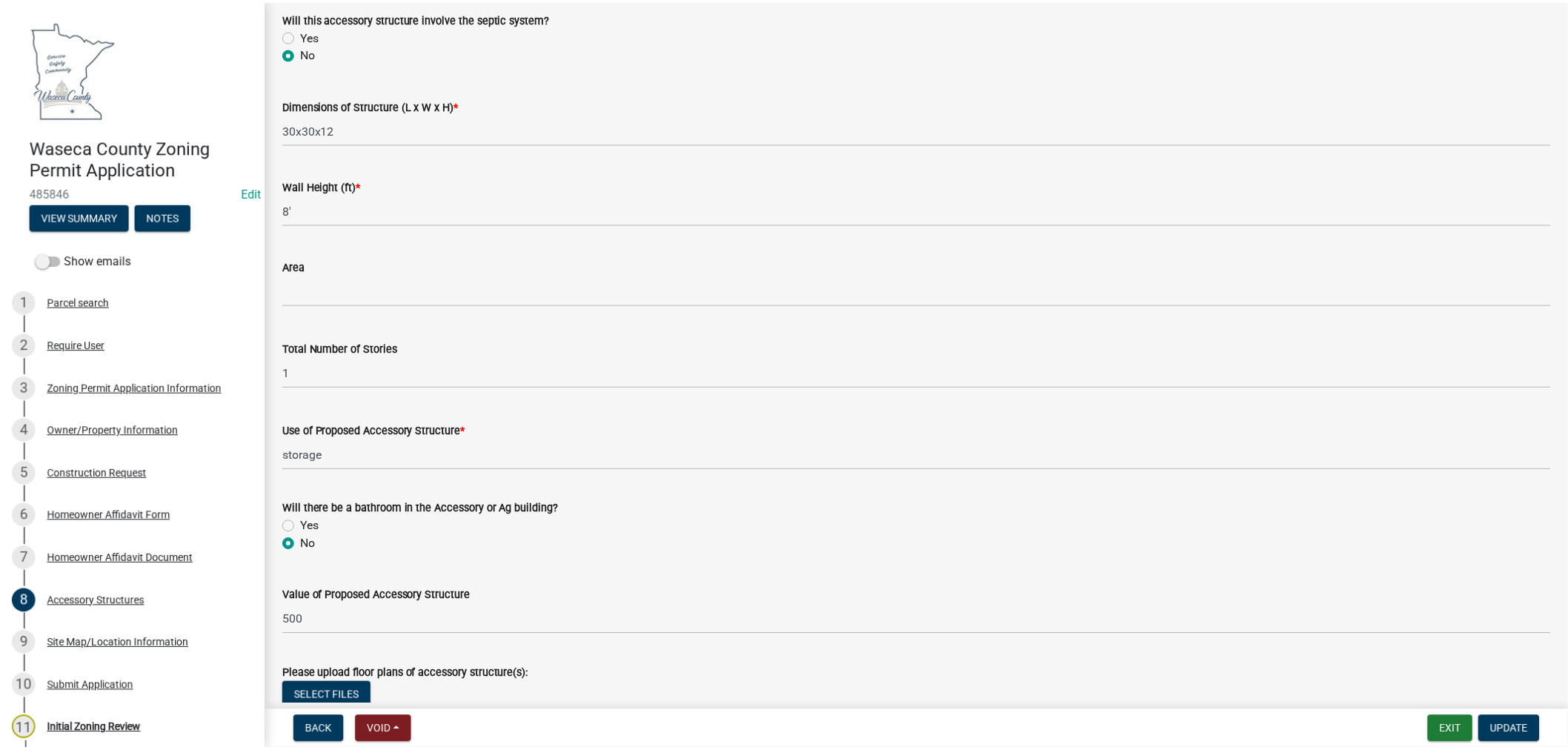
scroll to position [645, 0]
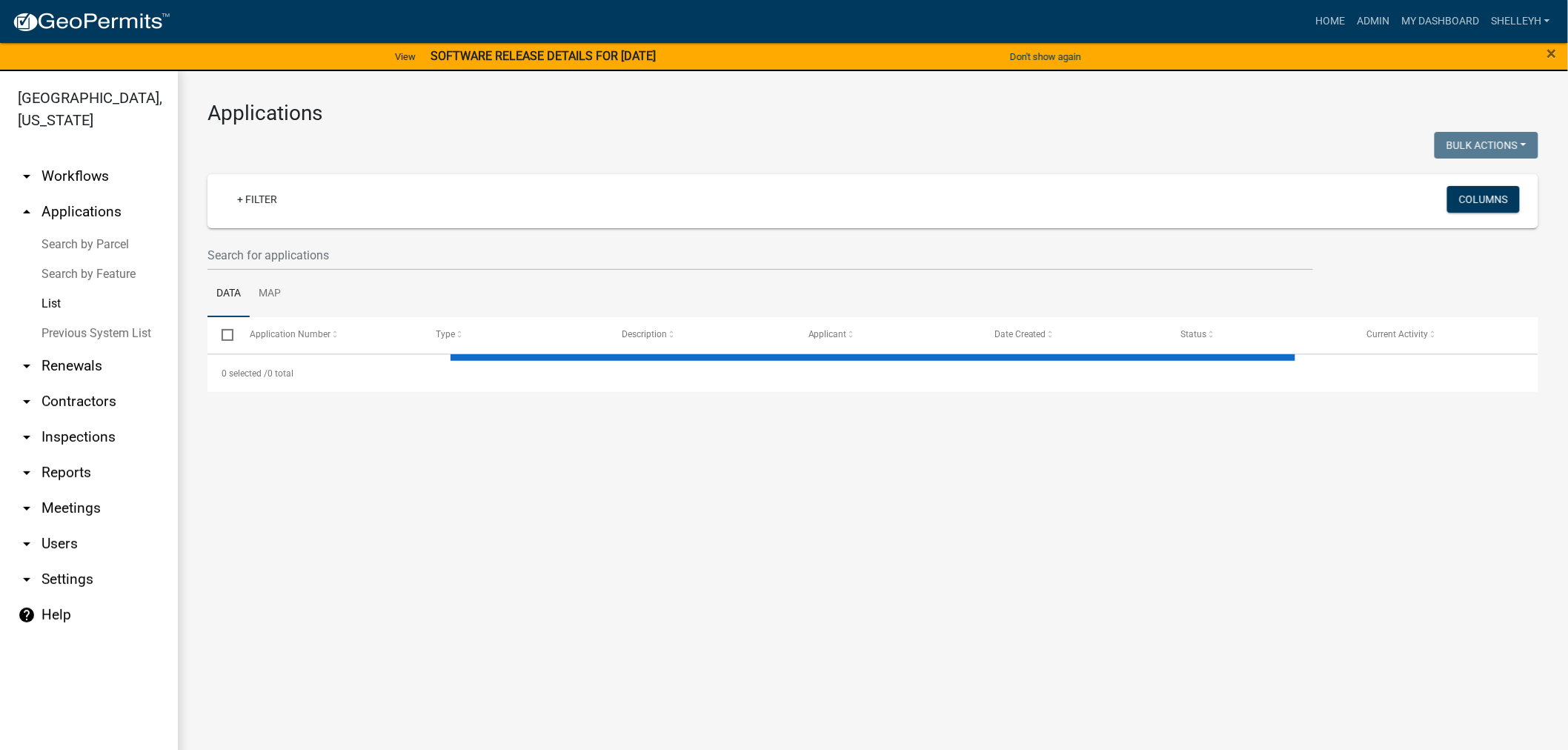
select select "1: 25"
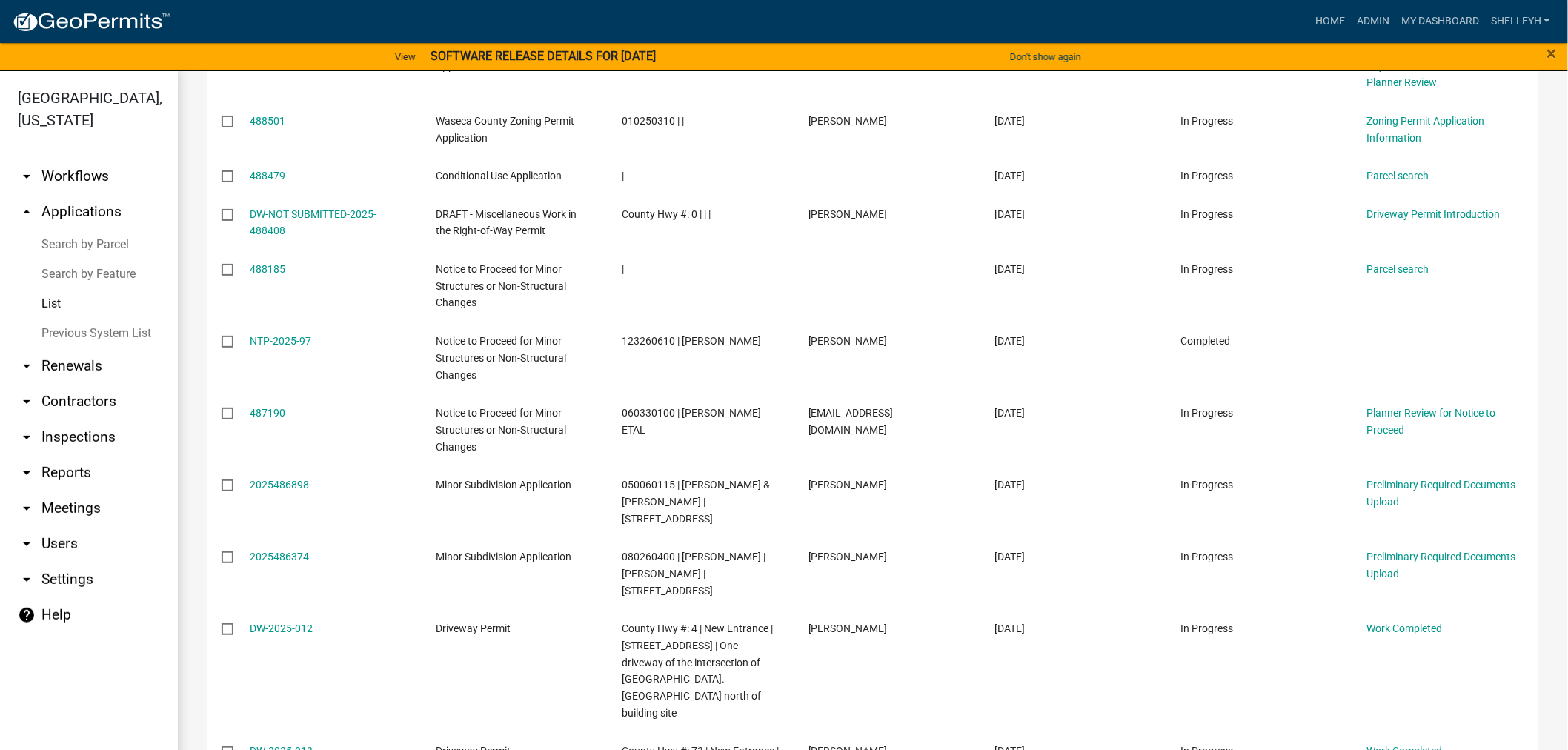
scroll to position [1265, 0]
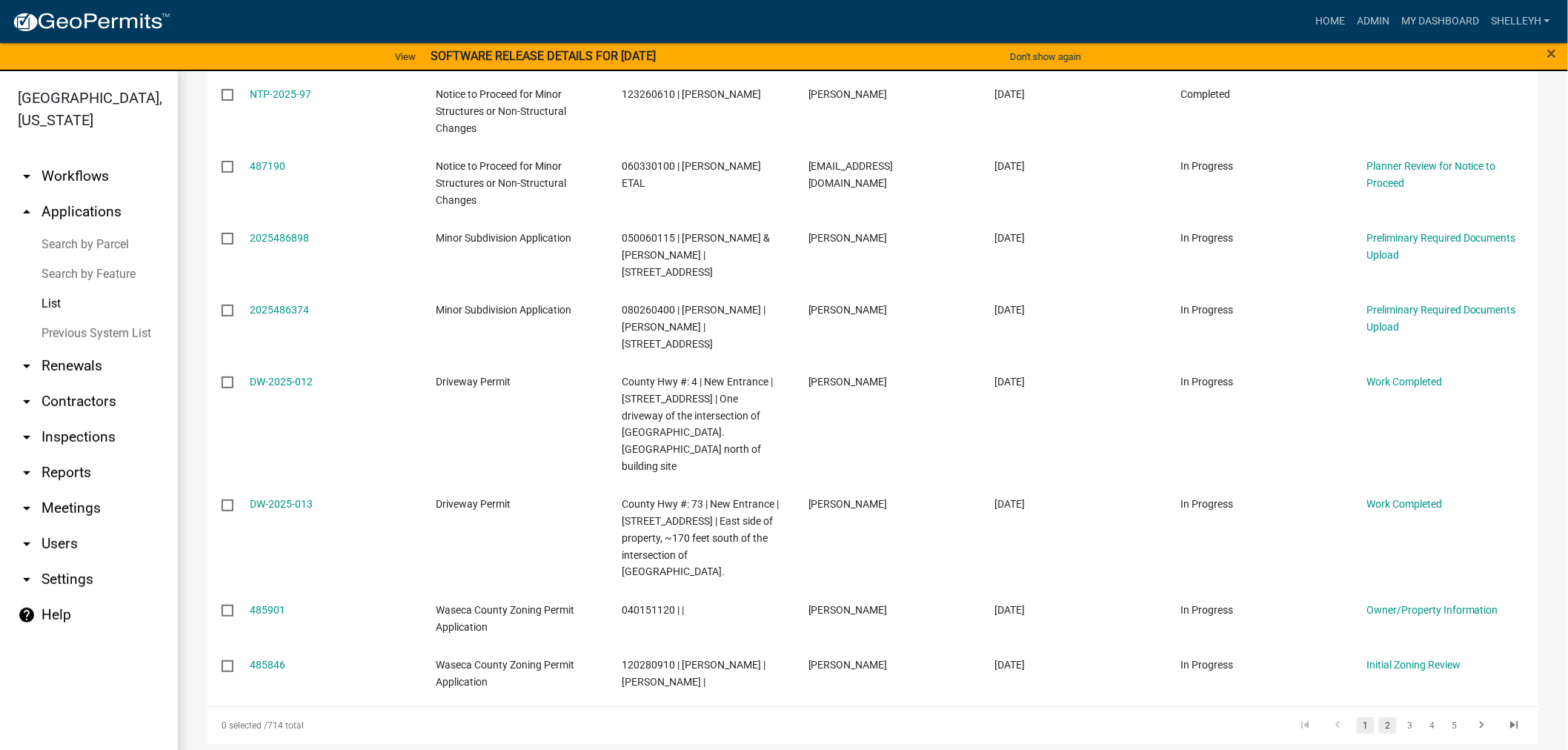
click at [1379, 717] on link "2" at bounding box center [1388, 725] width 18 height 16
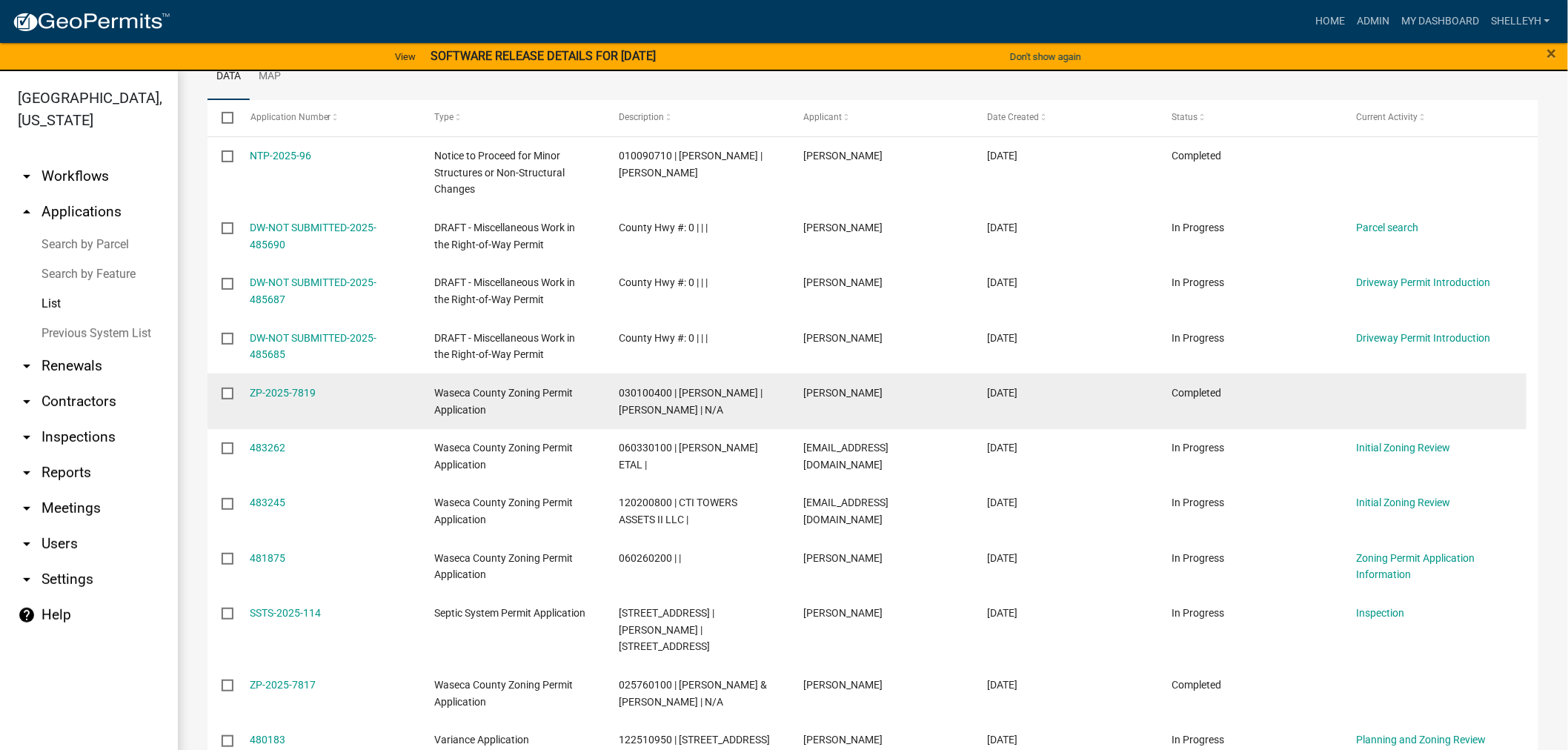
scroll to position [247, 0]
